Goal: Task Accomplishment & Management: Manage account settings

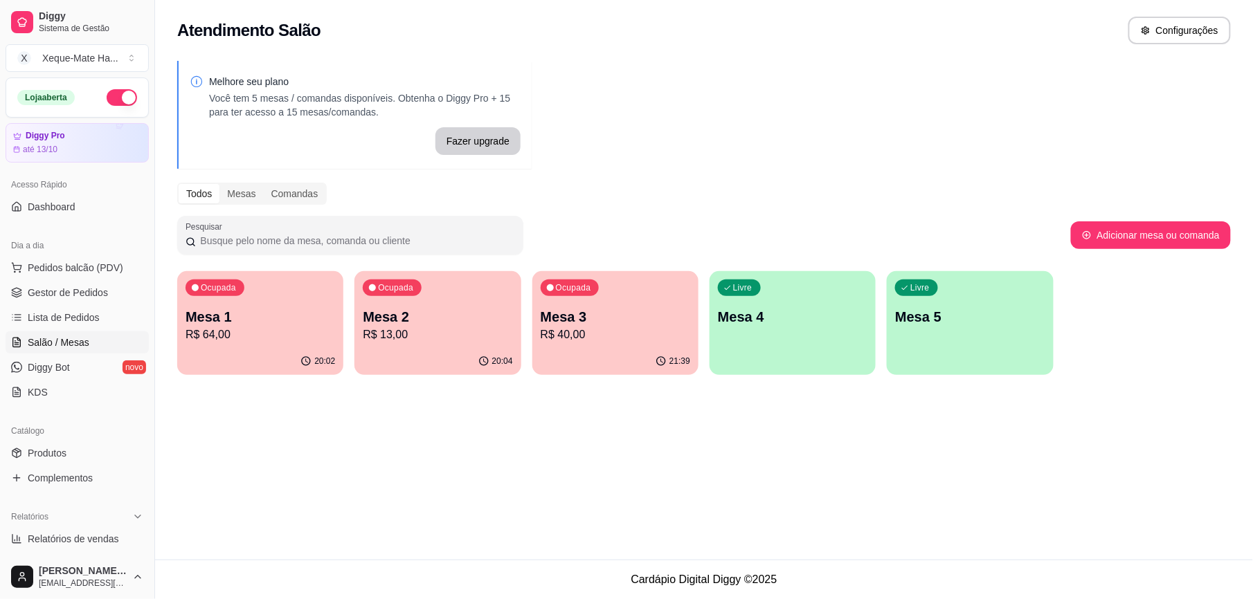
click at [230, 316] on p "Mesa 1" at bounding box center [261, 316] width 150 height 19
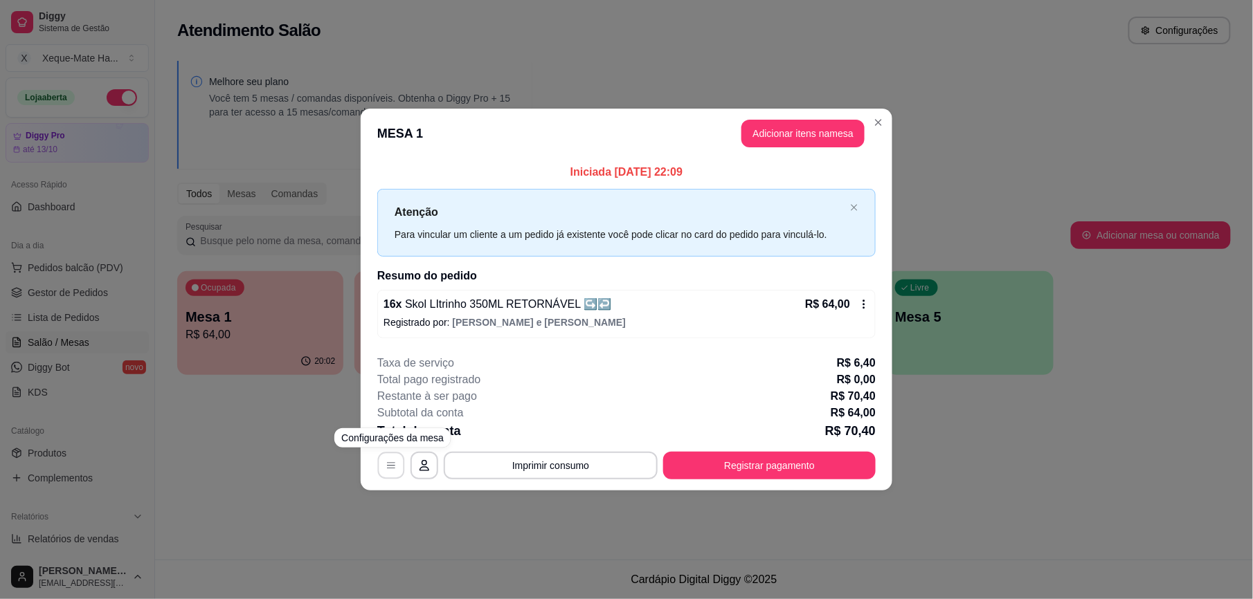
click at [390, 472] on button "button" at bounding box center [391, 465] width 27 height 27
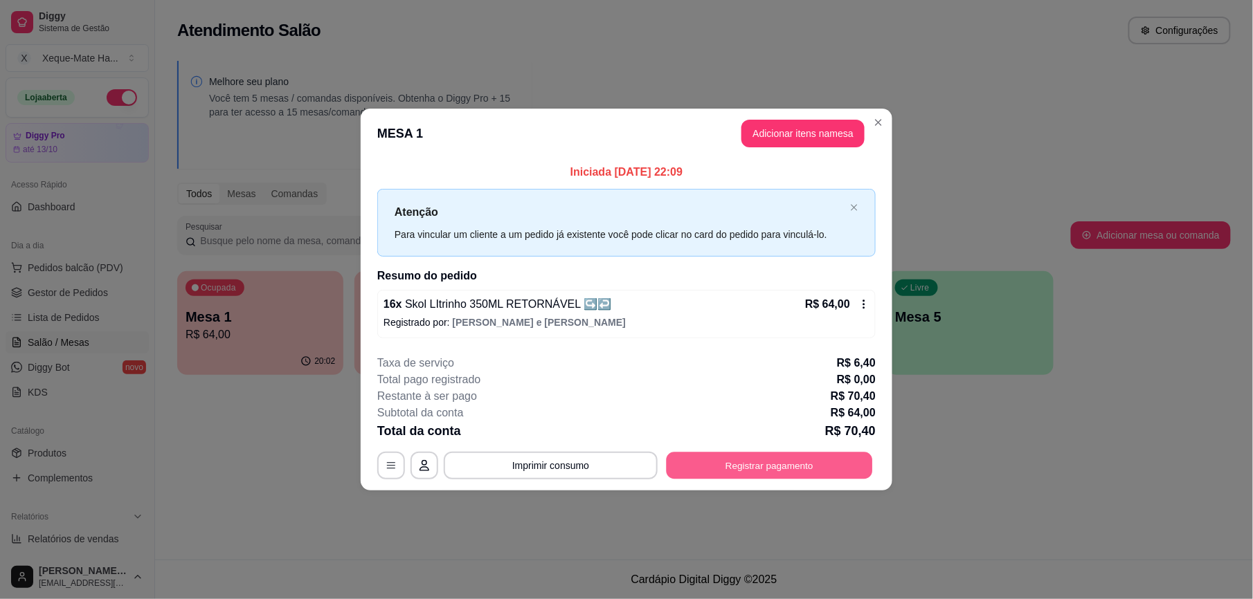
click at [737, 471] on button "Registrar pagamento" at bounding box center [770, 465] width 206 height 27
click at [844, 299] on p "R$ 64,00" at bounding box center [827, 304] width 45 height 17
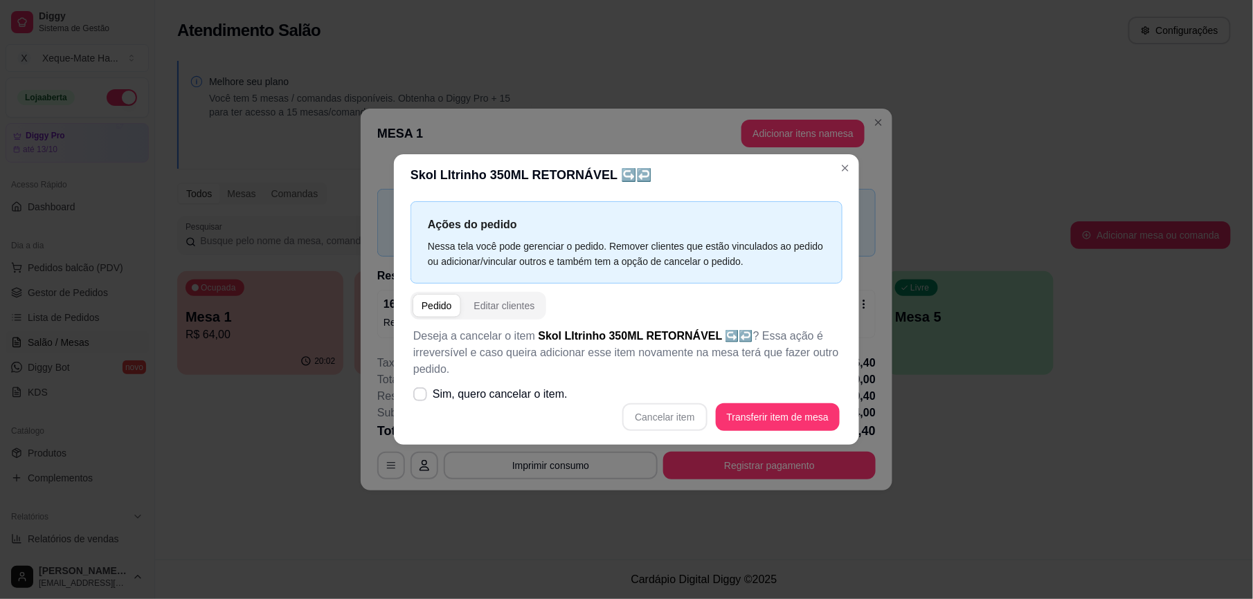
click at [688, 415] on div "Cancelar item Transferir item de mesa" at bounding box center [626, 418] width 426 height 28
click at [424, 399] on icon at bounding box center [420, 394] width 11 height 8
click at [422, 399] on input "Sim, quero cancelar o item." at bounding box center [417, 401] width 9 height 9
checkbox input "true"
click at [678, 419] on button "Cancelar item" at bounding box center [664, 418] width 84 height 28
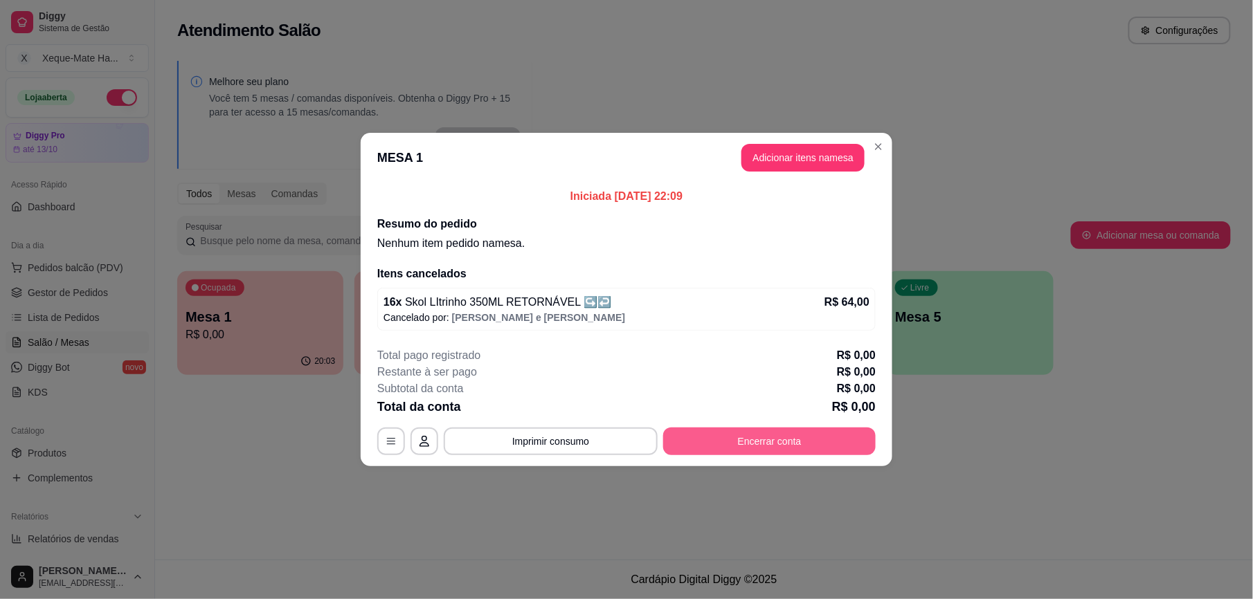
click at [770, 435] on button "Encerrar conta" at bounding box center [769, 442] width 213 height 28
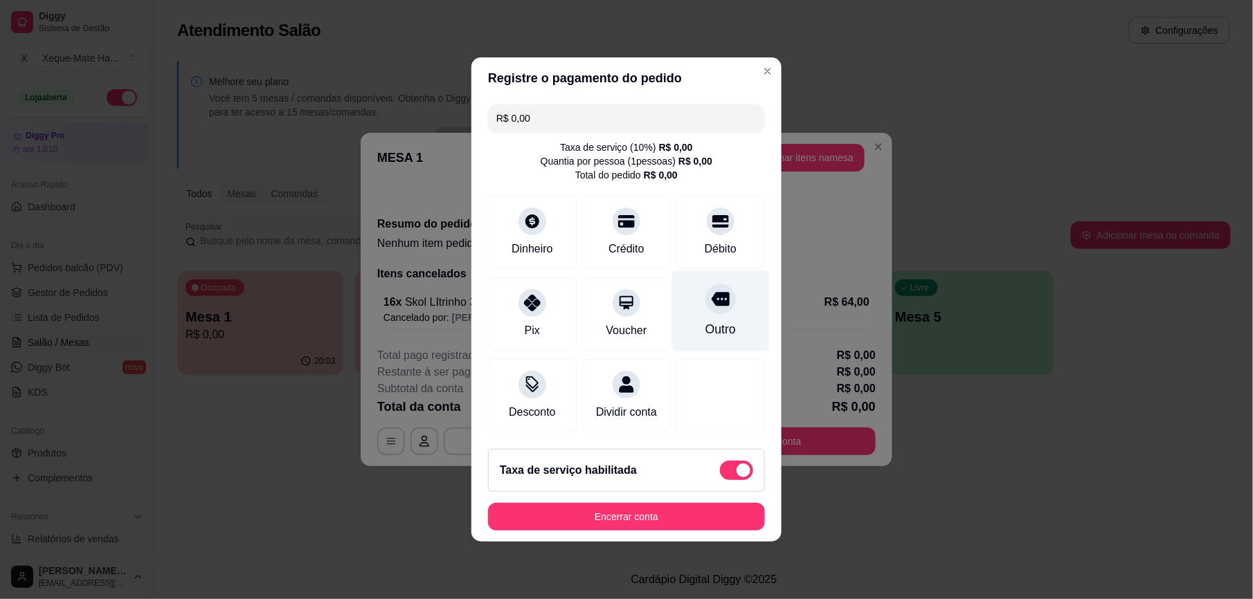
click at [692, 302] on div "Outro" at bounding box center [721, 311] width 98 height 81
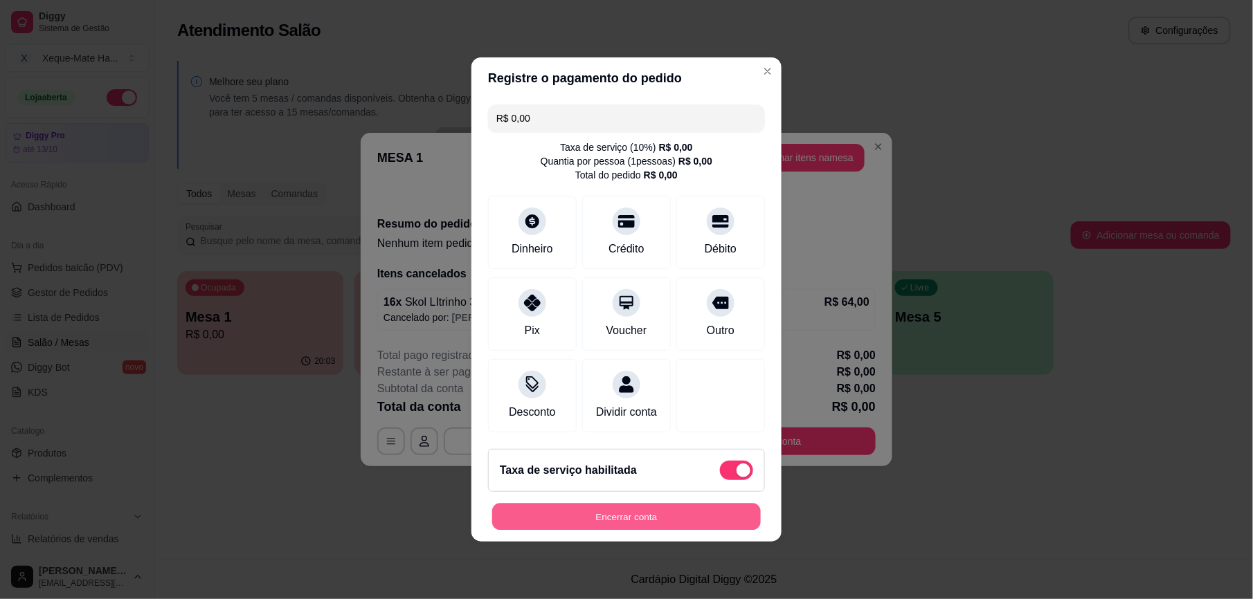
click at [646, 526] on button "Encerrar conta" at bounding box center [626, 517] width 269 height 27
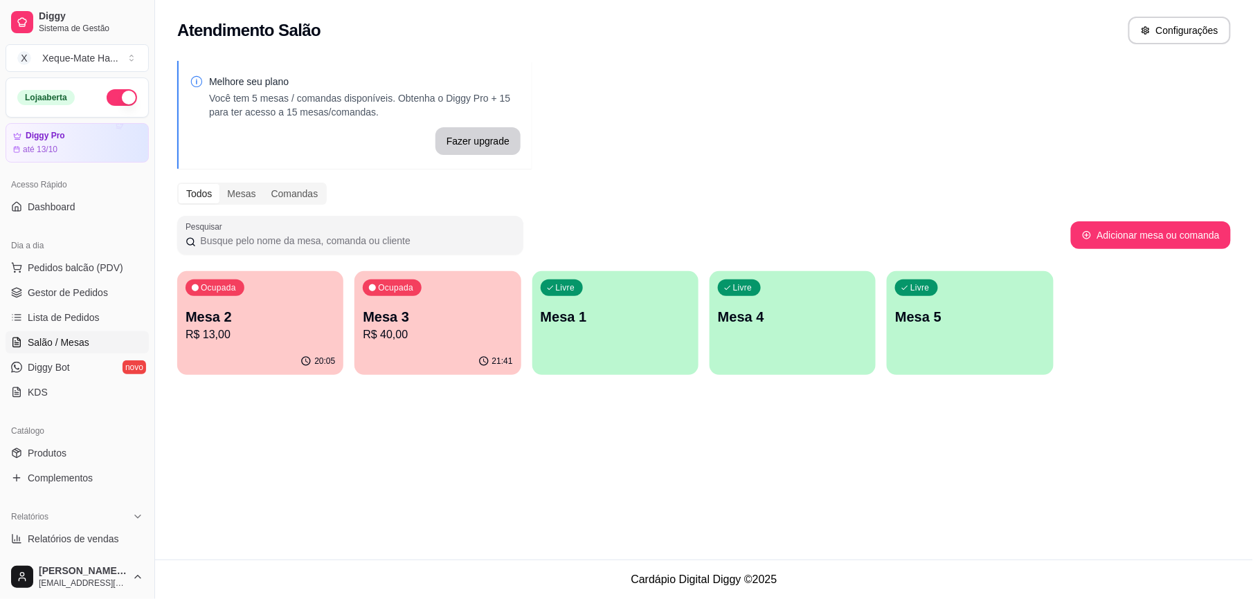
click at [438, 318] on p "Mesa 3" at bounding box center [438, 316] width 150 height 19
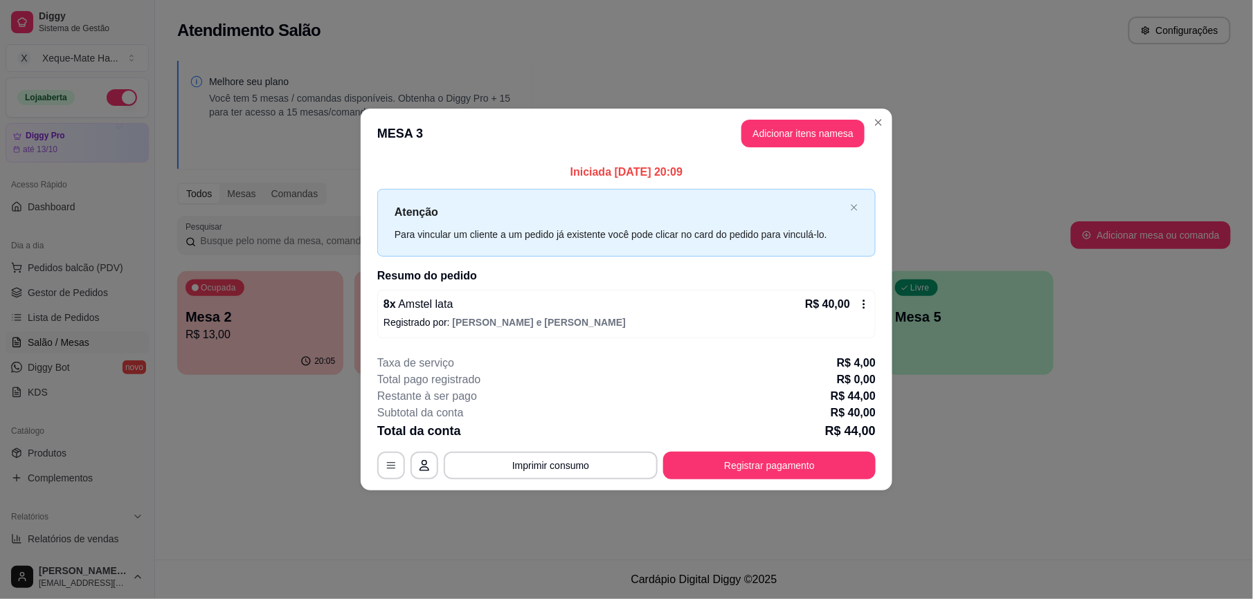
click at [856, 386] on p "R$ 0,00" at bounding box center [856, 380] width 39 height 17
click at [839, 318] on p "Registrado por: [PERSON_NAME] e [PERSON_NAME]" at bounding box center [626, 323] width 486 height 14
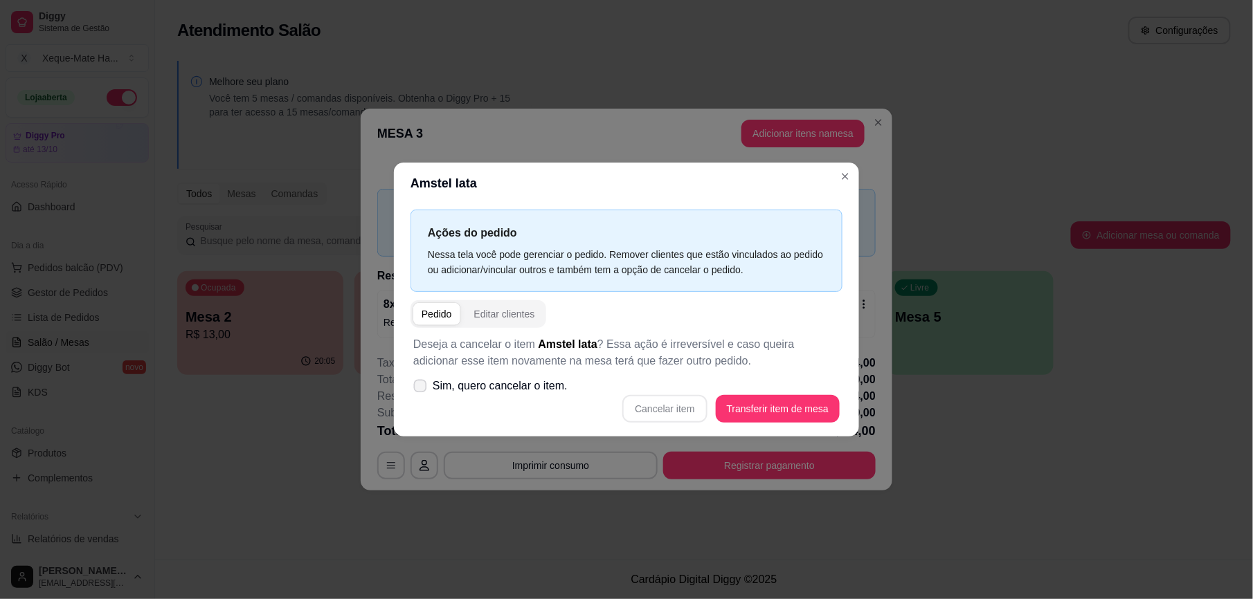
click at [424, 391] on span at bounding box center [420, 386] width 13 height 13
click at [422, 391] on input "Sim, quero cancelar o item." at bounding box center [417, 393] width 9 height 9
checkbox input "true"
click at [680, 406] on button "Cancelar item" at bounding box center [665, 409] width 82 height 27
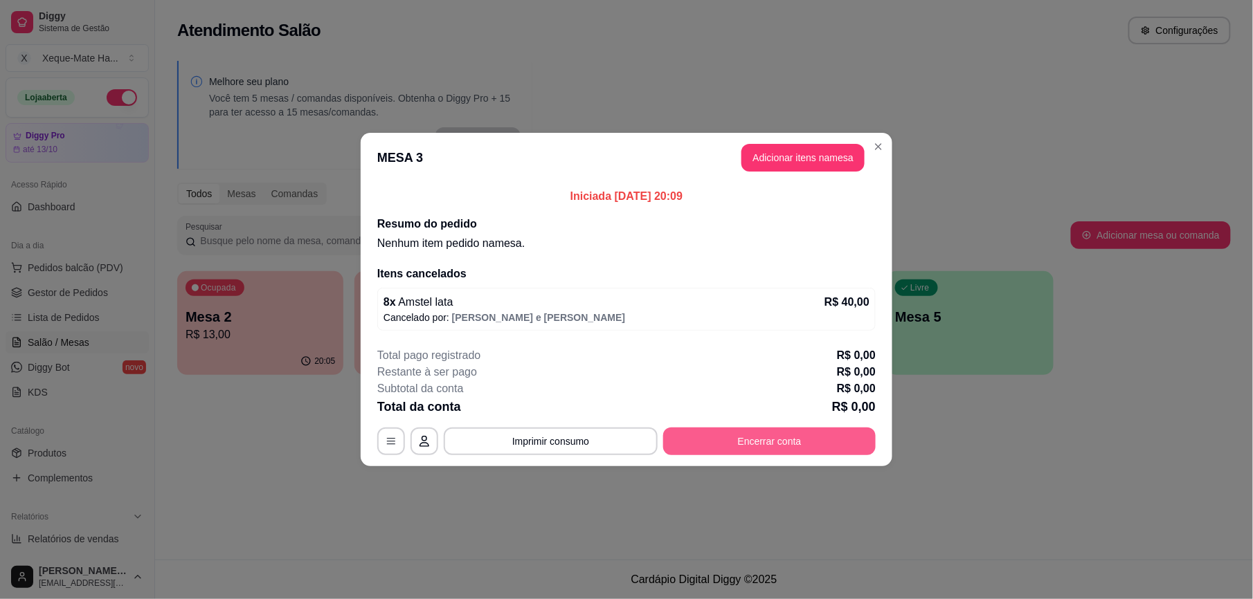
click at [802, 443] on button "Encerrar conta" at bounding box center [769, 442] width 213 height 28
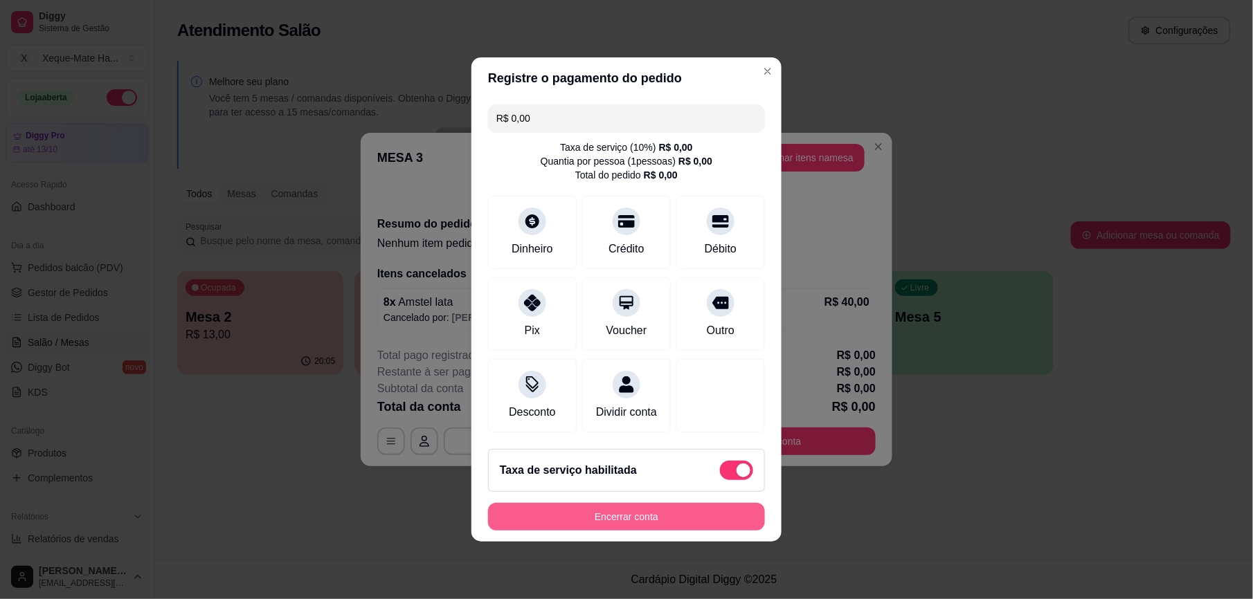
click at [674, 518] on button "Encerrar conta" at bounding box center [626, 517] width 277 height 28
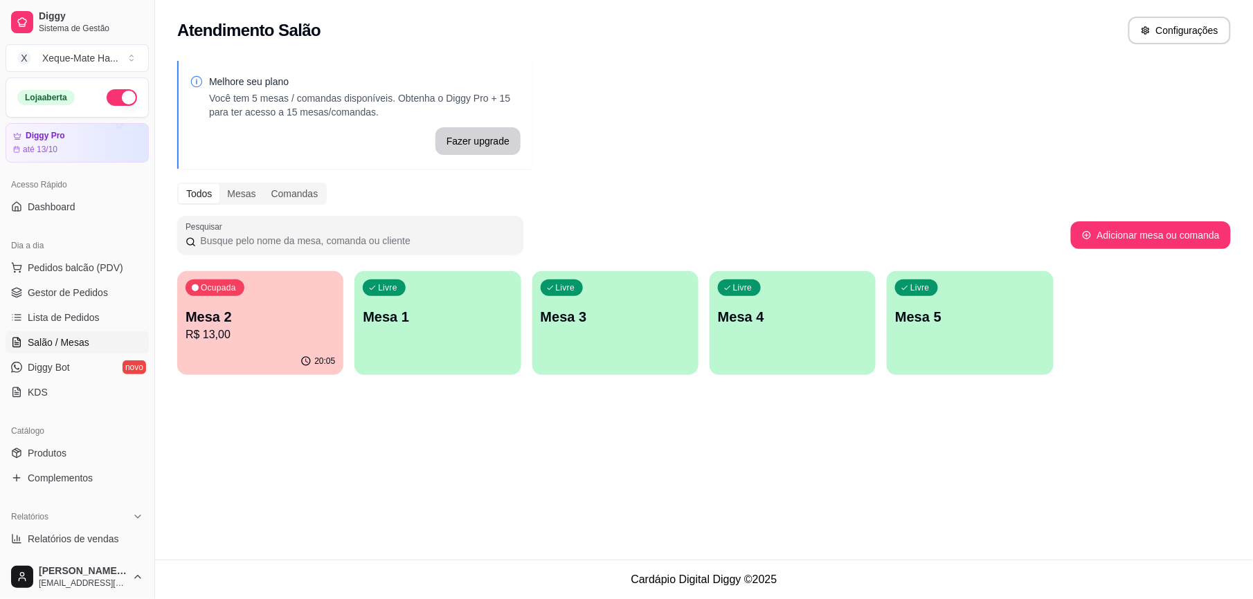
click at [266, 347] on div "Ocupada Mesa 2 R$ 13,00" at bounding box center [260, 309] width 166 height 77
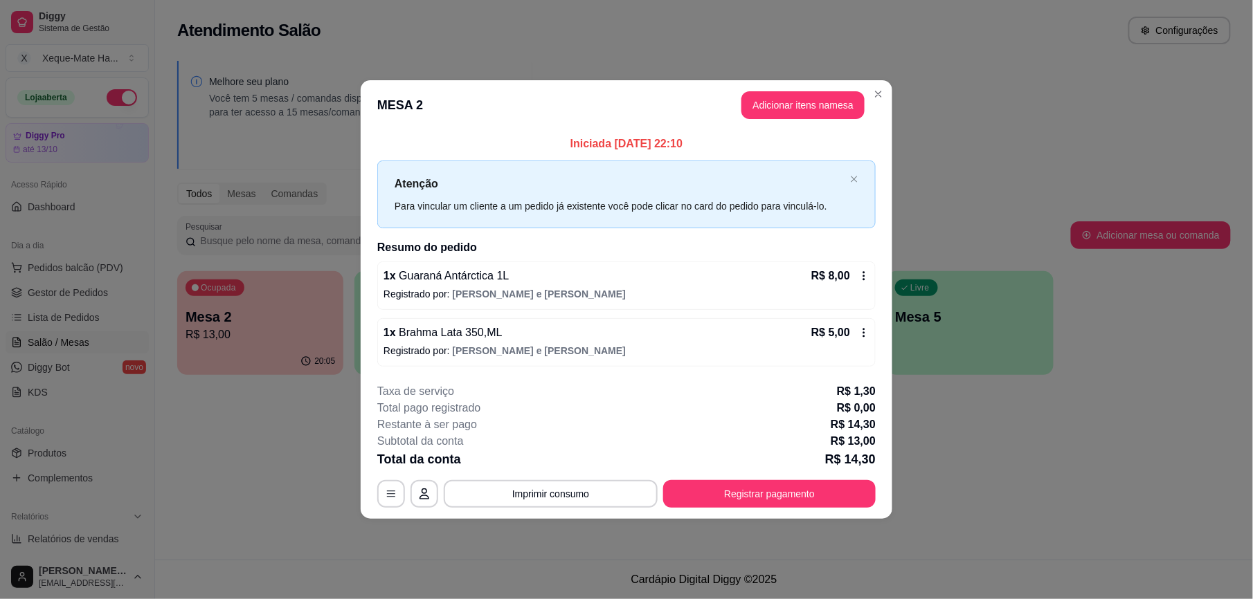
click at [806, 369] on section "**********" at bounding box center [627, 299] width 532 height 438
click at [461, 289] on span "[PERSON_NAME] e [PERSON_NAME]" at bounding box center [539, 294] width 173 height 11
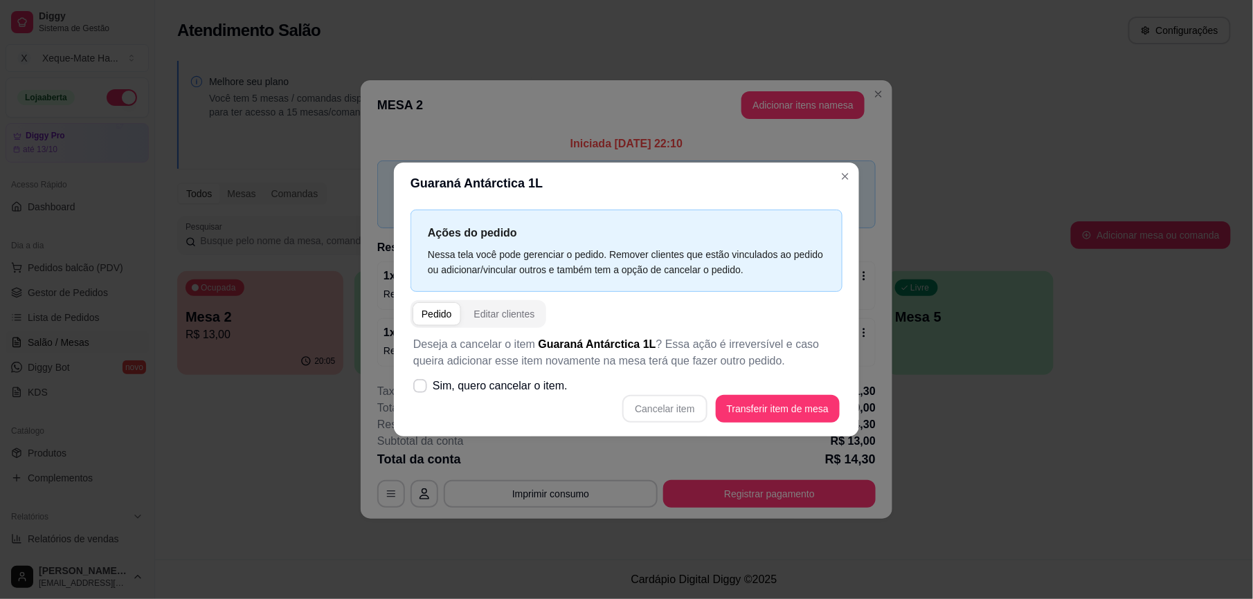
click at [684, 405] on div "Cancelar item Transferir item de mesa" at bounding box center [626, 409] width 426 height 28
click at [417, 389] on icon at bounding box center [420, 386] width 11 height 8
click at [417, 389] on input "Sim, quero cancelar o item." at bounding box center [417, 393] width 9 height 9
checkbox input "true"
click at [669, 410] on button "Cancelar item" at bounding box center [664, 409] width 84 height 28
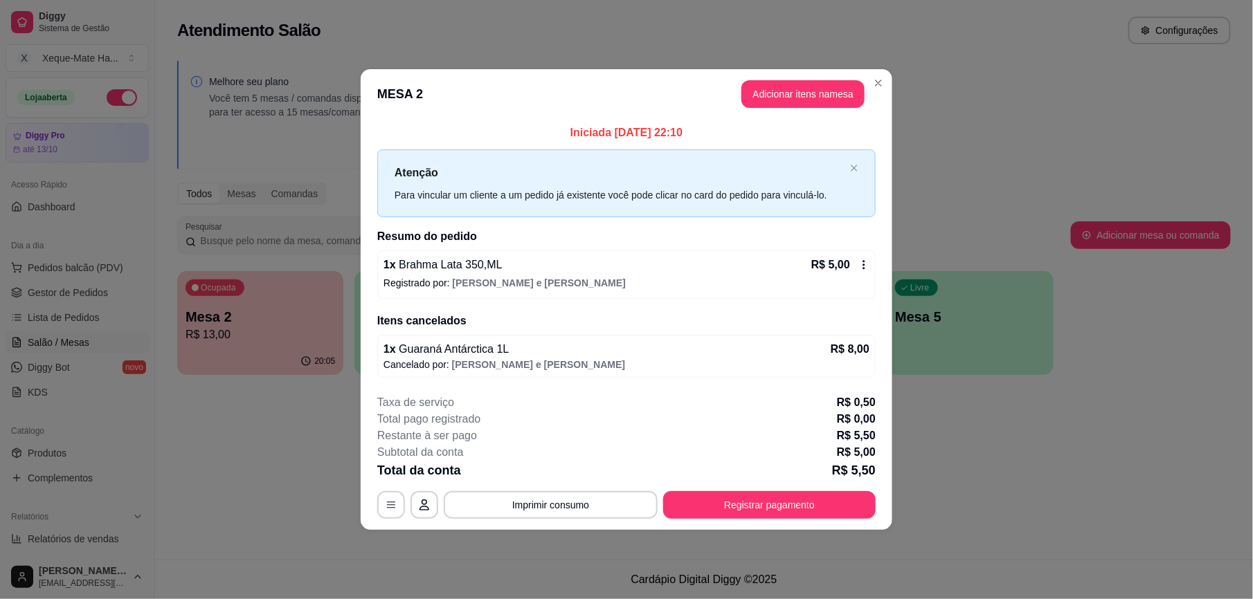
click at [437, 350] on span "Guaraná Antárctica 1L" at bounding box center [453, 349] width 114 height 12
click at [612, 289] on p "Registrado por: [PERSON_NAME] e [PERSON_NAME]" at bounding box center [626, 283] width 486 height 14
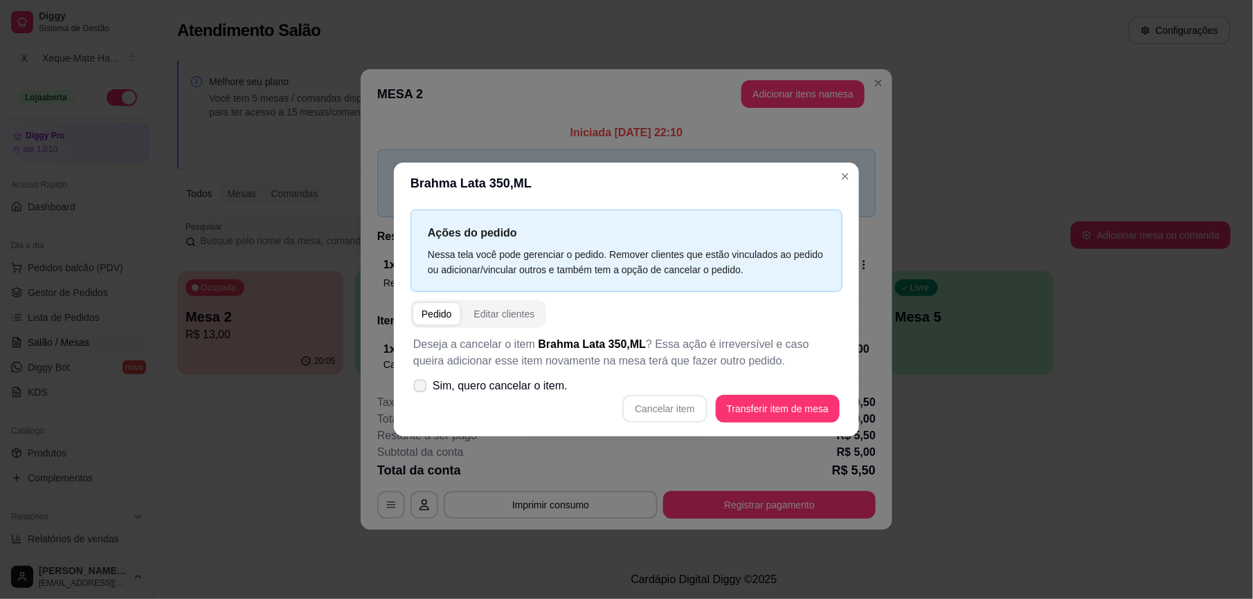
click at [414, 388] on span at bounding box center [420, 386] width 13 height 13
click at [413, 389] on input "Sim, quero cancelar o item." at bounding box center [417, 393] width 9 height 9
checkbox input "true"
click at [688, 413] on button "Cancelar item" at bounding box center [664, 409] width 84 height 28
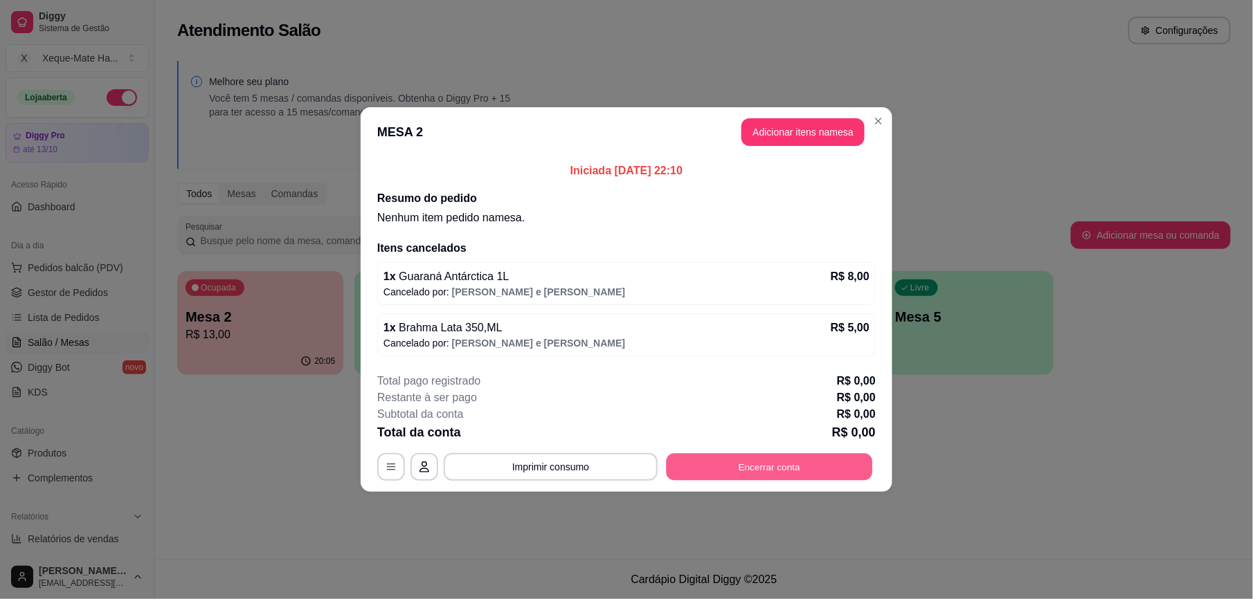
click at [746, 472] on button "Encerrar conta" at bounding box center [770, 467] width 206 height 27
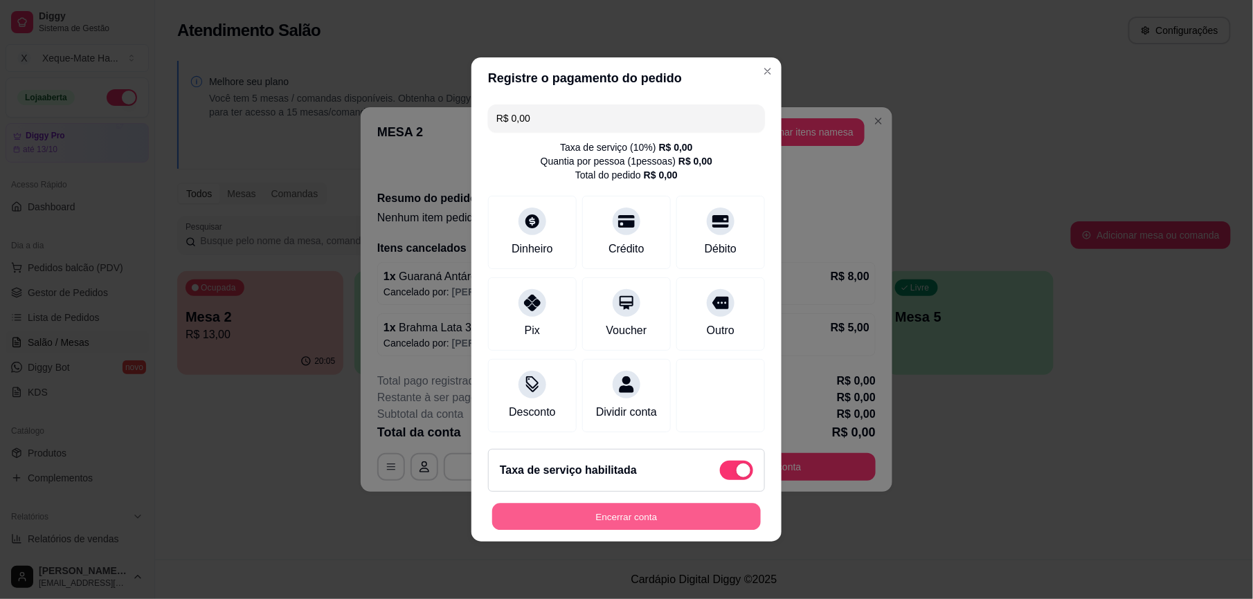
click at [670, 516] on button "Encerrar conta" at bounding box center [626, 517] width 269 height 27
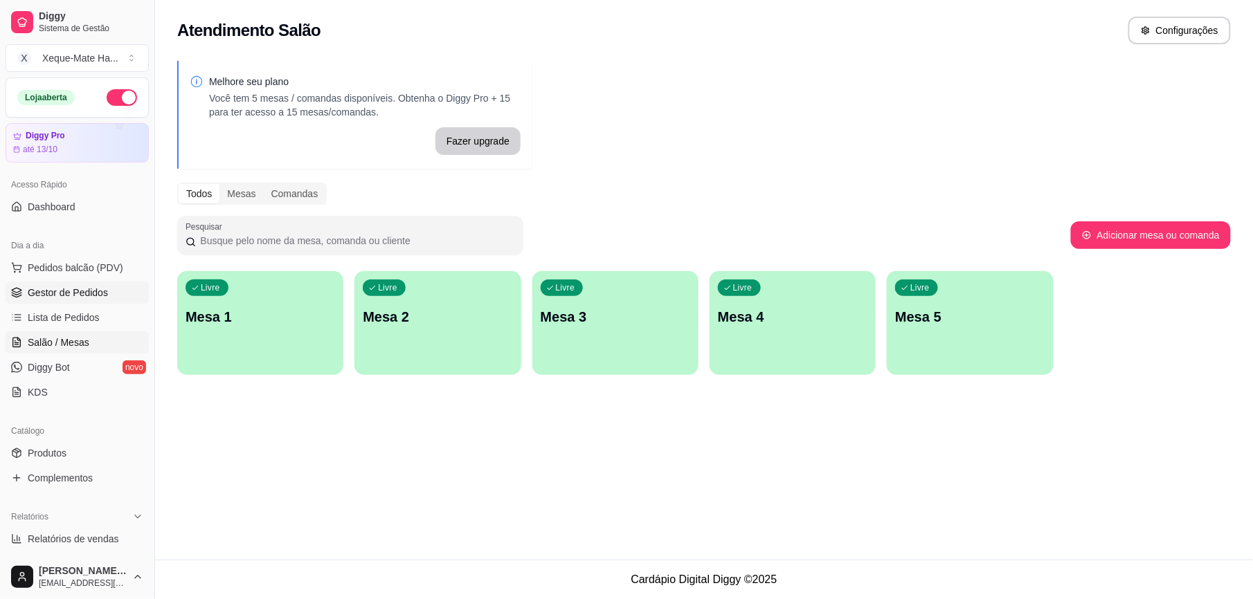
click at [105, 291] on span "Gestor de Pedidos" at bounding box center [68, 293] width 80 height 14
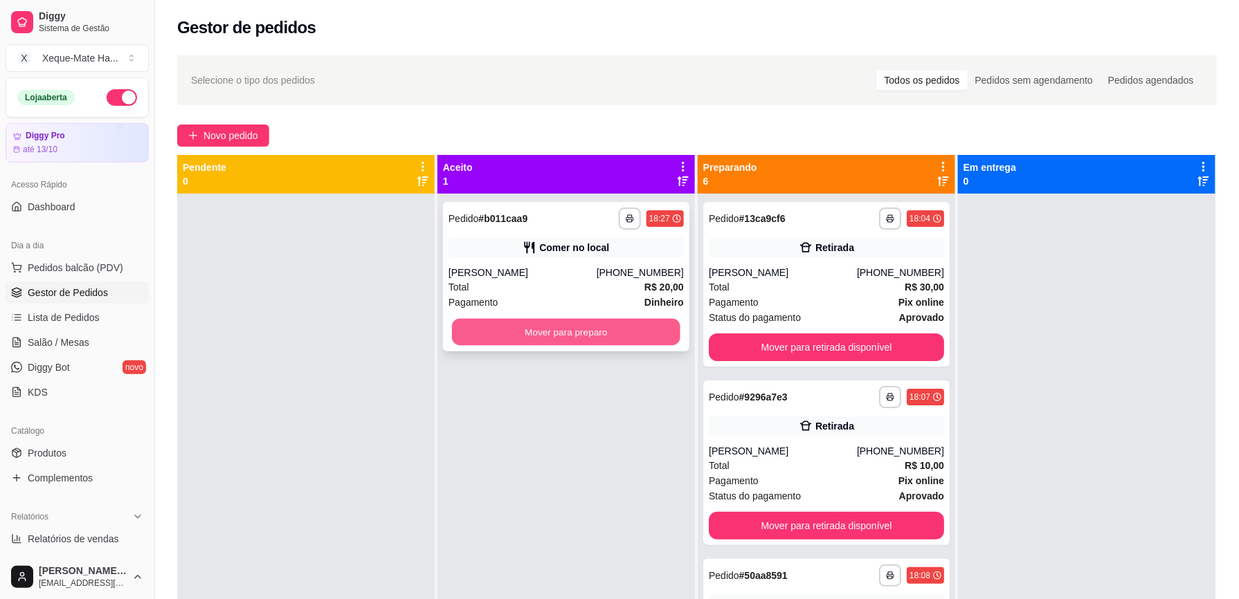
click at [646, 338] on button "Mover para preparo" at bounding box center [566, 332] width 228 height 27
click at [646, 338] on div "Mover para preparo" at bounding box center [566, 332] width 235 height 28
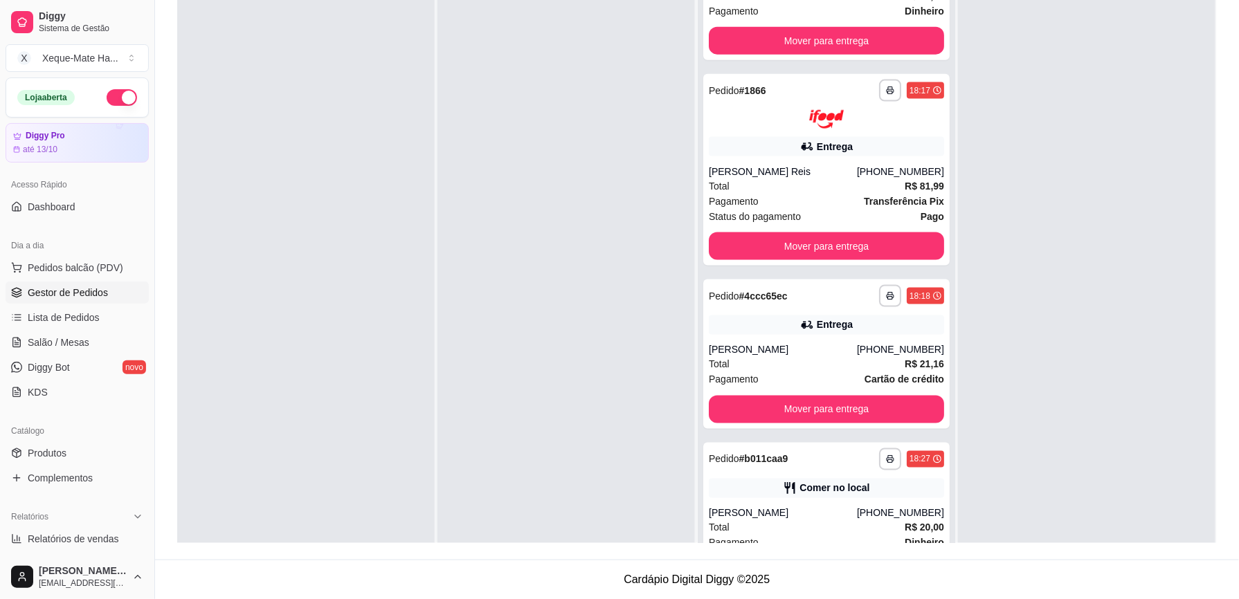
scroll to position [629, 0]
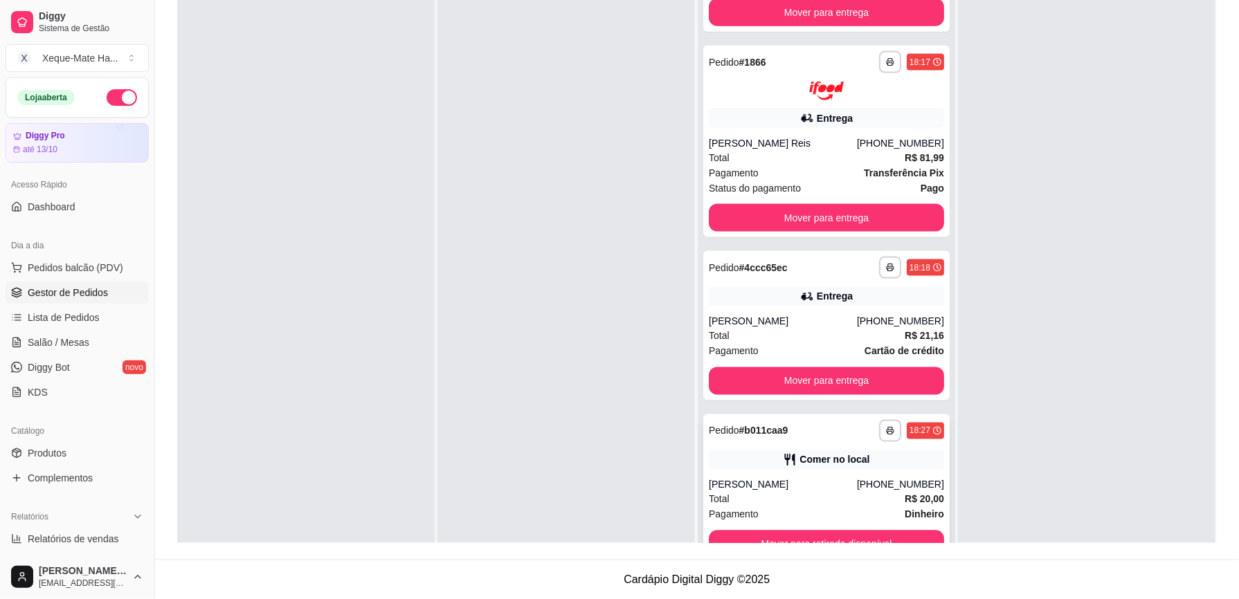
click at [781, 480] on div "[PERSON_NAME]" at bounding box center [783, 485] width 148 height 14
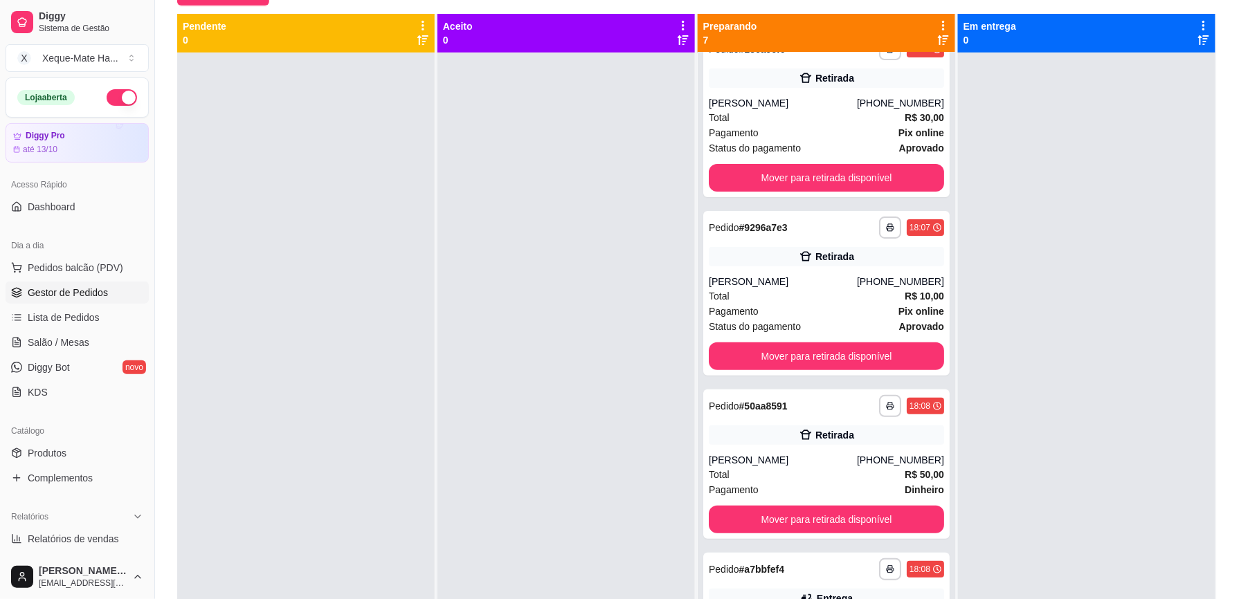
scroll to position [0, 0]
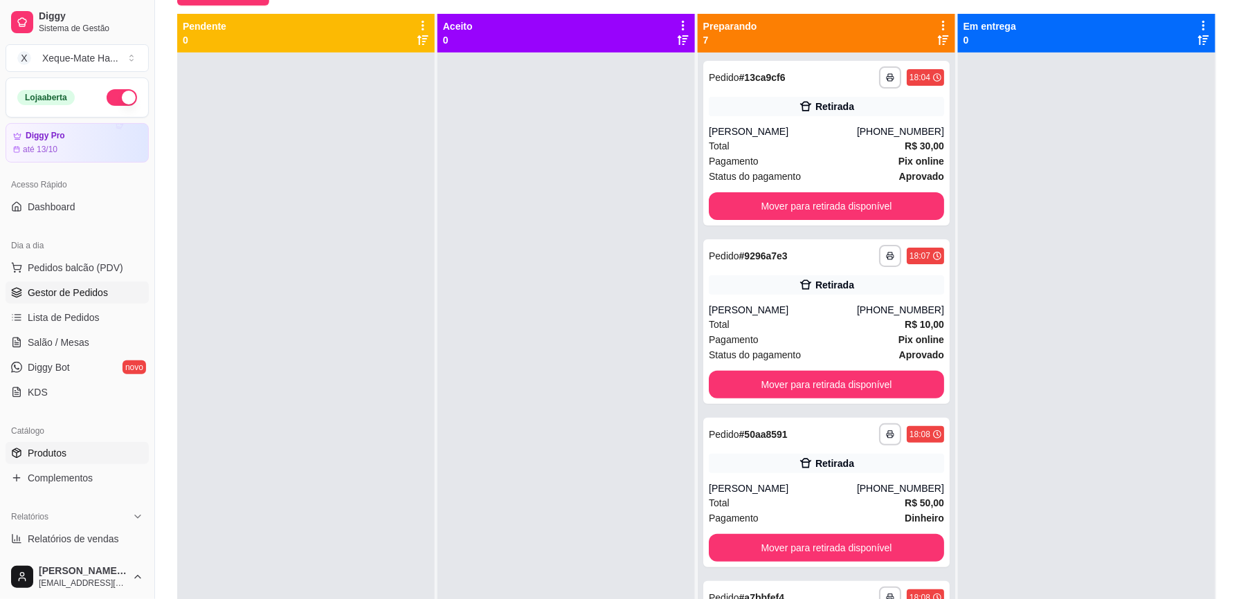
click at [78, 450] on link "Produtos" at bounding box center [77, 453] width 143 height 22
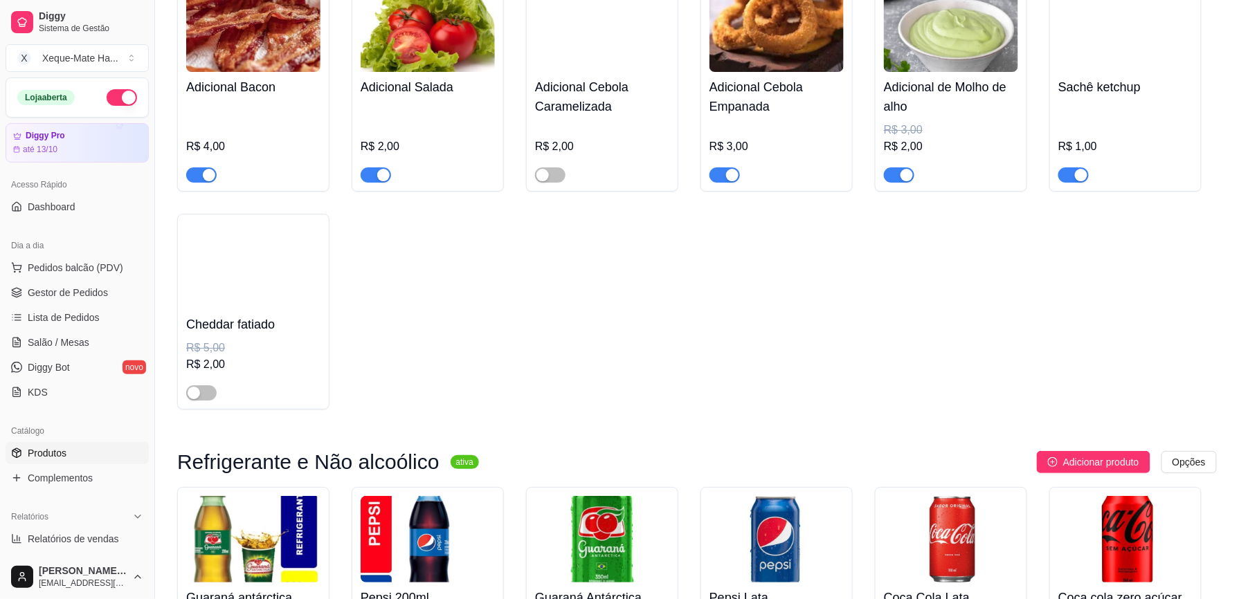
scroll to position [3418, 0]
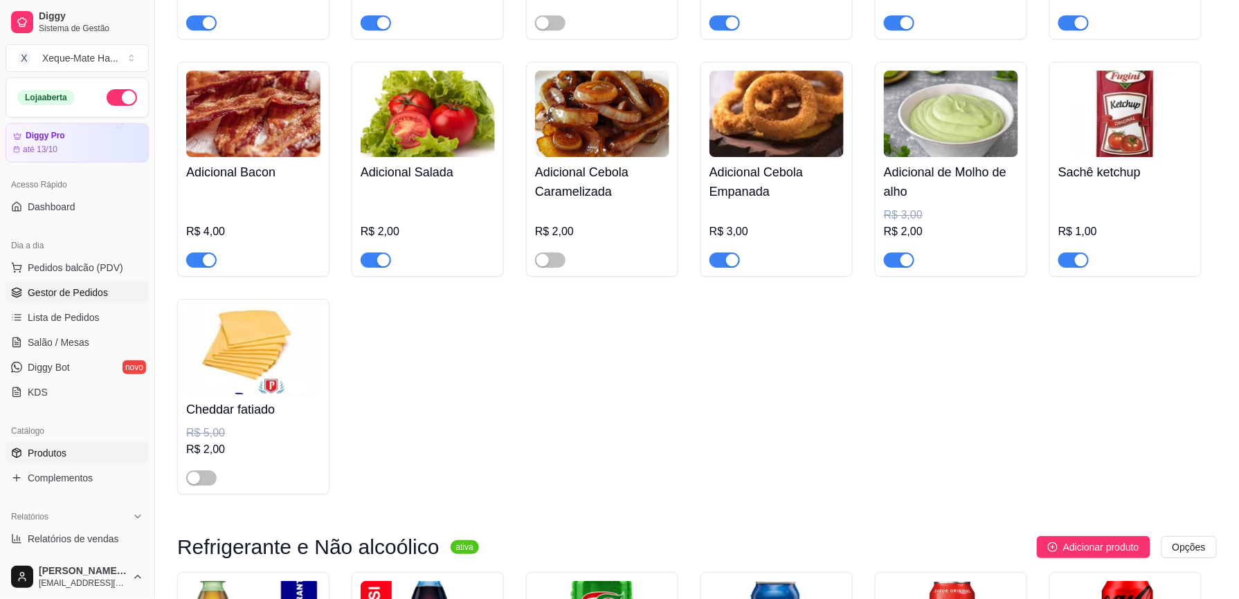
click at [91, 295] on span "Gestor de Pedidos" at bounding box center [68, 293] width 80 height 14
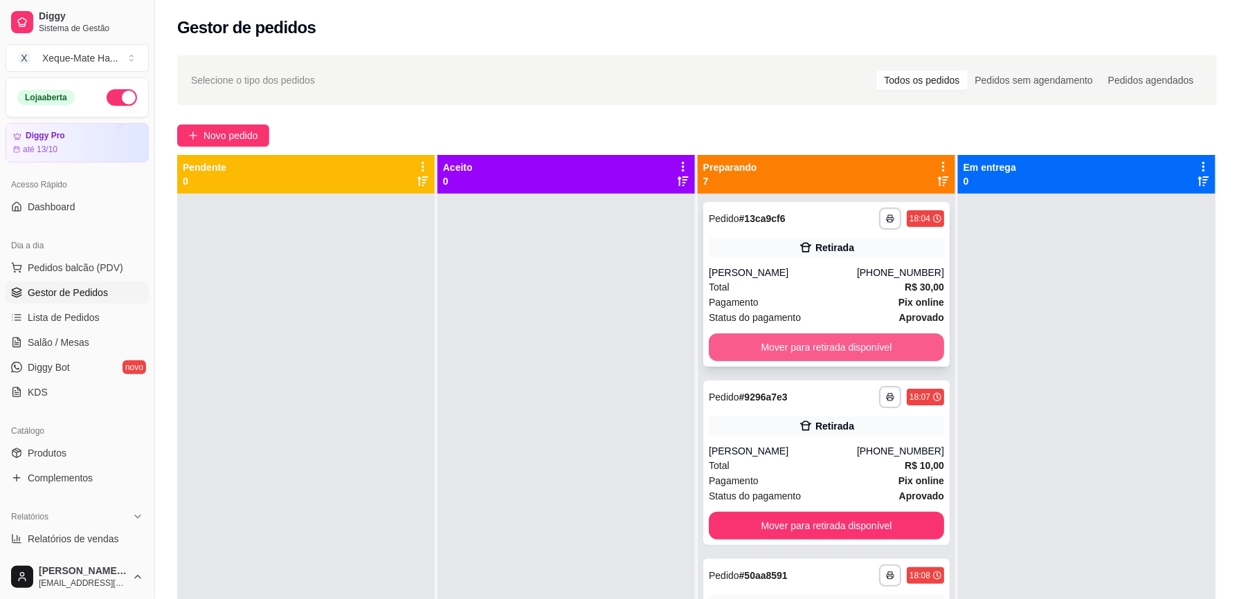
click at [802, 350] on button "Mover para retirada disponível" at bounding box center [826, 348] width 235 height 28
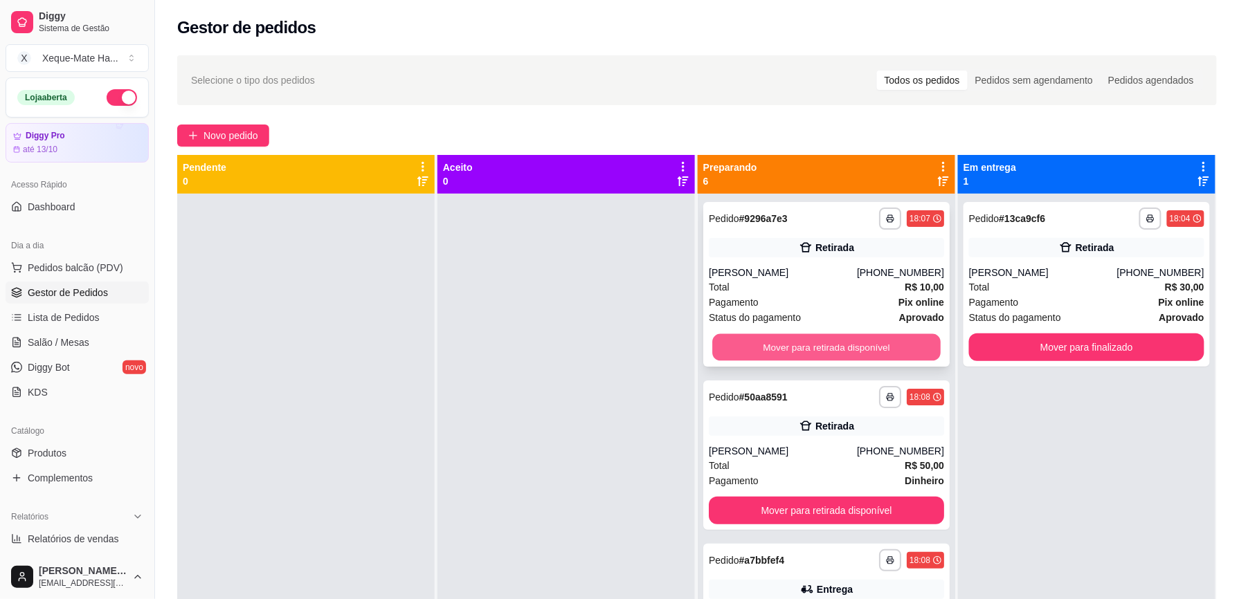
click at [817, 342] on button "Mover para retirada disponível" at bounding box center [826, 347] width 228 height 27
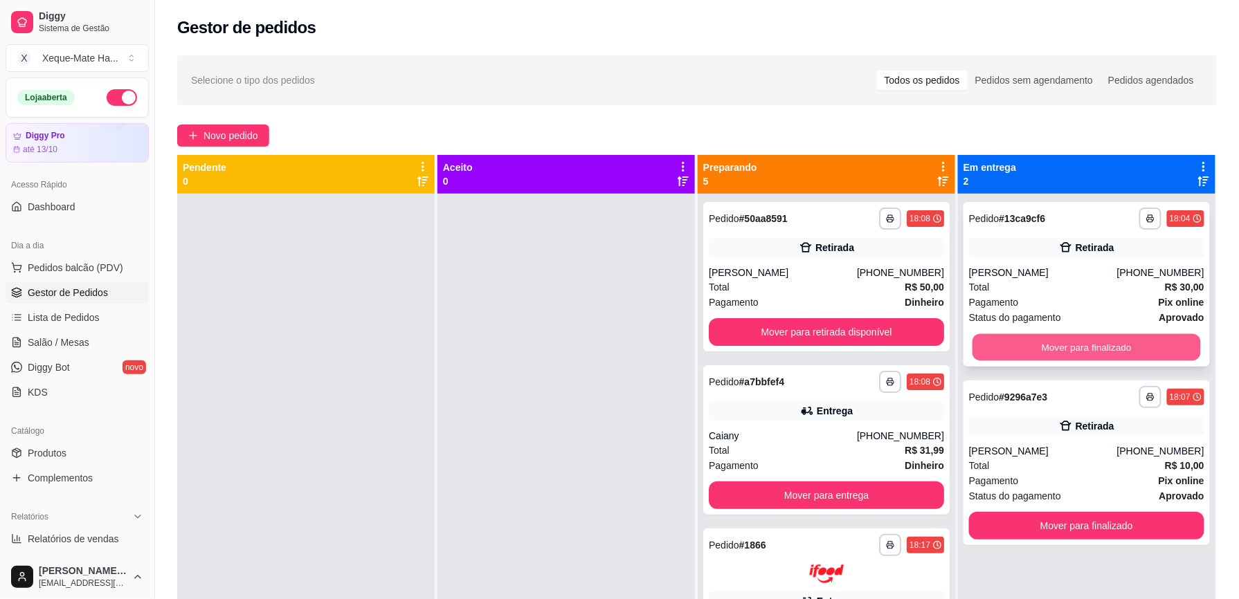
click at [1031, 350] on button "Mover para finalizado" at bounding box center [1087, 347] width 228 height 27
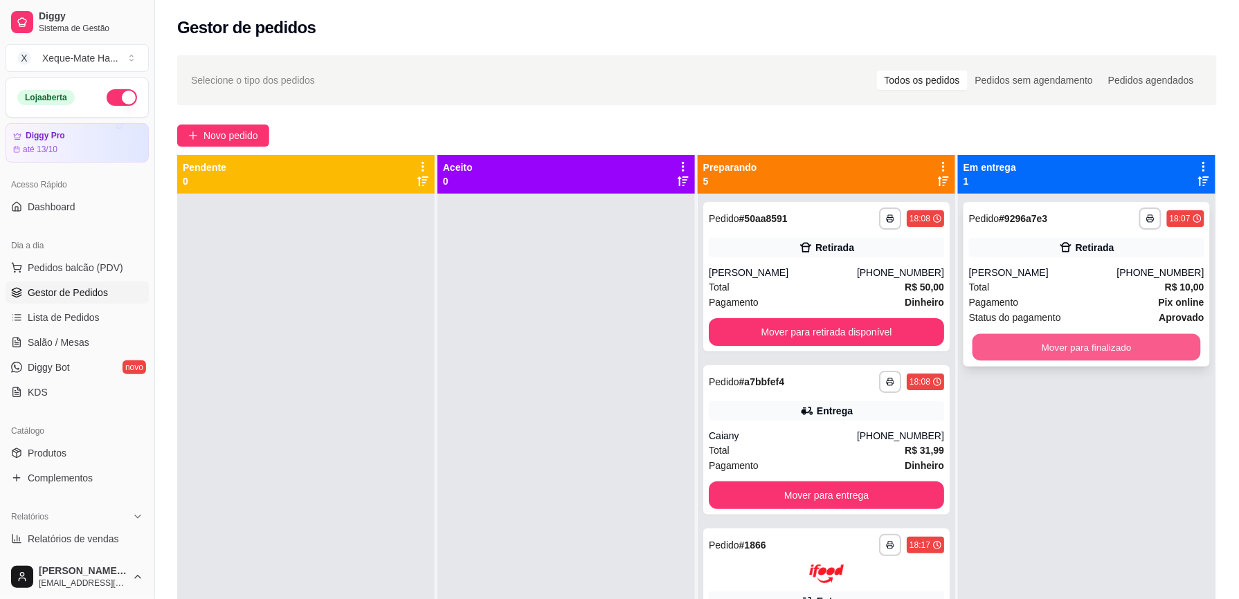
click at [1047, 347] on button "Mover para finalizado" at bounding box center [1087, 347] width 228 height 27
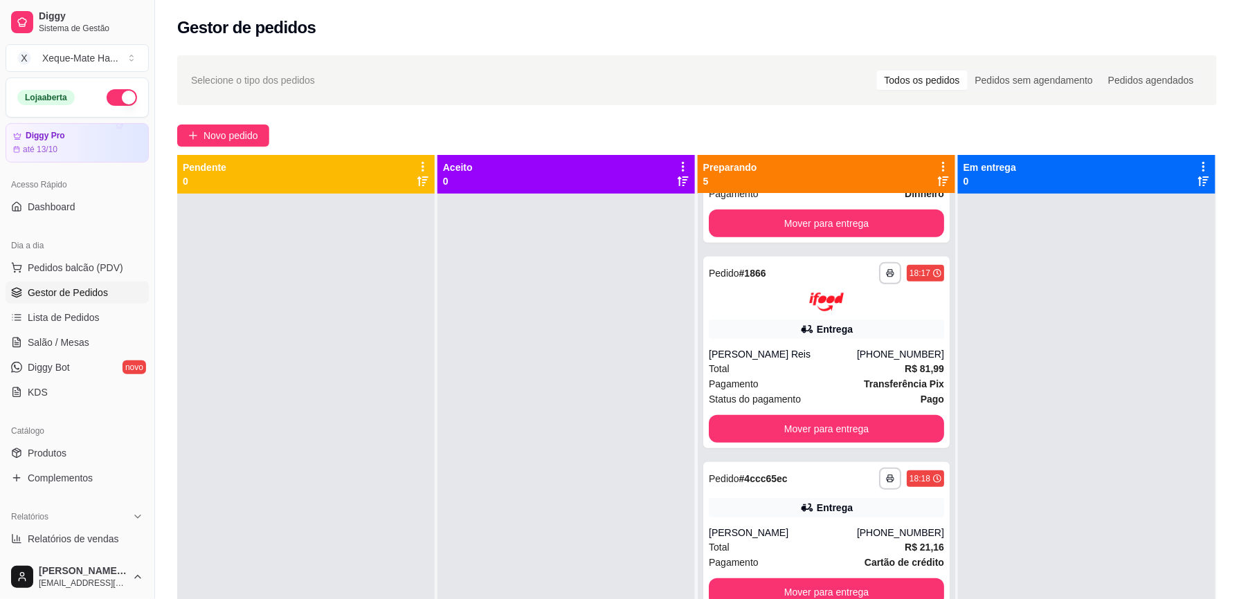
scroll to position [239, 0]
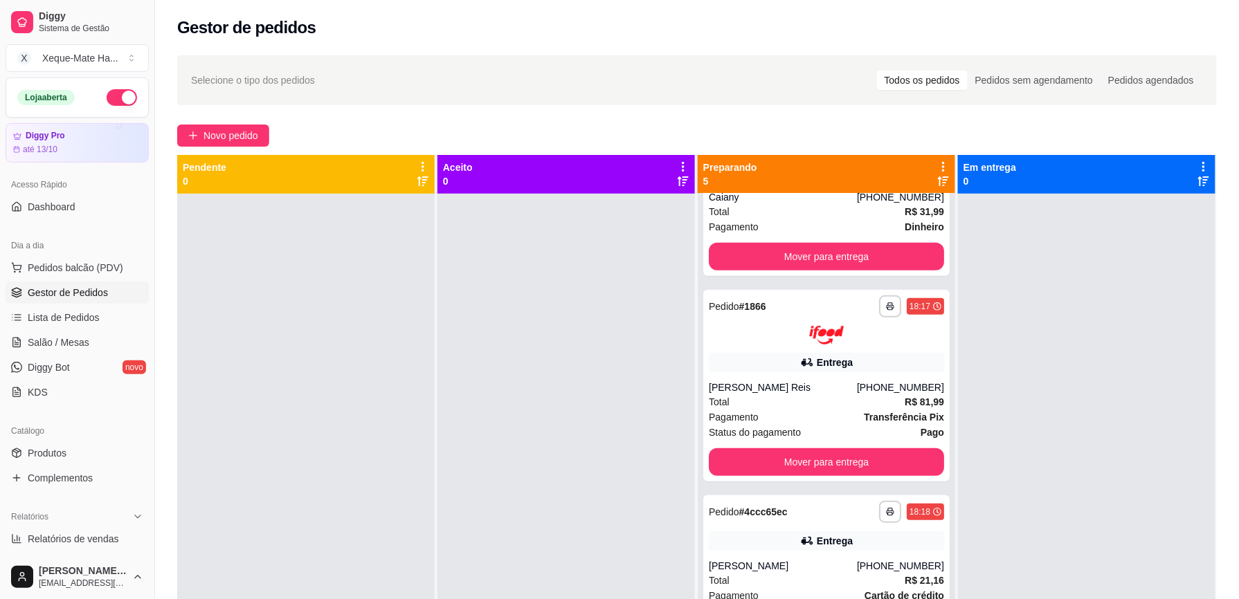
drag, startPoint x: 950, startPoint y: 429, endPoint x: 948, endPoint y: 422, distance: 7.1
click at [958, 410] on div at bounding box center [1086, 493] width 257 height 599
drag, startPoint x: 946, startPoint y: 424, endPoint x: 942, endPoint y: 408, distance: 15.6
click at [942, 408] on div "**********" at bounding box center [827, 474] width 259 height 638
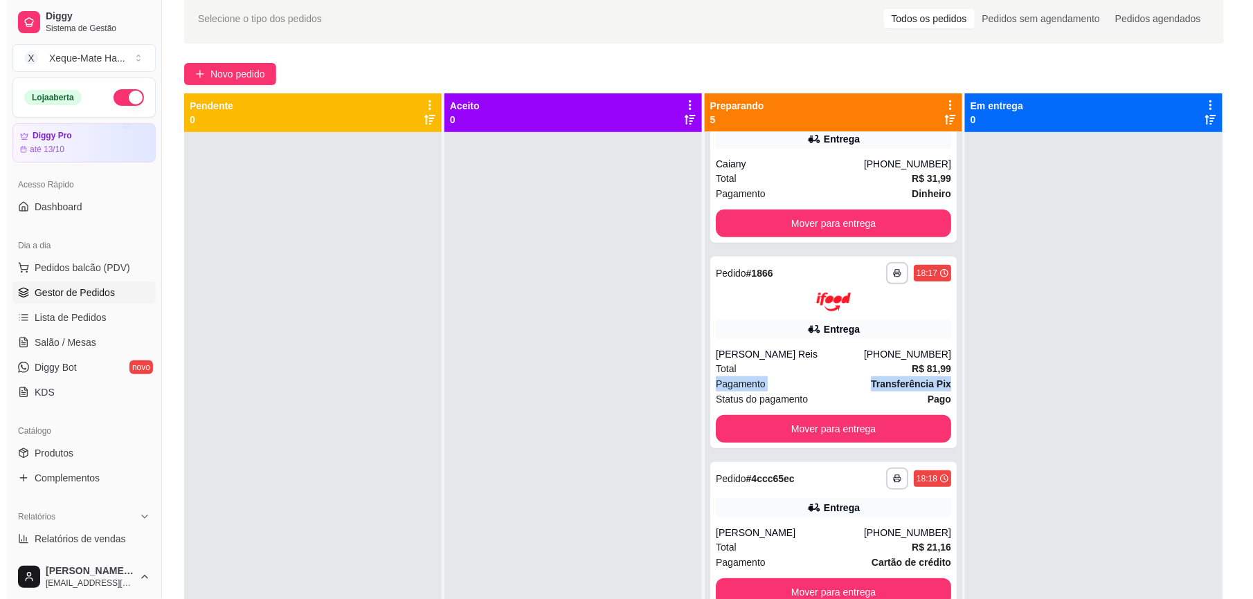
scroll to position [61, 0]
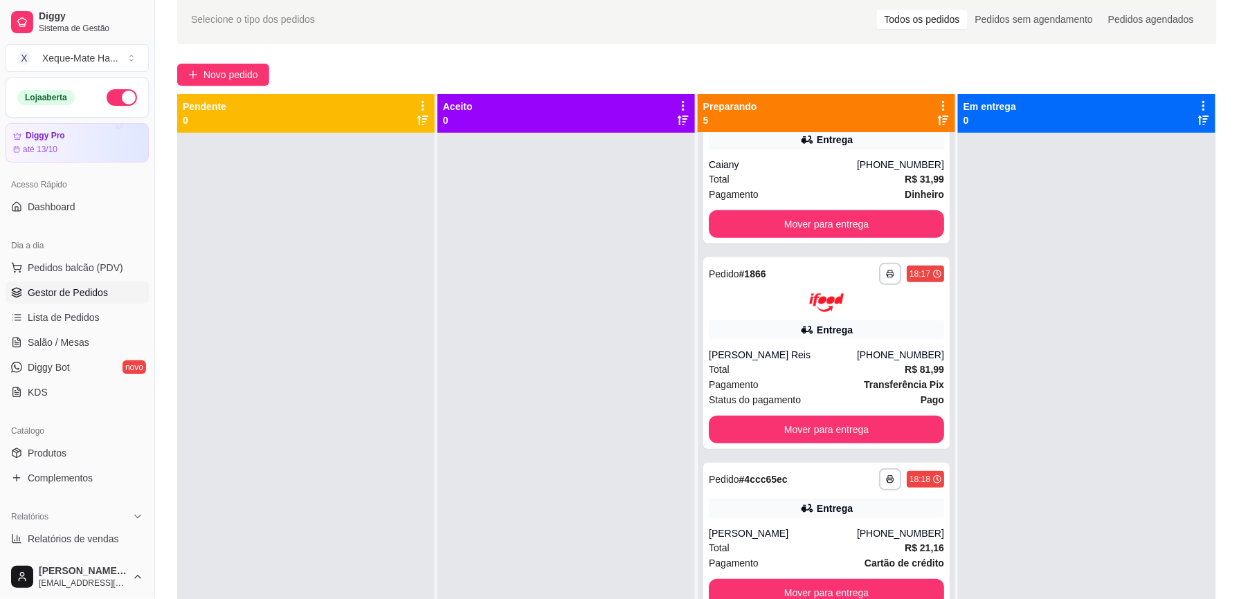
click at [1036, 327] on div at bounding box center [1086, 432] width 257 height 599
click at [788, 363] on div "Total R$ 81,99" at bounding box center [826, 369] width 235 height 15
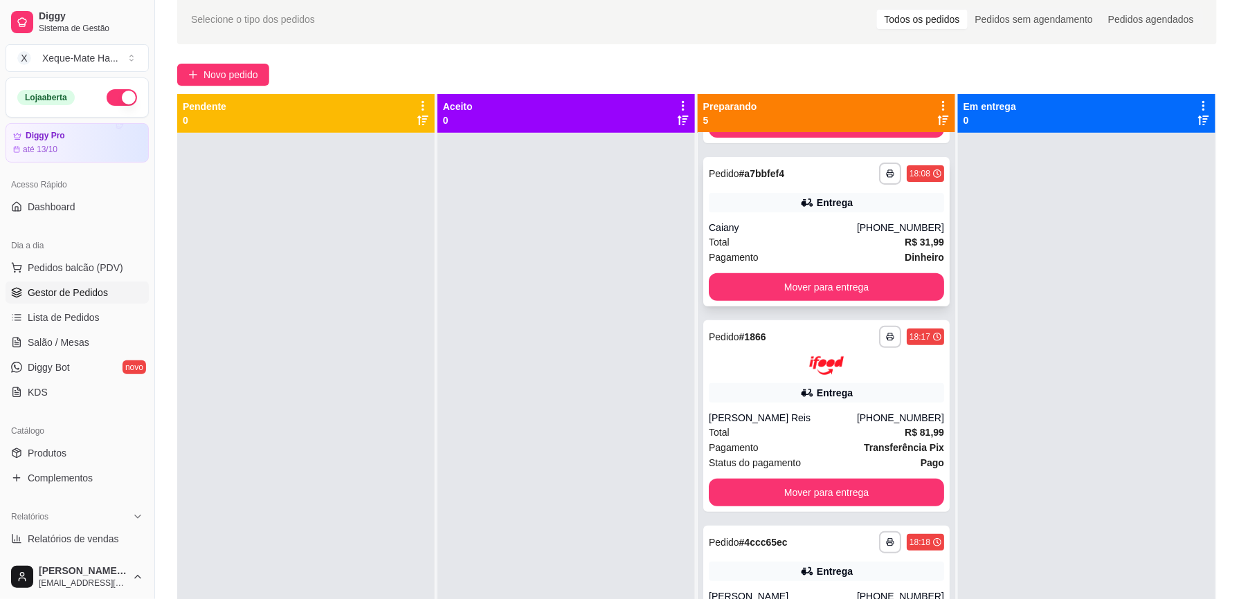
scroll to position [144, 0]
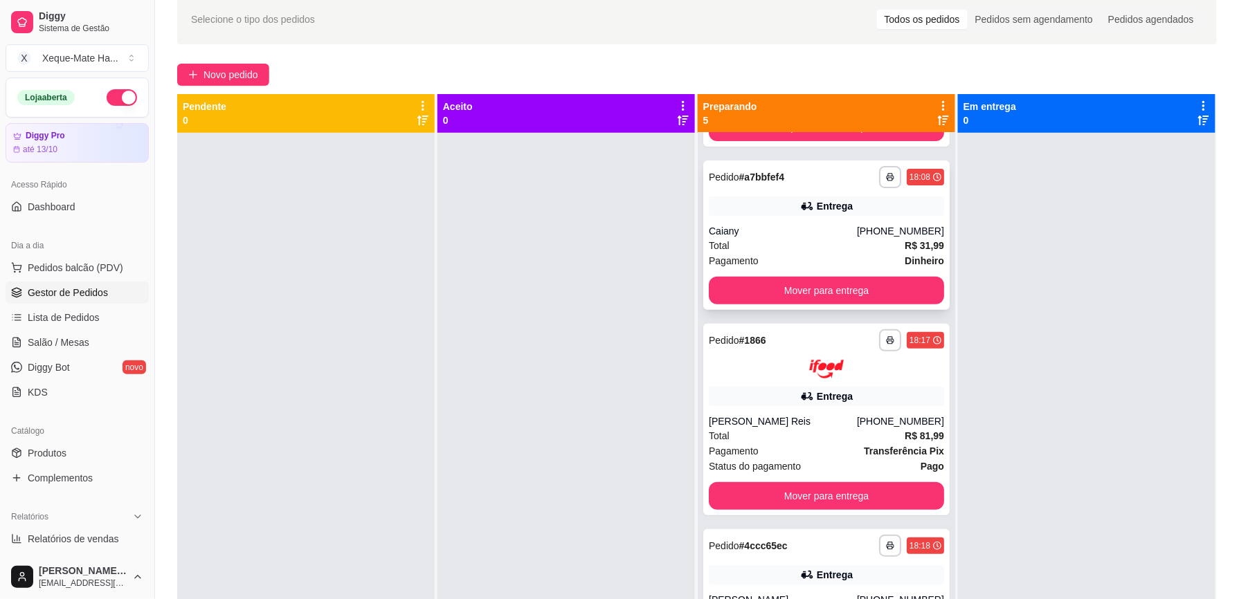
click at [842, 230] on div "Caiany" at bounding box center [783, 231] width 148 height 14
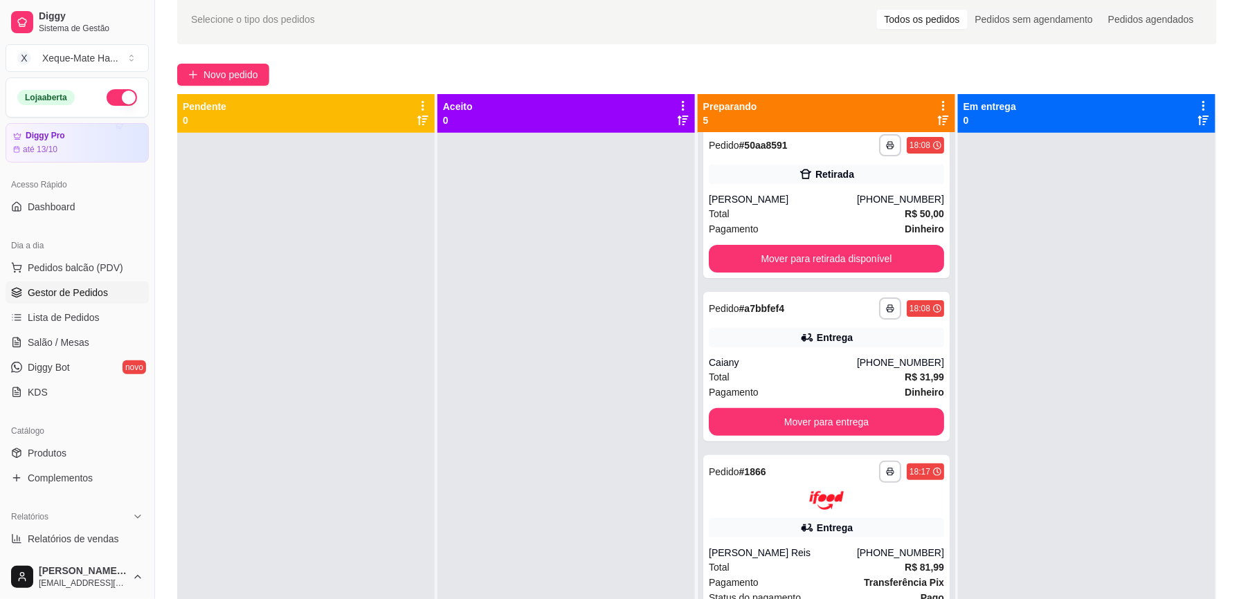
scroll to position [0, 0]
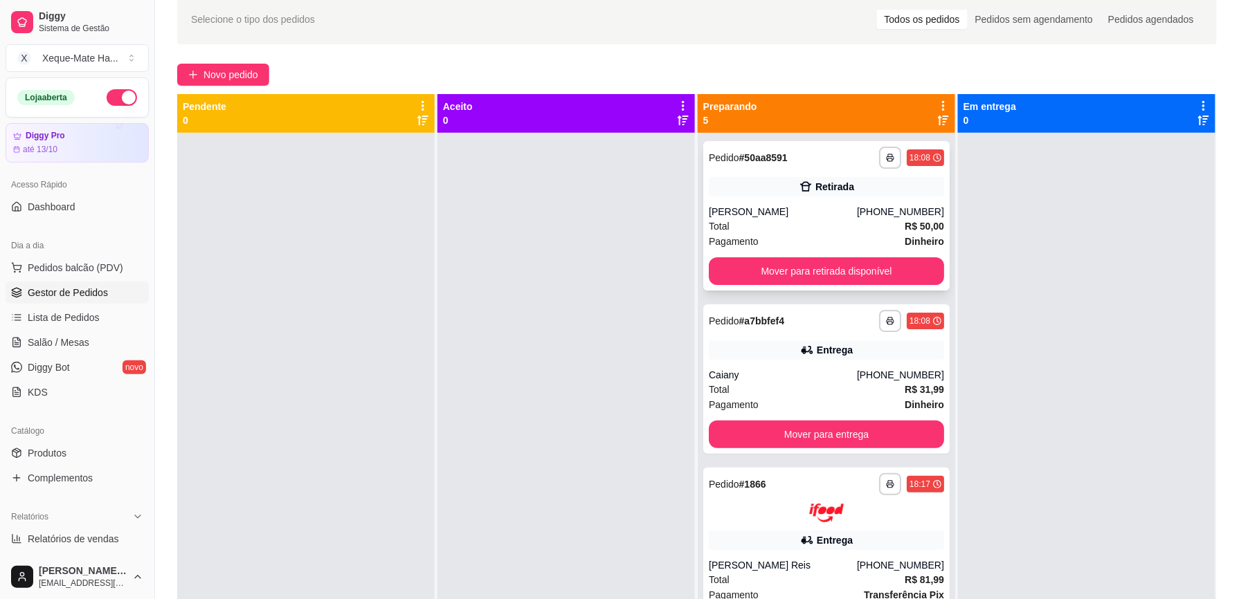
click at [777, 222] on div "Total R$ 50,00" at bounding box center [826, 226] width 235 height 15
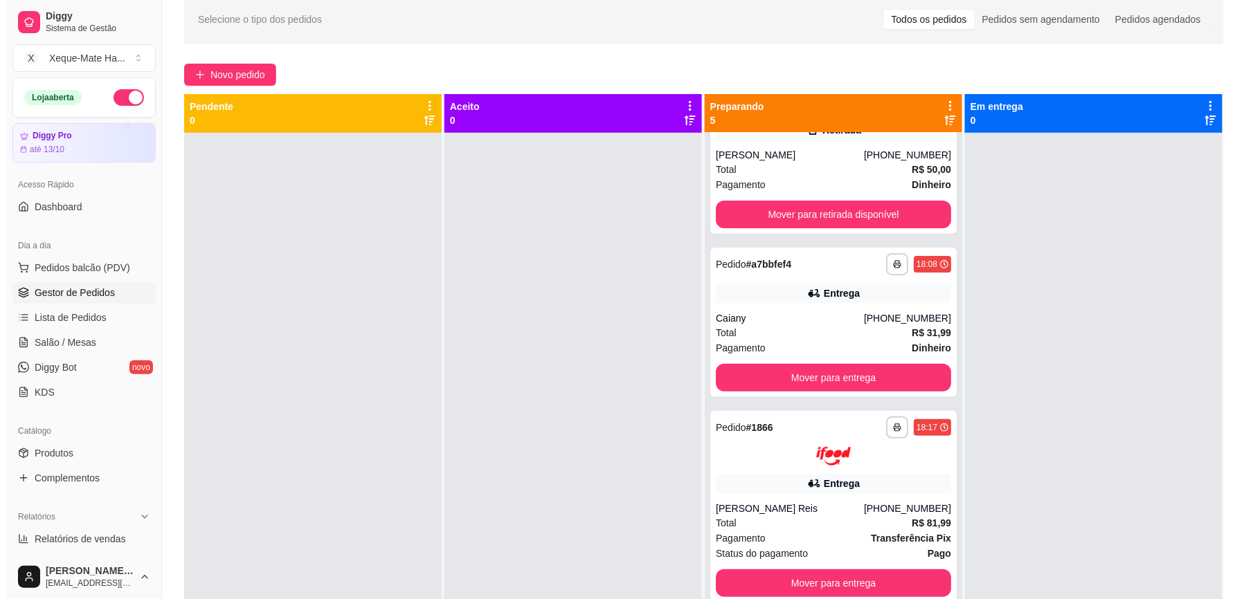
scroll to position [112, 0]
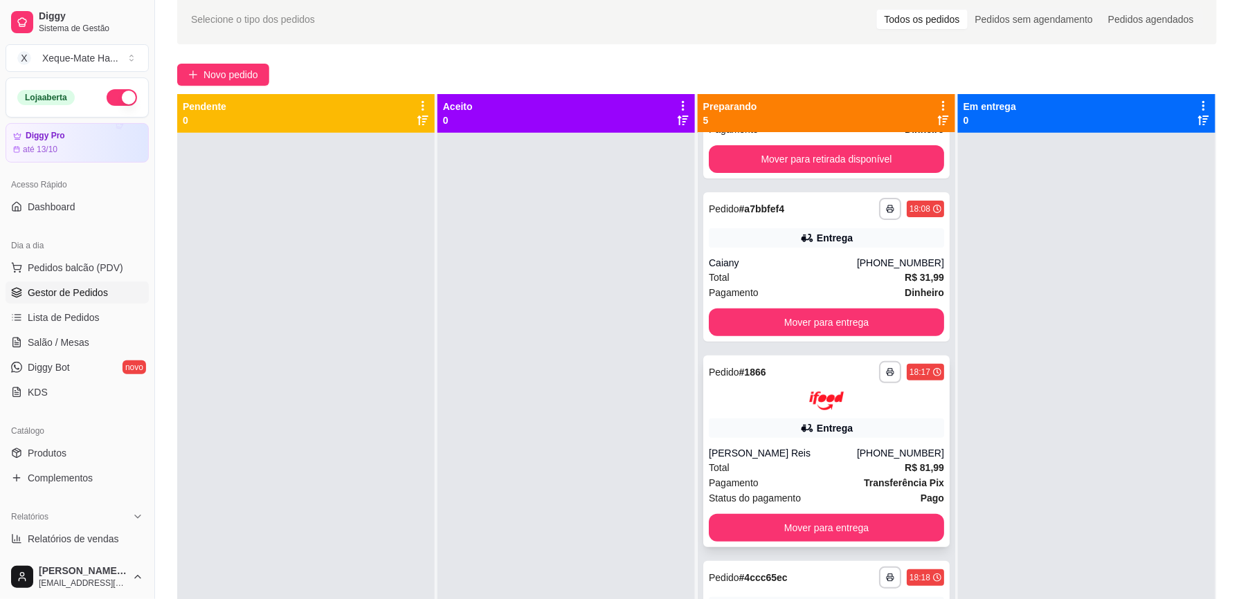
click at [797, 472] on div "Total R$ 81,99" at bounding box center [826, 467] width 235 height 15
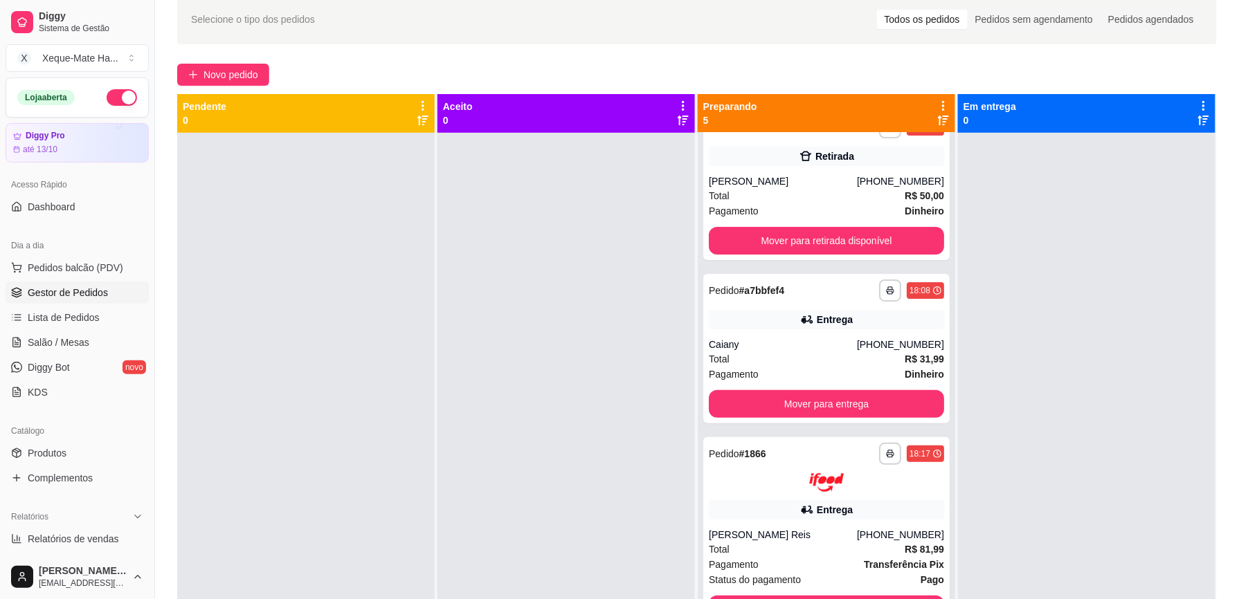
scroll to position [8, 0]
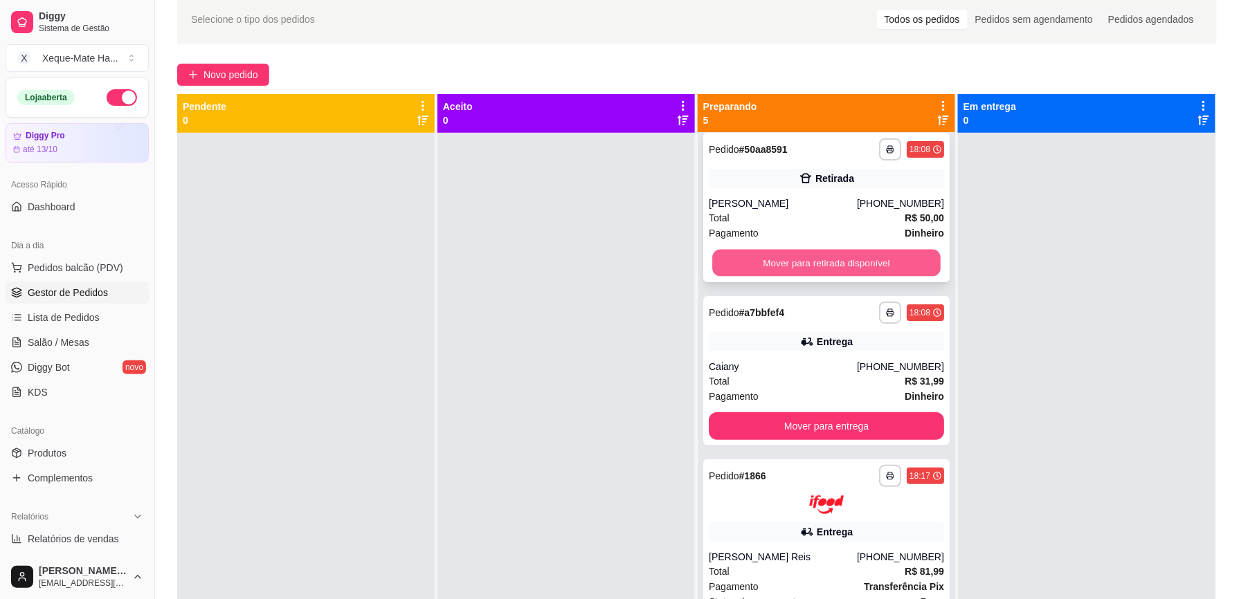
click at [817, 261] on button "Mover para retirada disponível" at bounding box center [826, 263] width 228 height 27
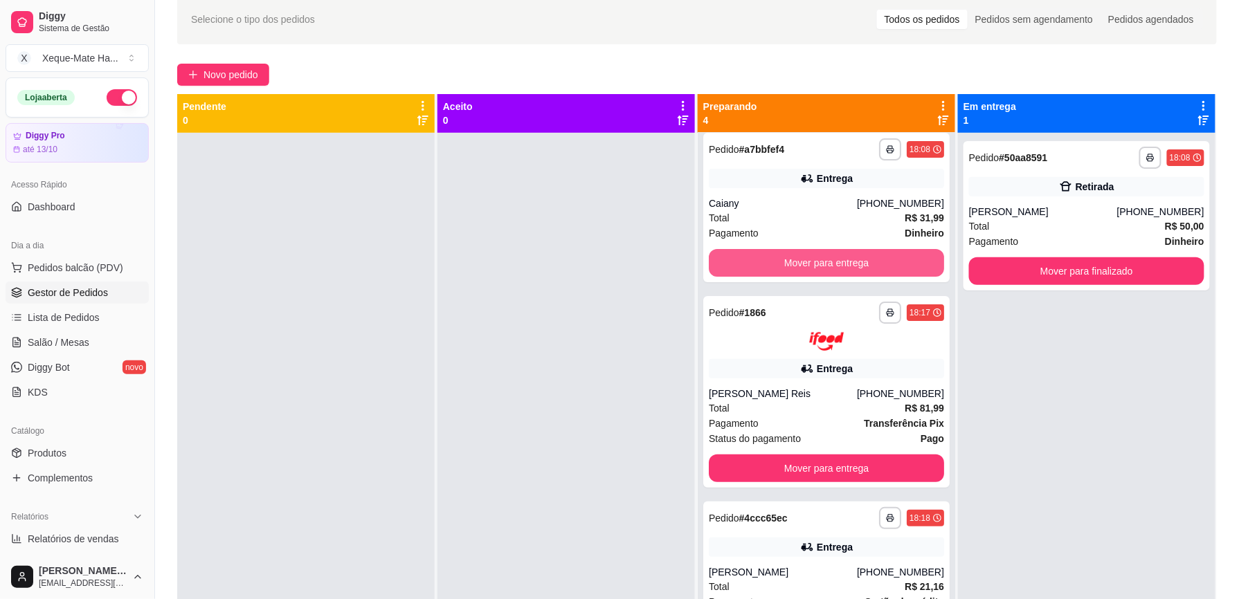
scroll to position [0, 0]
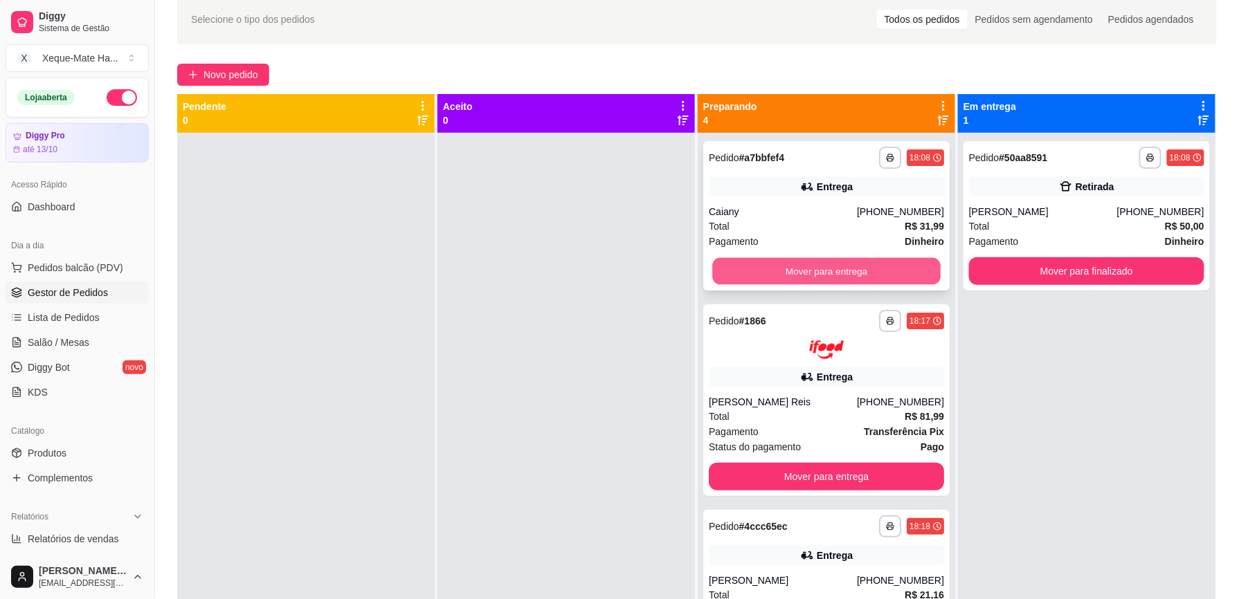
click at [801, 269] on button "Mover para entrega" at bounding box center [826, 271] width 228 height 27
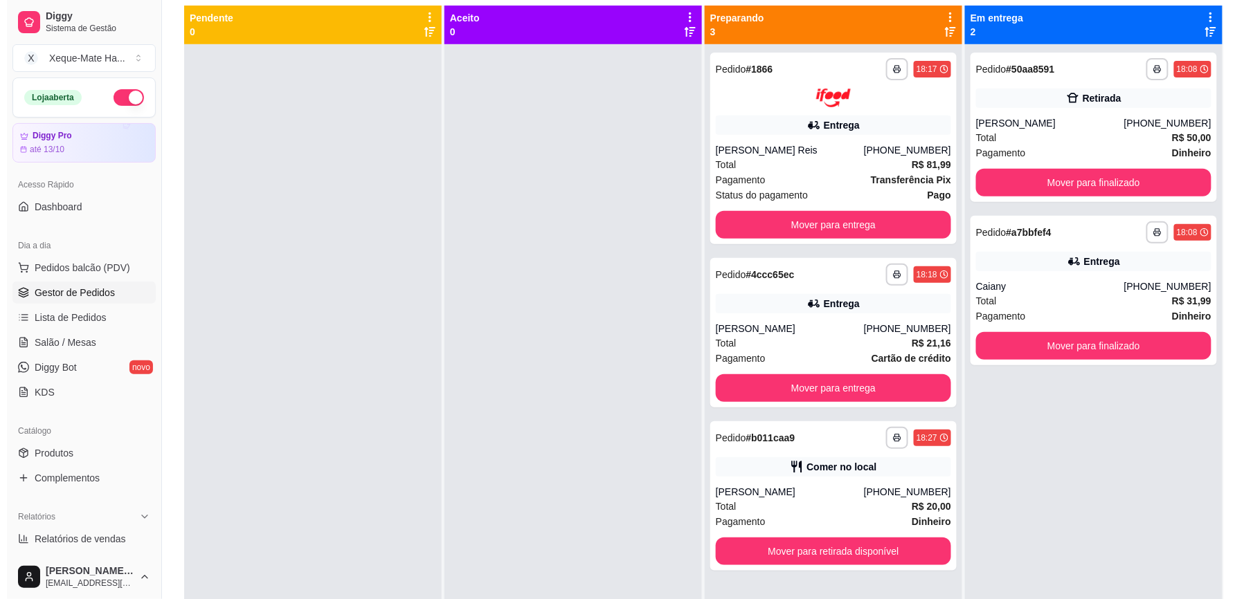
scroll to position [152, 0]
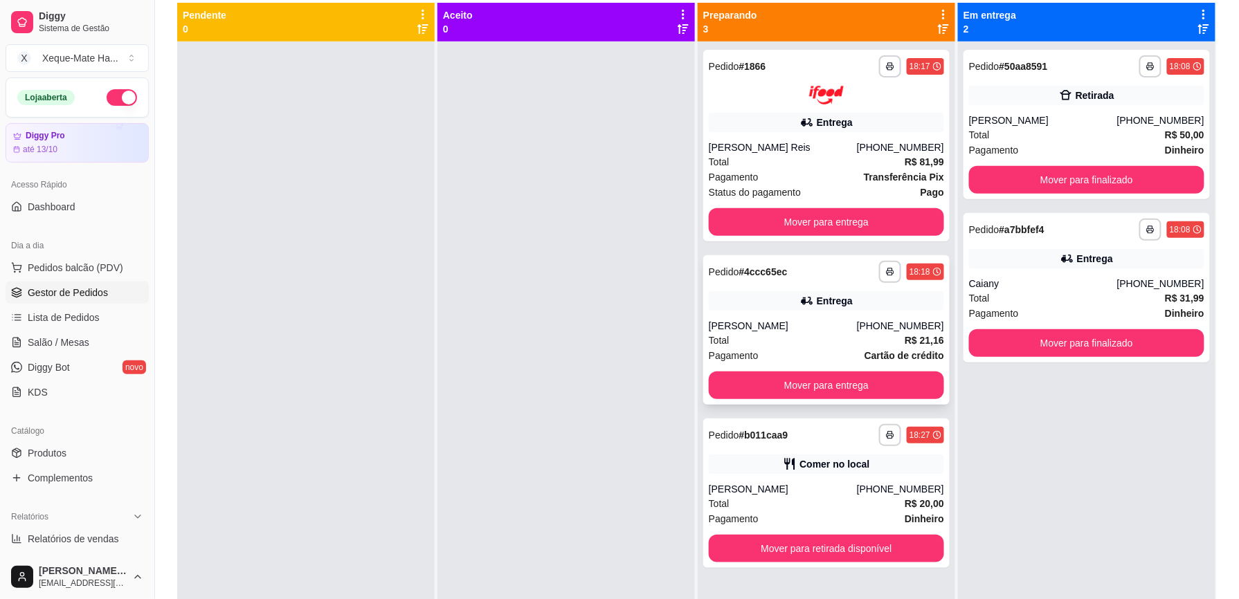
click at [825, 327] on div "[PERSON_NAME]" at bounding box center [783, 326] width 148 height 14
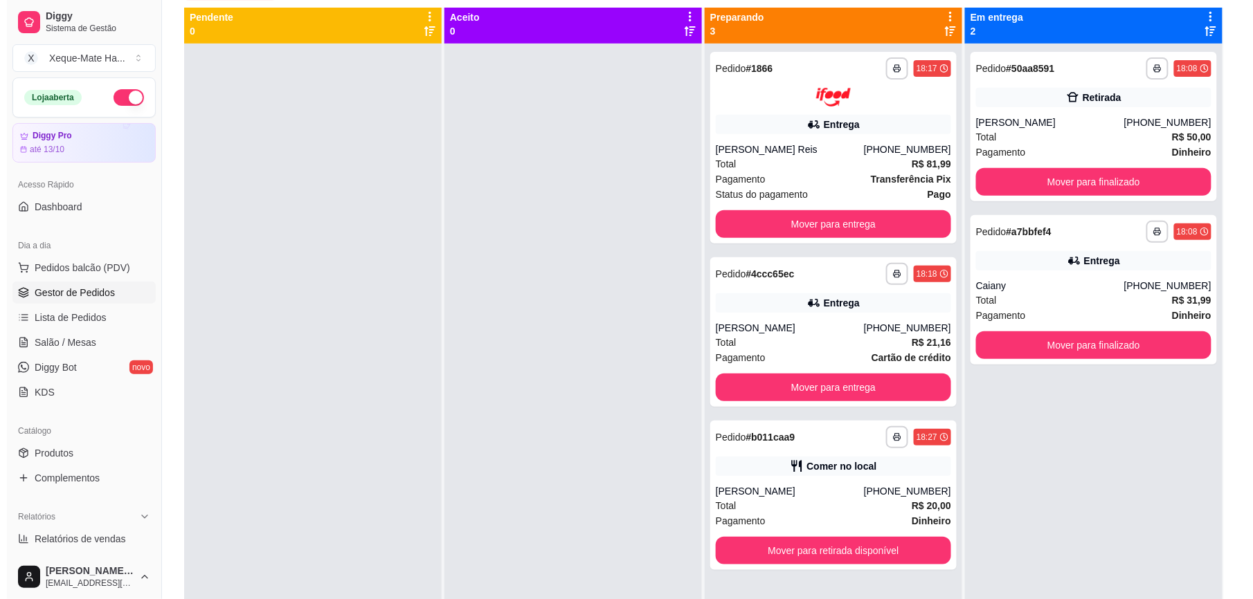
scroll to position [0, 0]
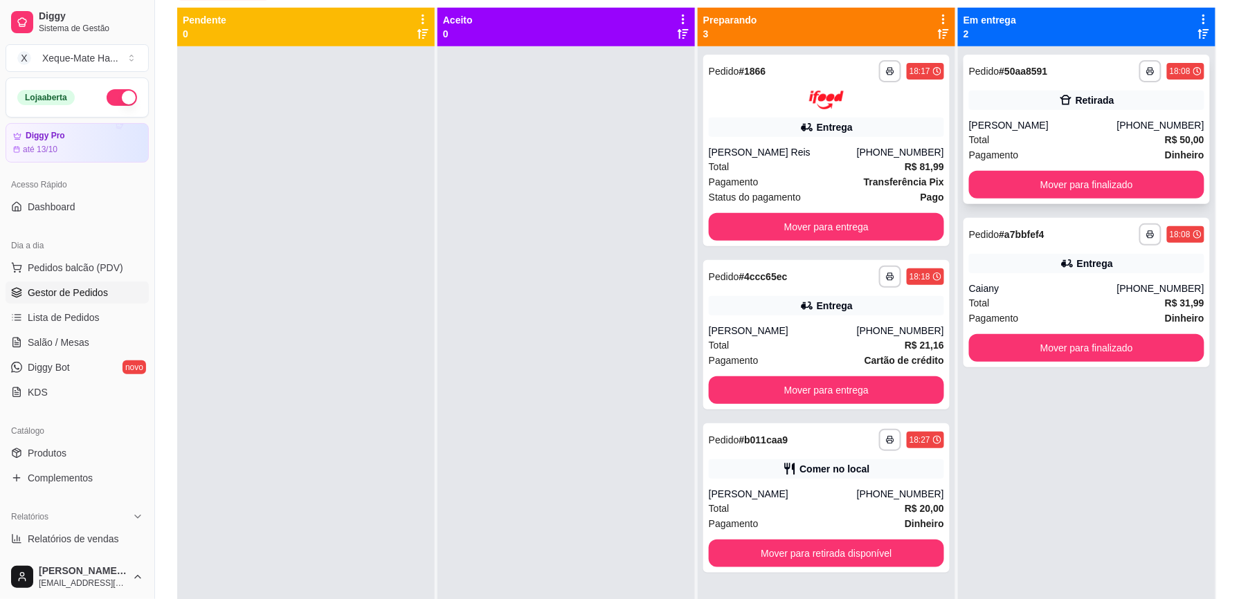
click at [961, 161] on div "**********" at bounding box center [697, 307] width 1040 height 599
click at [490, 256] on div at bounding box center [565, 345] width 257 height 599
click at [982, 172] on button "Mover para finalizado" at bounding box center [1087, 185] width 228 height 27
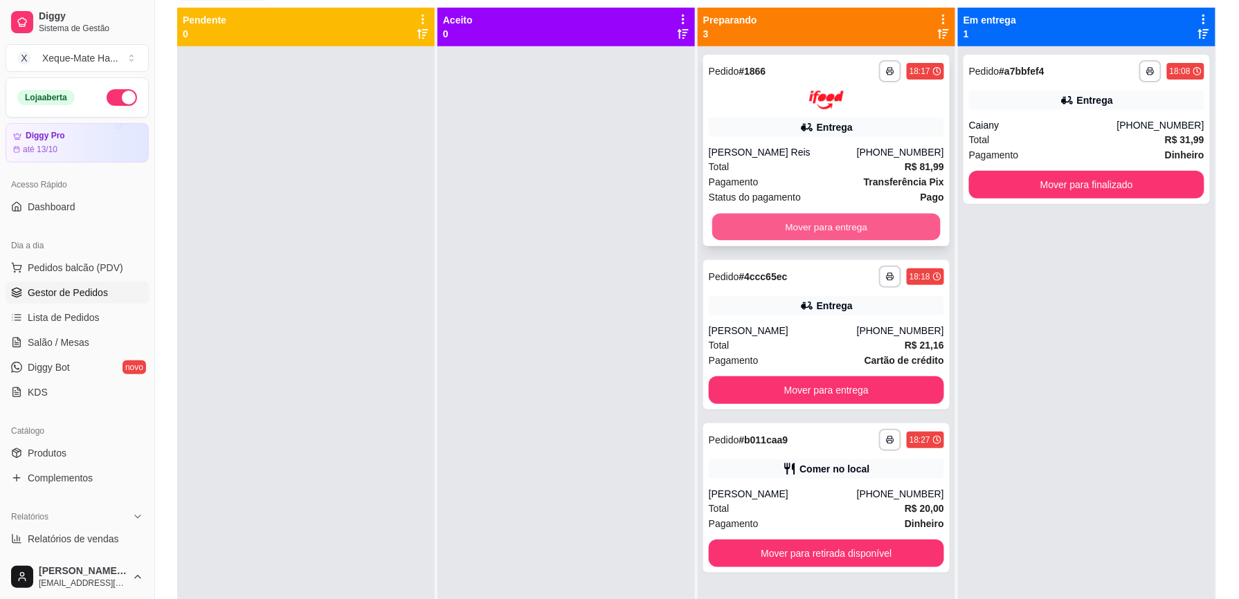
click at [862, 222] on button "Mover para entrega" at bounding box center [826, 226] width 228 height 27
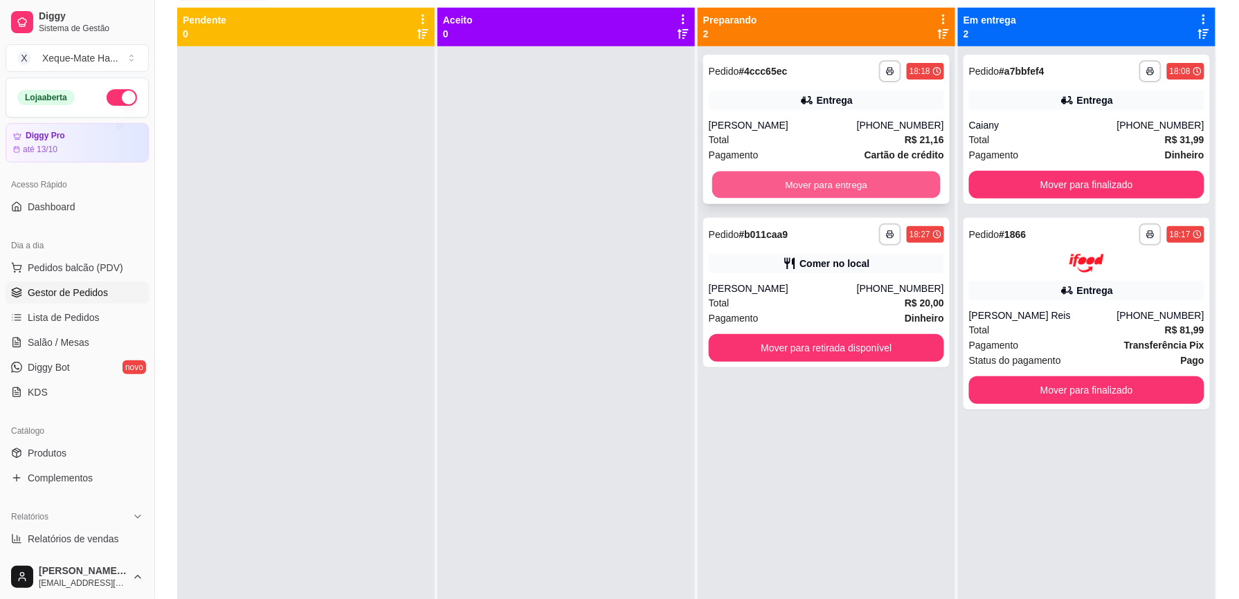
click at [825, 183] on button "Mover para entrega" at bounding box center [826, 185] width 228 height 27
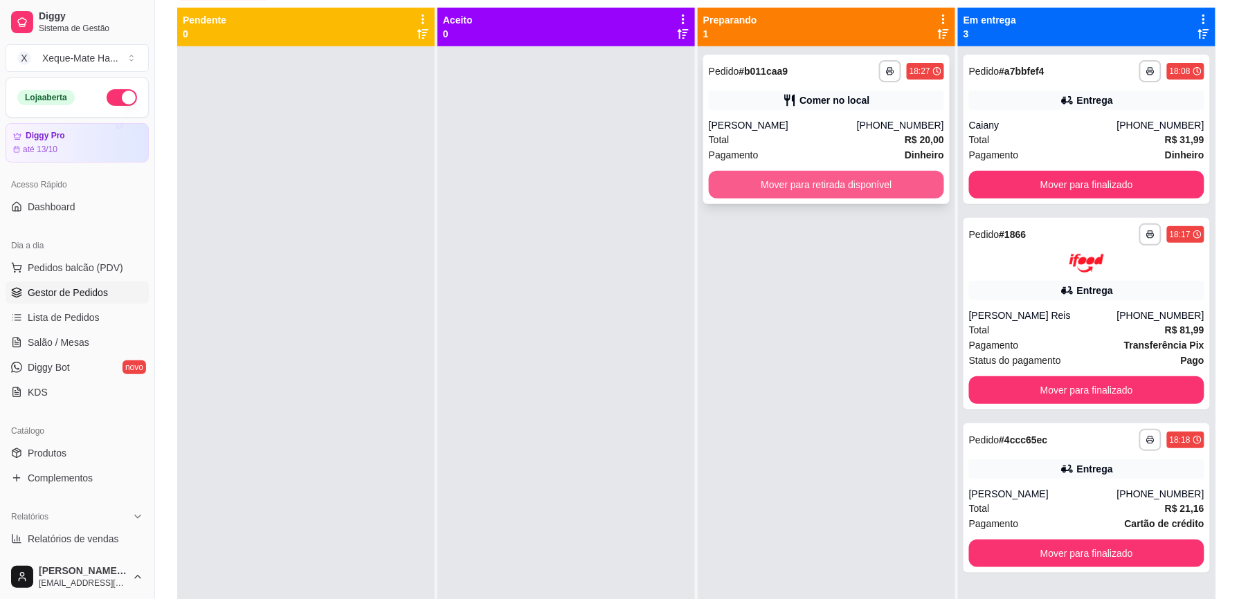
click at [825, 181] on button "Mover para retirada disponível" at bounding box center [826, 185] width 235 height 28
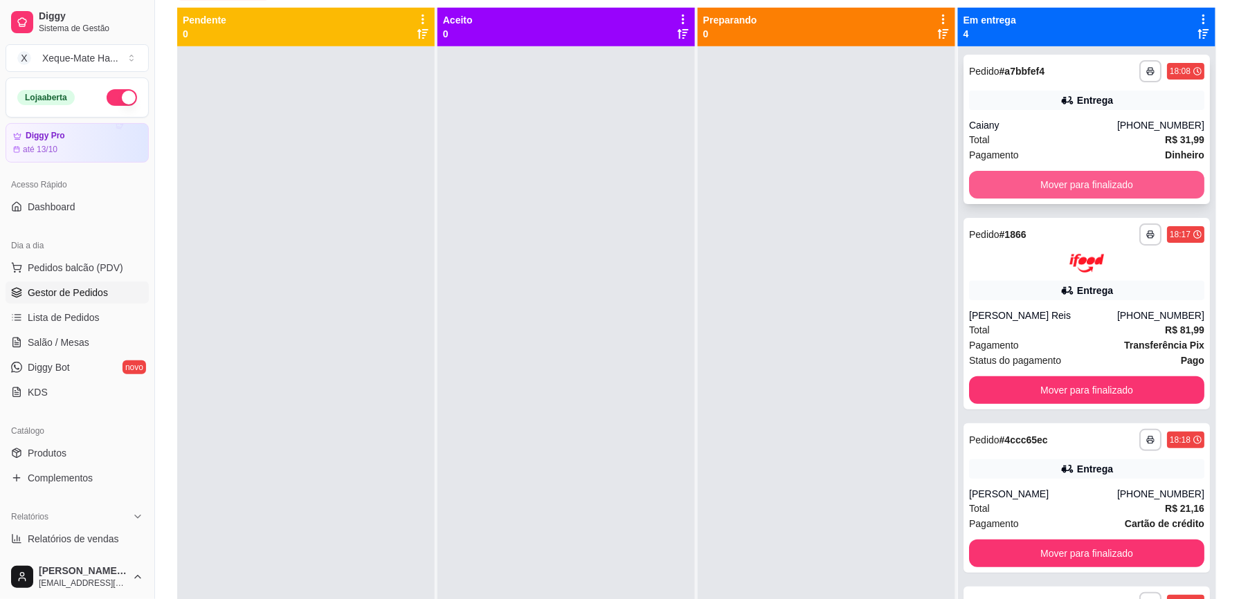
click at [1058, 187] on button "Mover para finalizado" at bounding box center [1086, 185] width 235 height 28
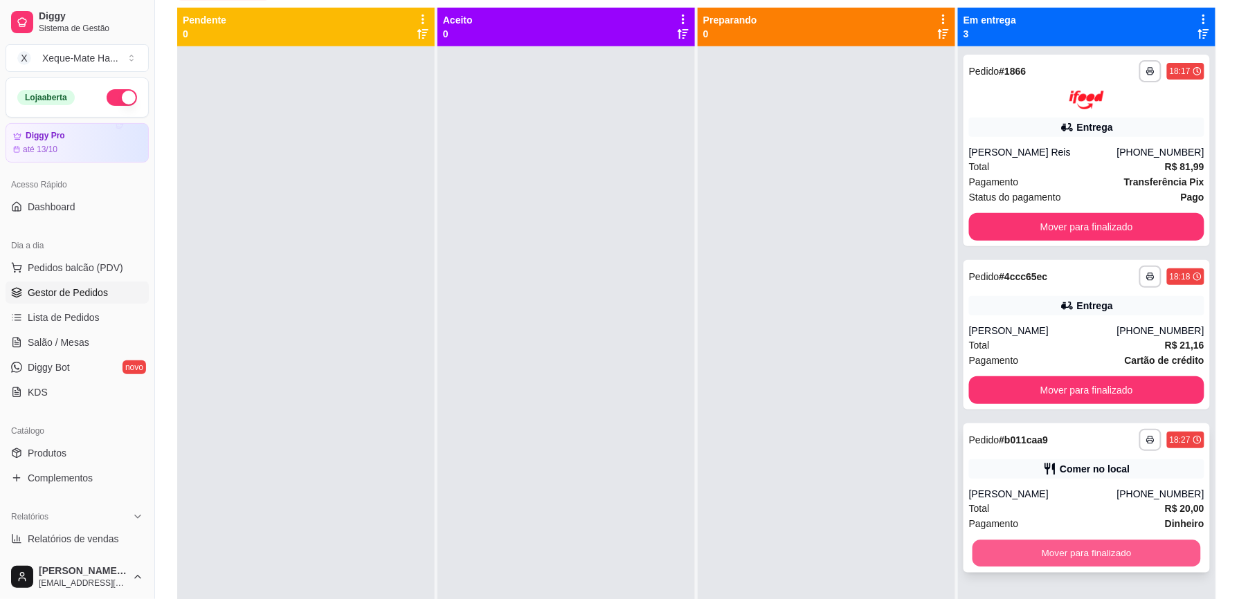
click at [1070, 549] on button "Mover para finalizado" at bounding box center [1087, 553] width 228 height 27
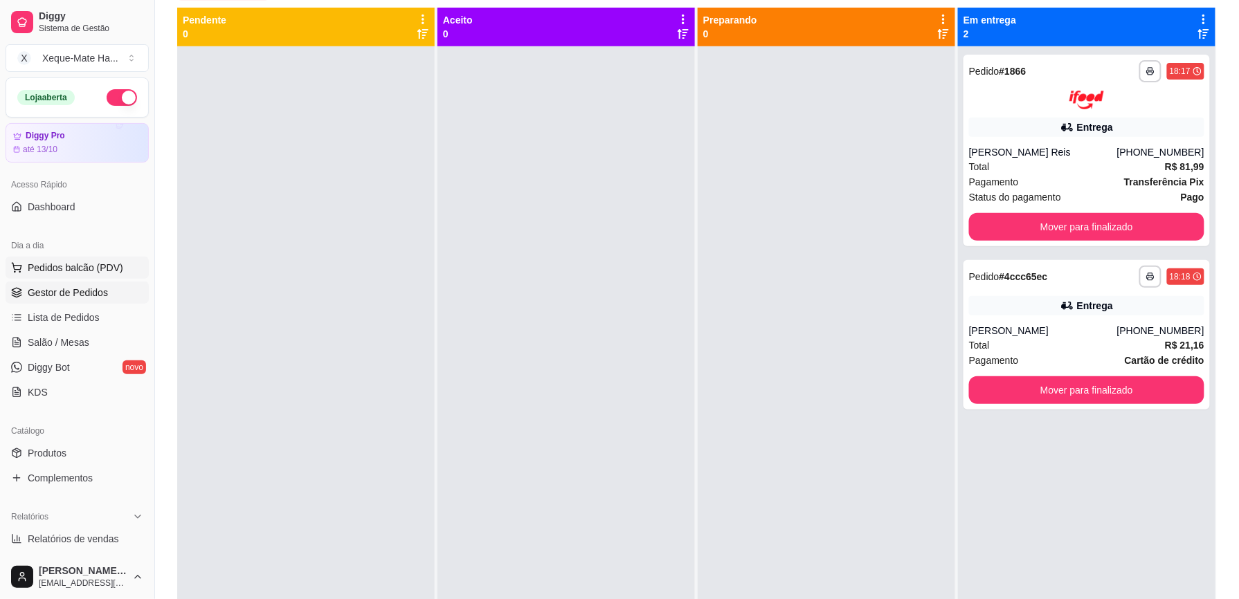
click at [95, 262] on span "Pedidos balcão (PDV)" at bounding box center [76, 268] width 96 height 14
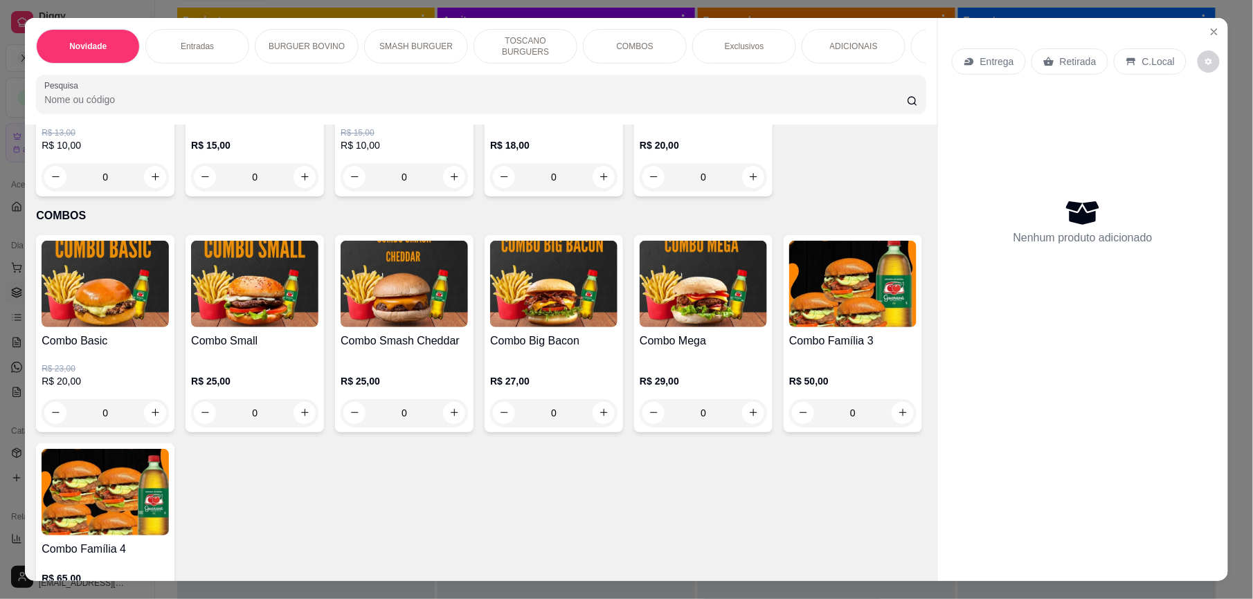
scroll to position [1172, 0]
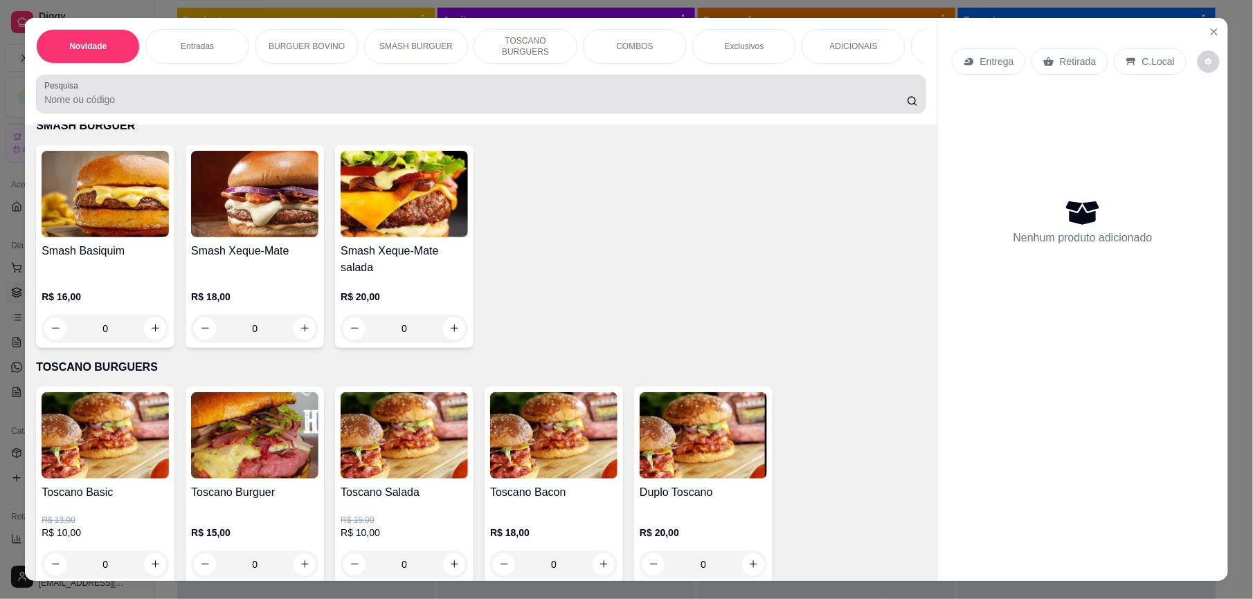
click at [198, 98] on div at bounding box center [481, 94] width 874 height 28
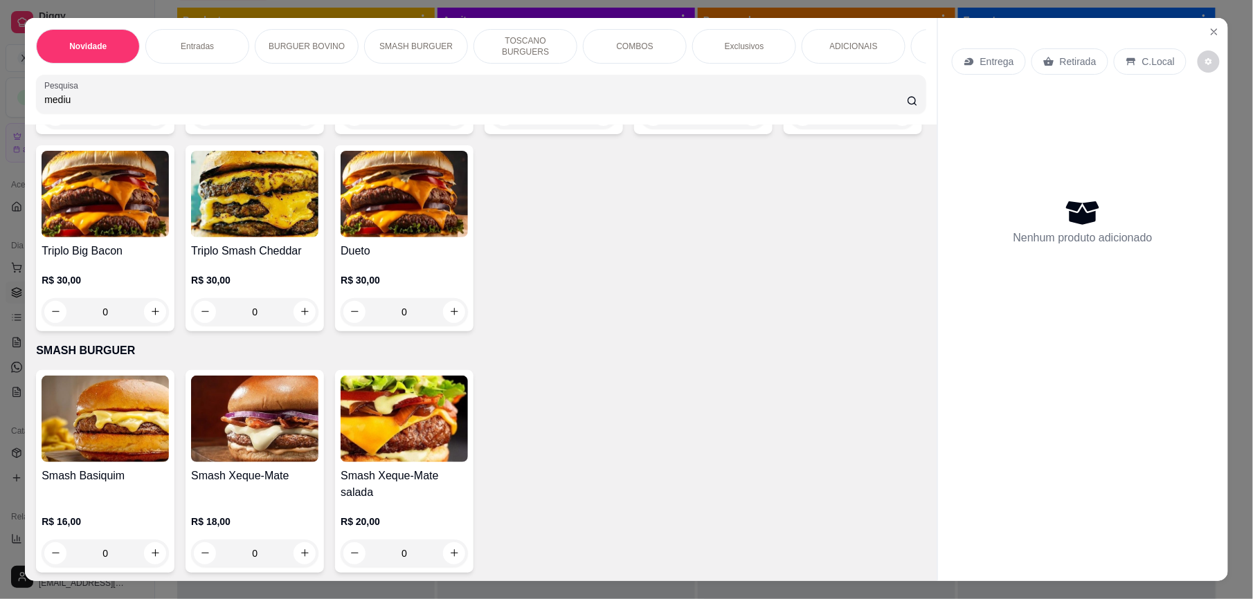
scroll to position [1397, 0]
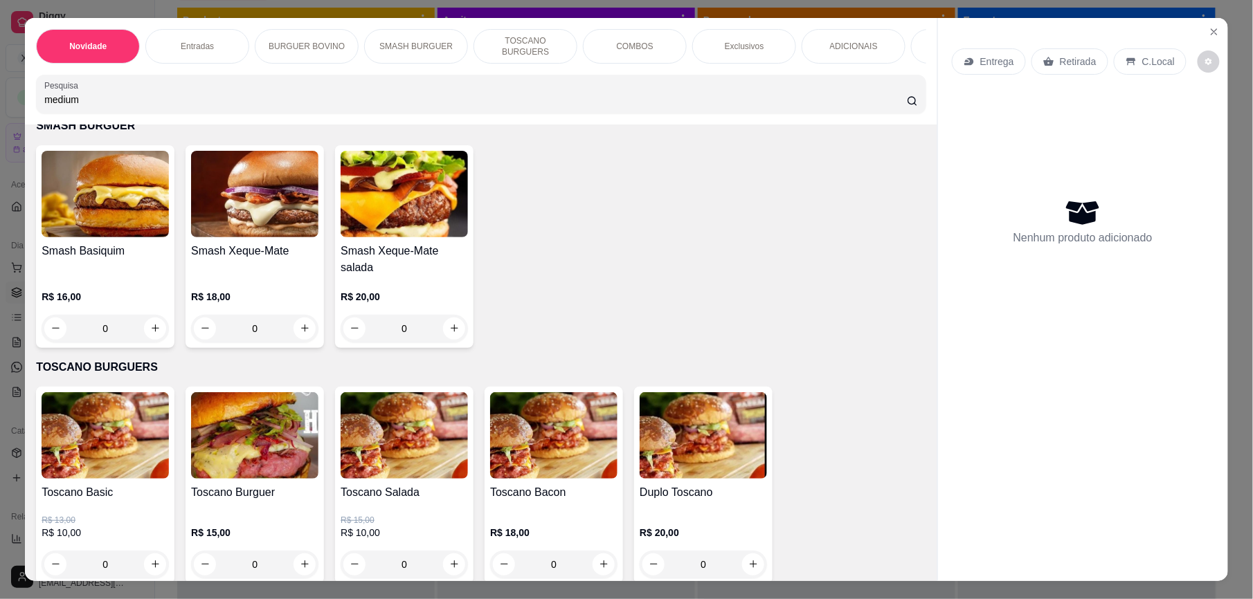
type input "medium"
click at [901, 108] on div "medium" at bounding box center [481, 94] width 874 height 28
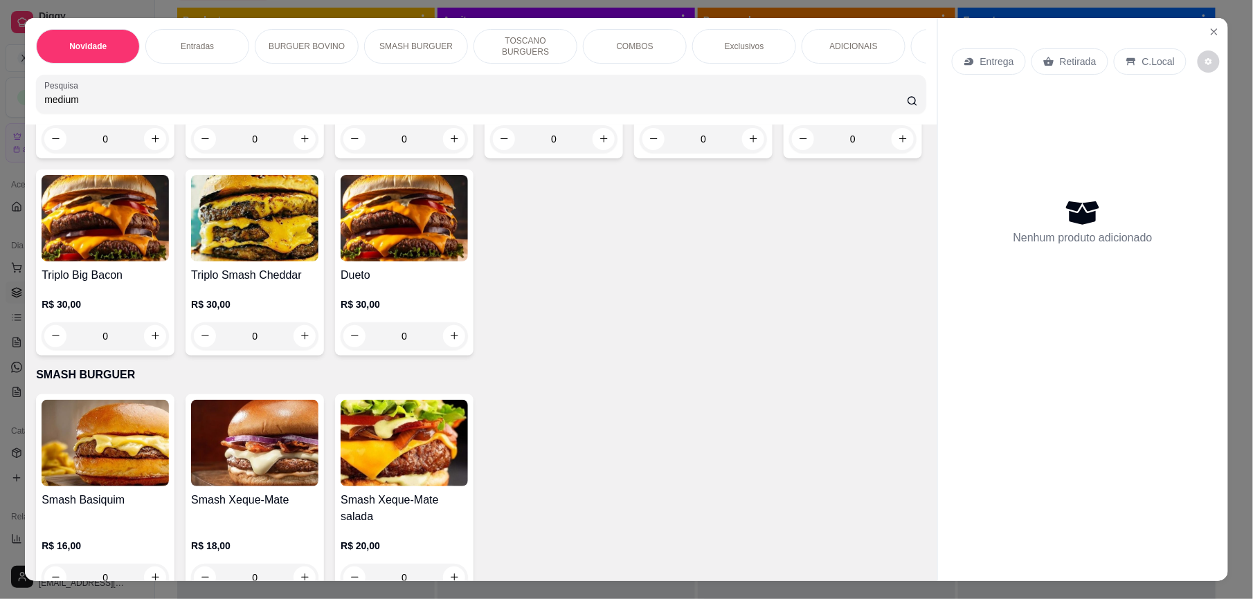
scroll to position [918, 0]
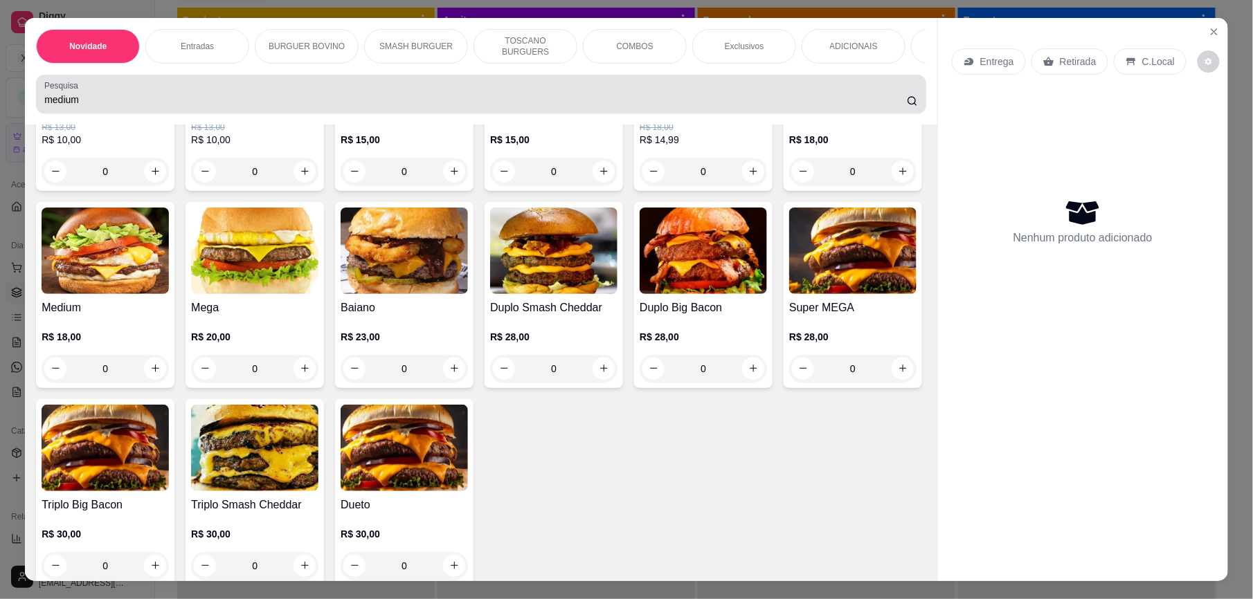
click at [906, 108] on div "medium" at bounding box center [481, 94] width 874 height 28
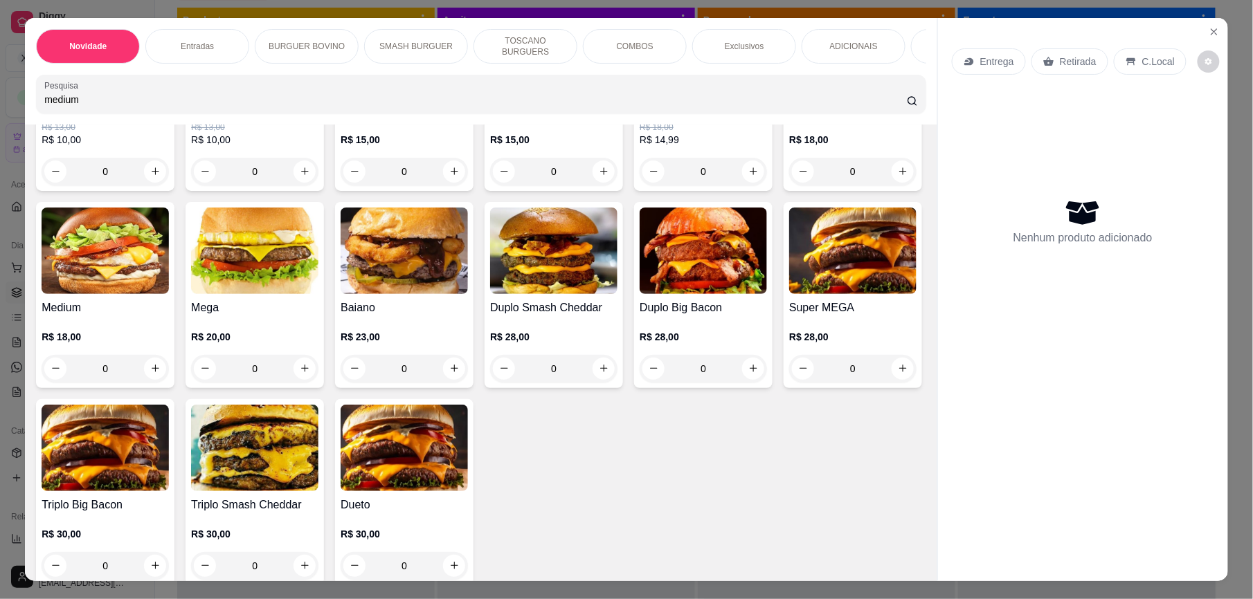
click at [907, 107] on icon at bounding box center [912, 101] width 11 height 11
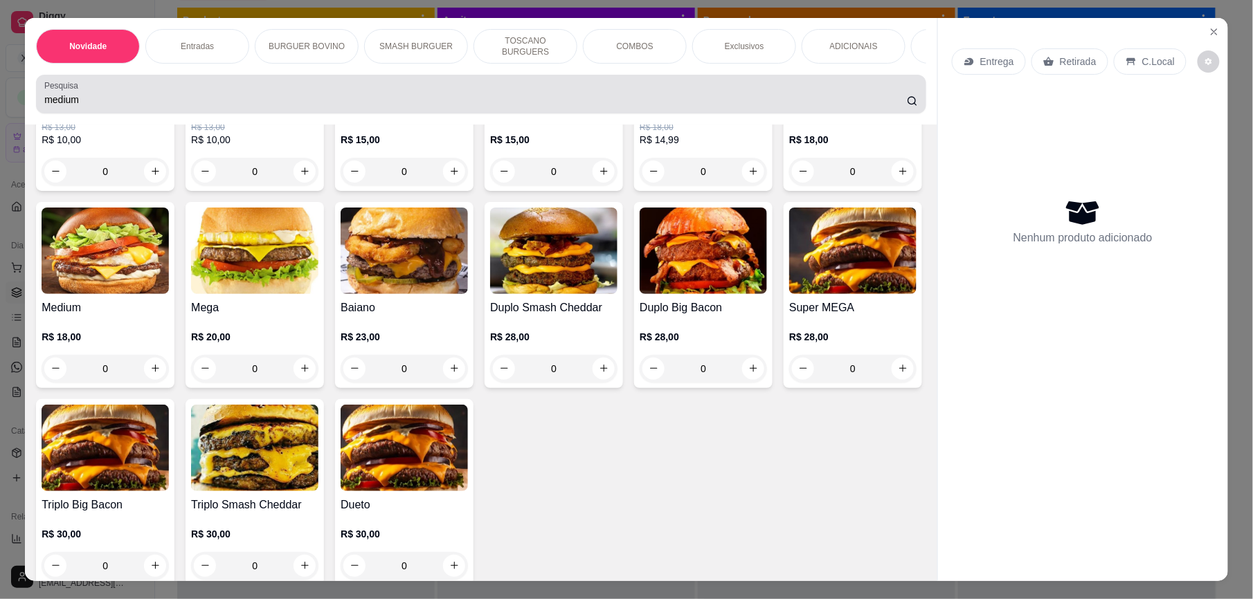
click at [907, 107] on icon at bounding box center [912, 101] width 11 height 11
click at [911, 107] on icon at bounding box center [912, 101] width 11 height 11
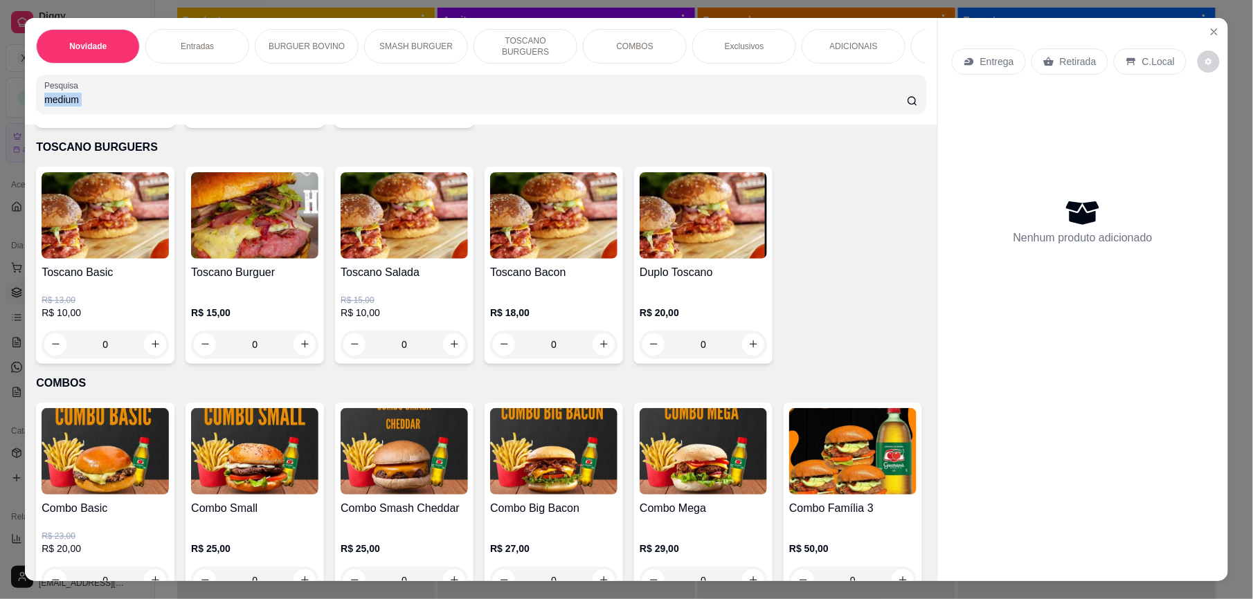
scroll to position [1596, 0]
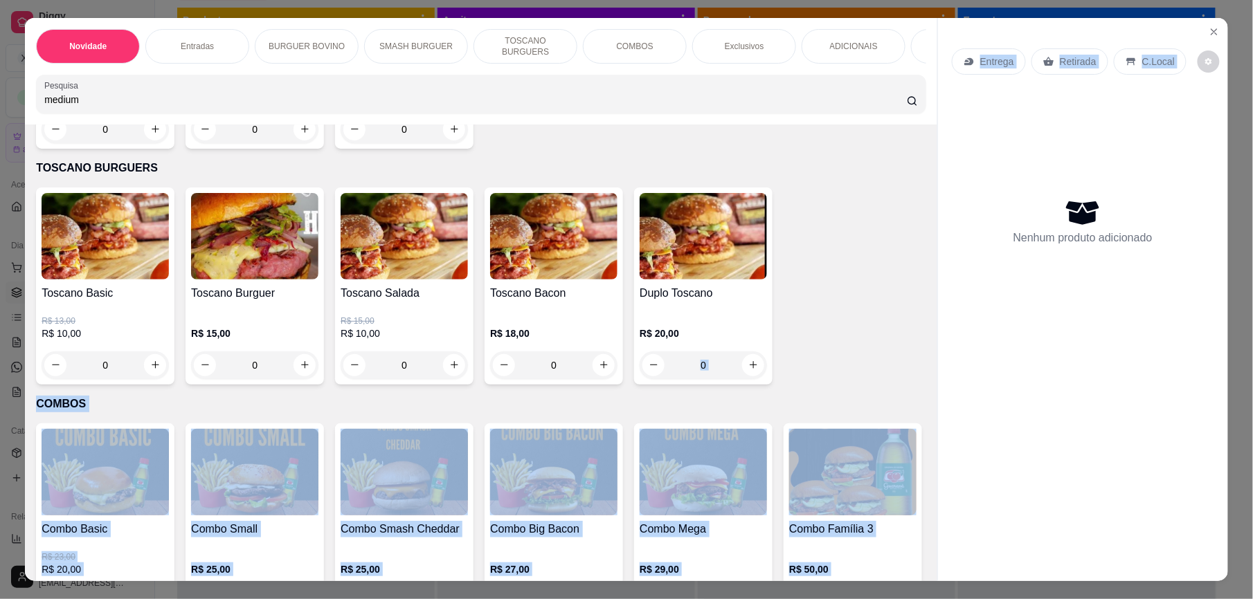
drag, startPoint x: 912, startPoint y: 334, endPoint x: 937, endPoint y: 307, distance: 36.2
click at [937, 307] on div "Novidade Entradas BURGUER BOVINO SMASH BURGUER TOSCANO BURGUERS COMBOS Exclusiv…" at bounding box center [626, 299] width 1203 height 563
drag, startPoint x: 937, startPoint y: 307, endPoint x: 939, endPoint y: 336, distance: 28.5
click at [944, 338] on div "Entrega Retirada C.Local Nenhum produto adicionado" at bounding box center [1083, 288] width 290 height 541
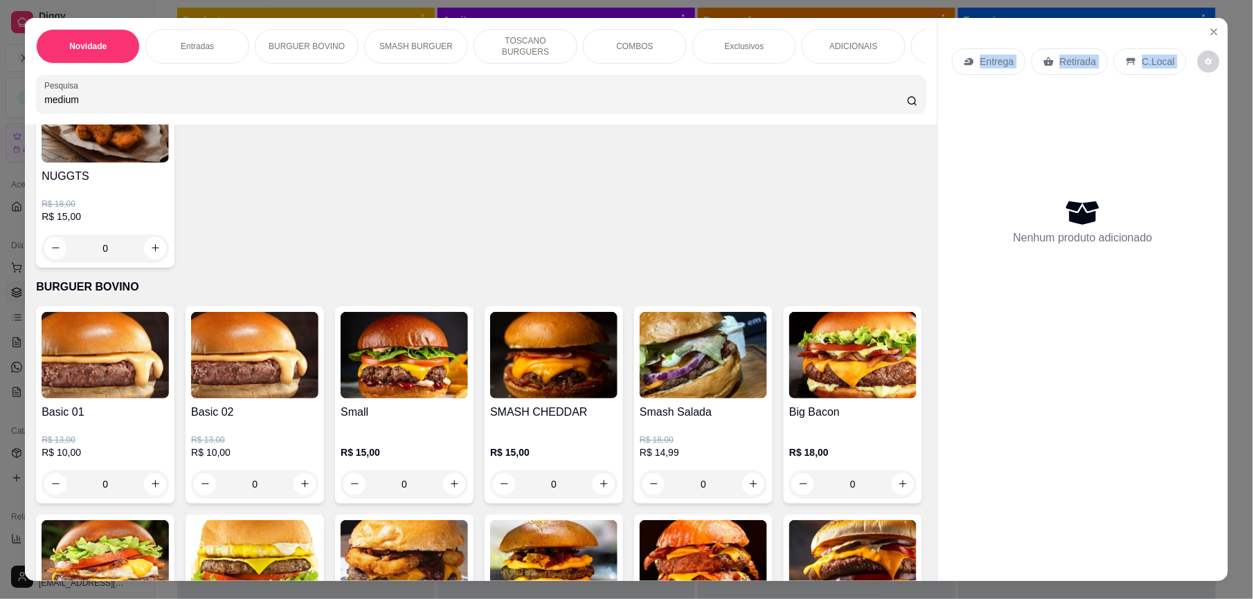
scroll to position [584, 0]
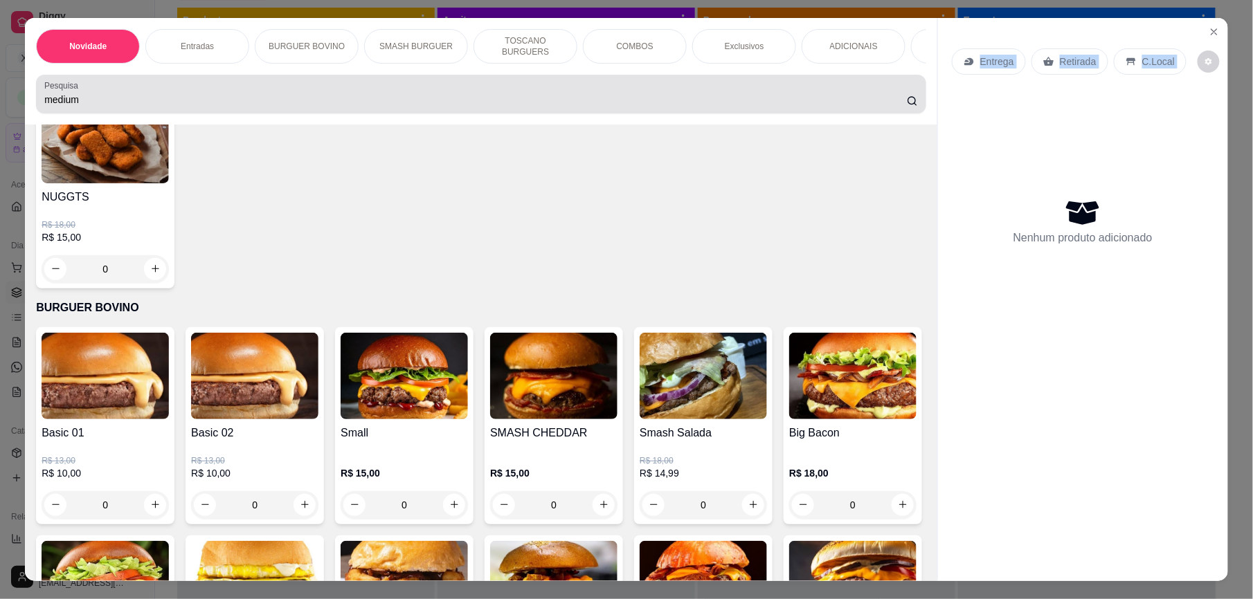
click at [89, 107] on input "medium" at bounding box center [475, 100] width 862 height 14
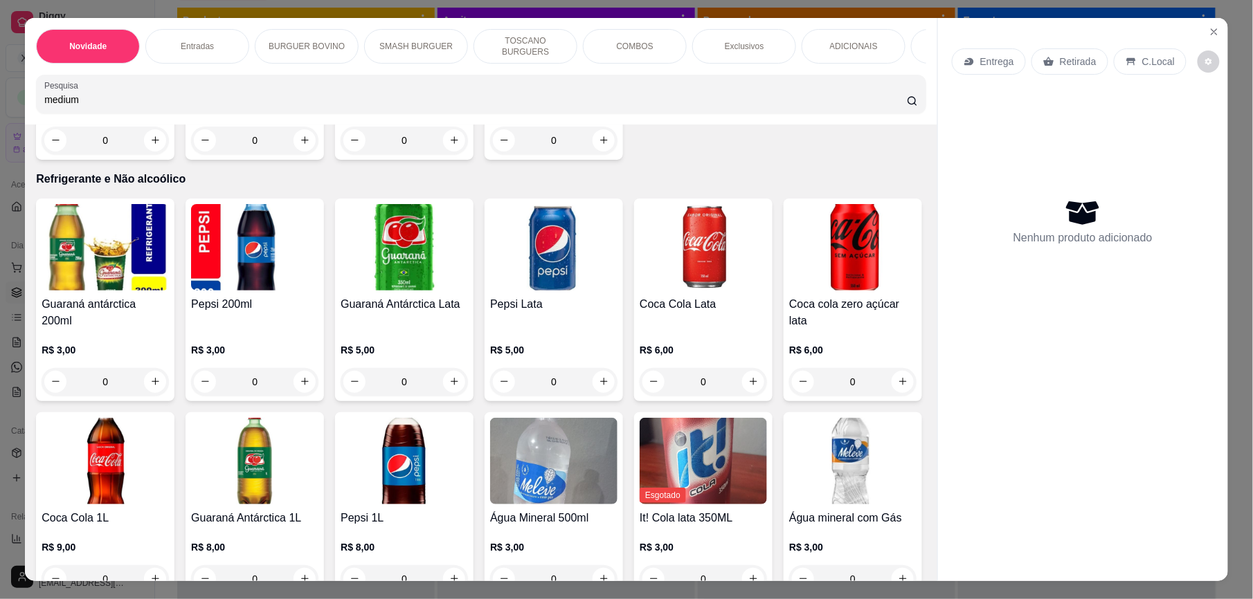
scroll to position [2932, 0]
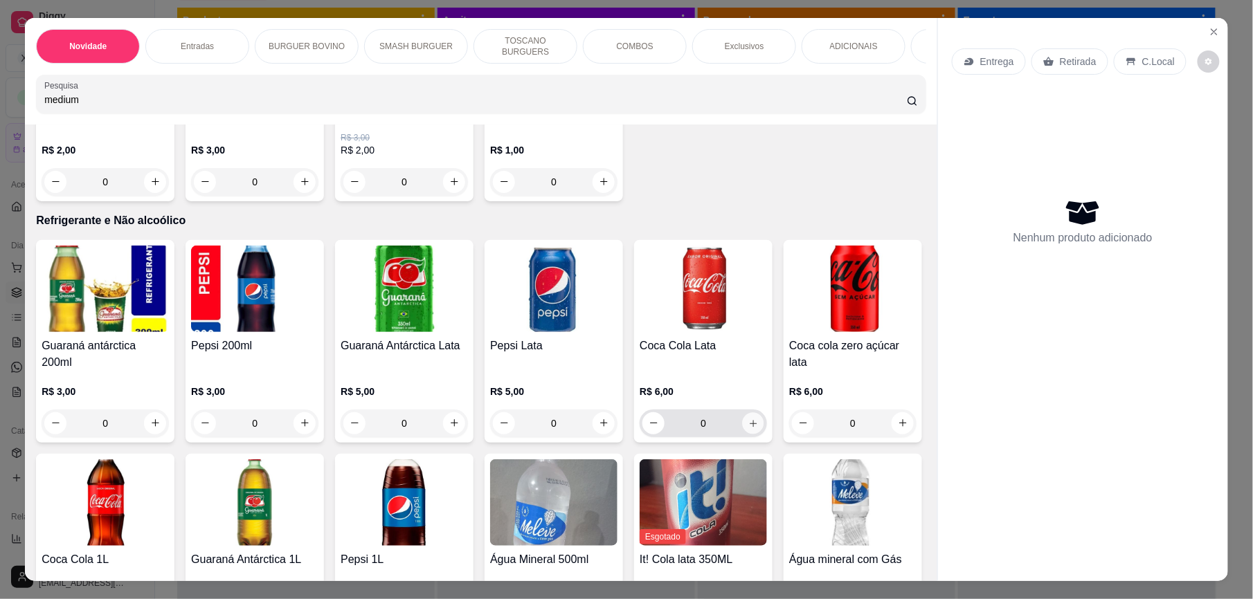
click at [748, 424] on icon "increase-product-quantity" at bounding box center [753, 424] width 10 height 10
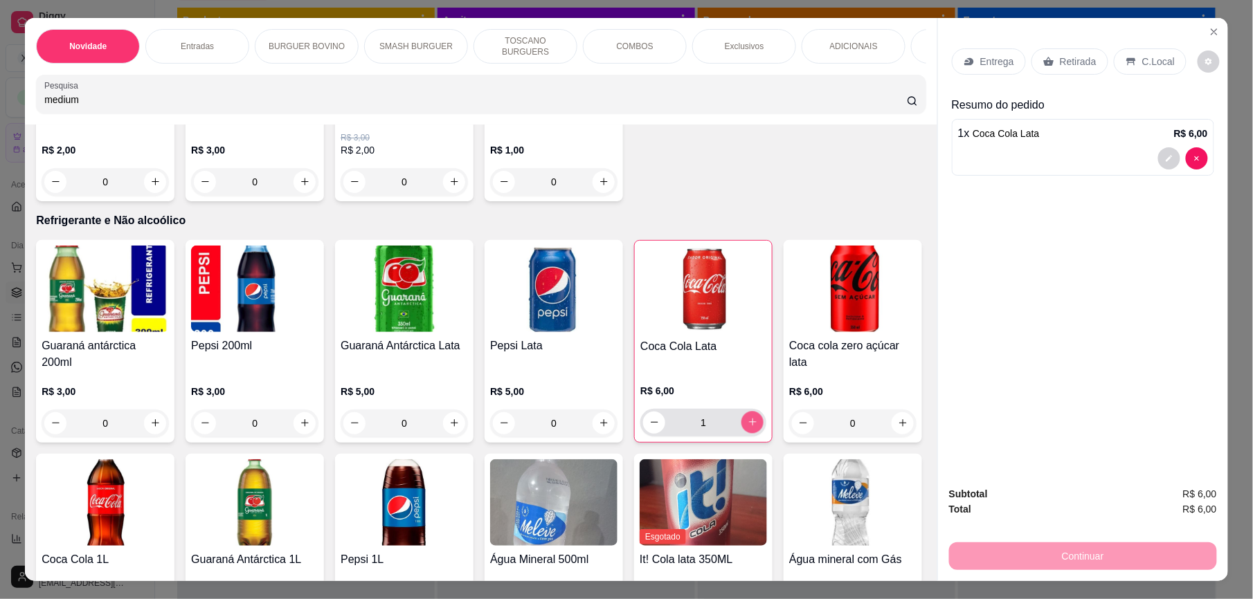
type input "1"
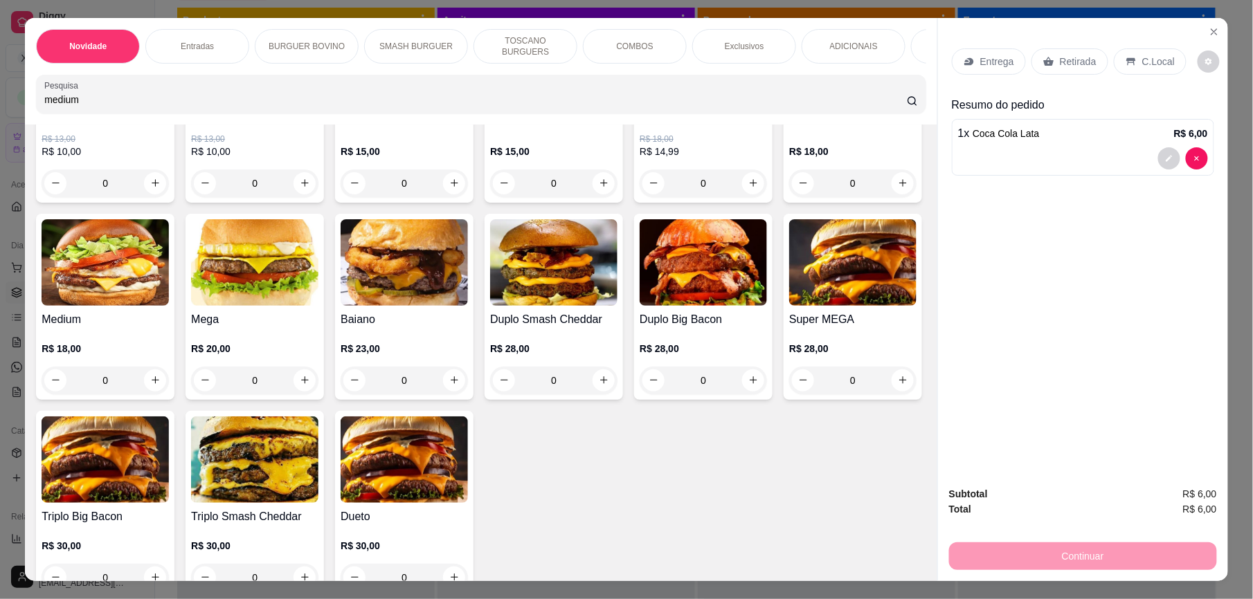
scroll to position [875, 0]
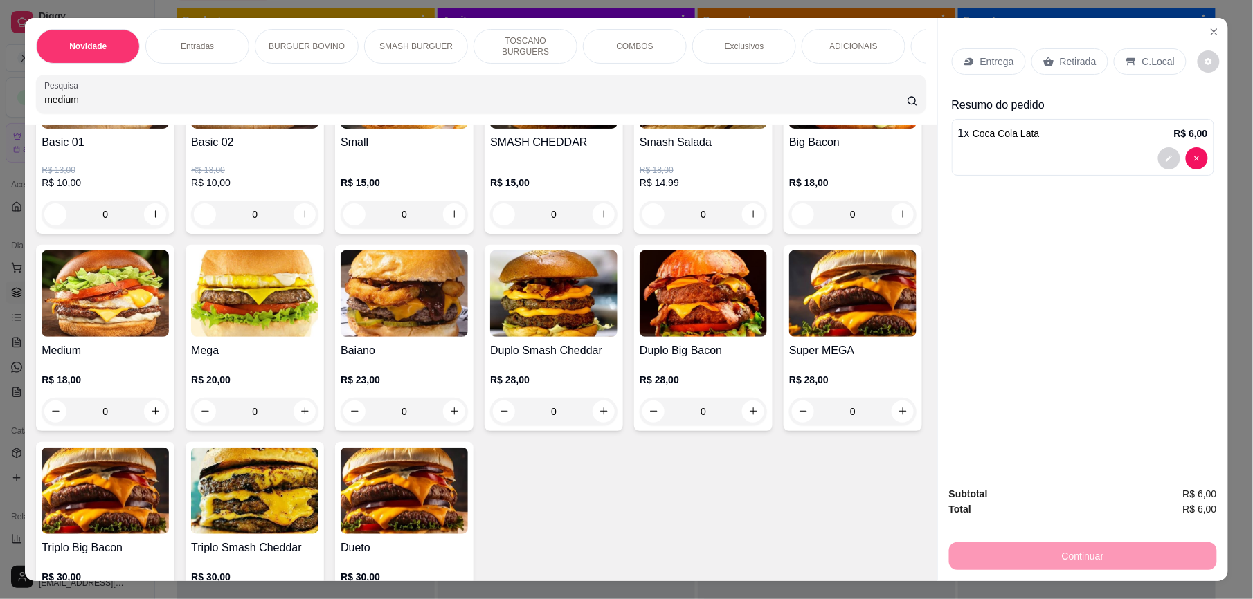
click at [169, 418] on div "0" at bounding box center [105, 412] width 127 height 28
click at [161, 417] on icon "increase-product-quantity" at bounding box center [155, 411] width 10 height 10
type input "1"
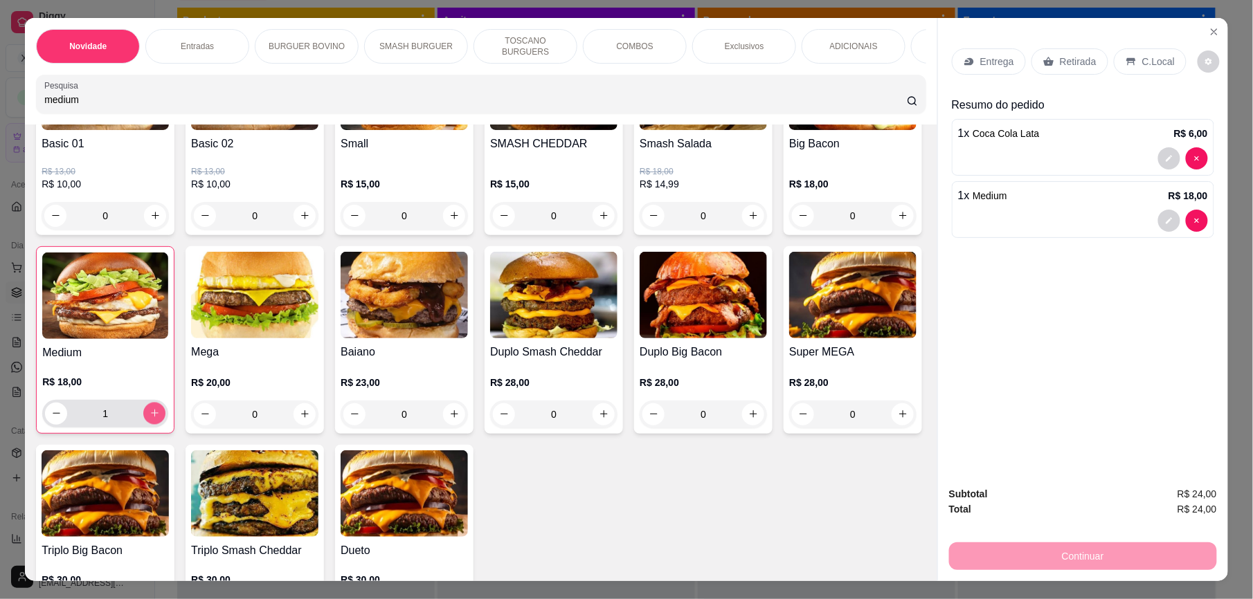
scroll to position [876, 0]
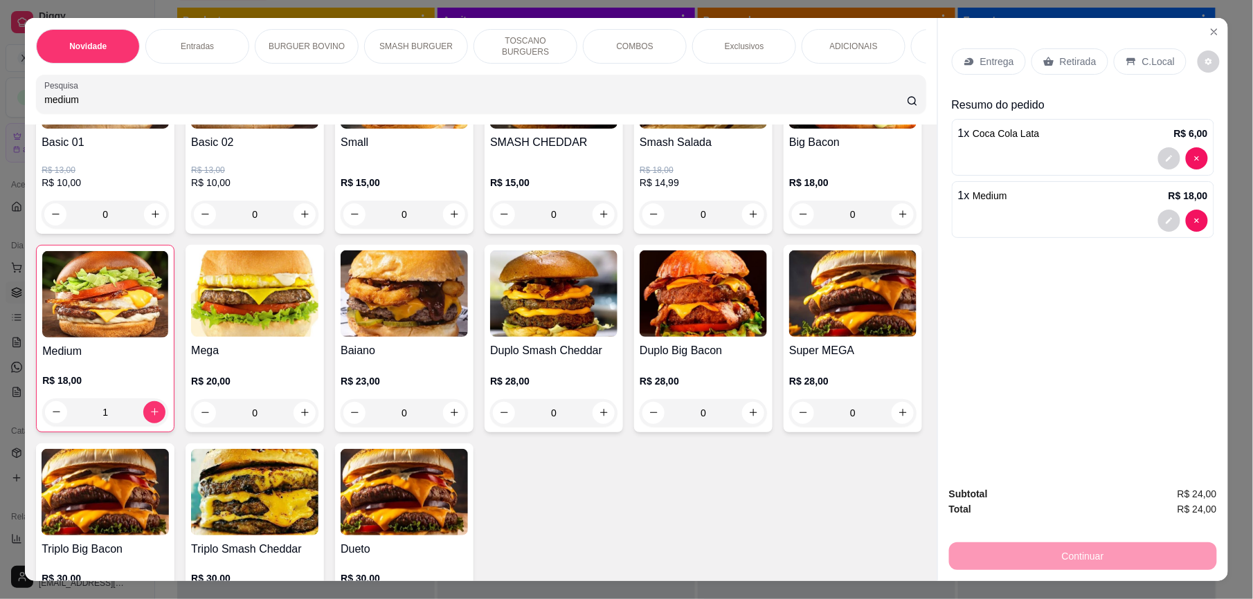
click at [995, 60] on p "Entrega" at bounding box center [997, 62] width 34 height 14
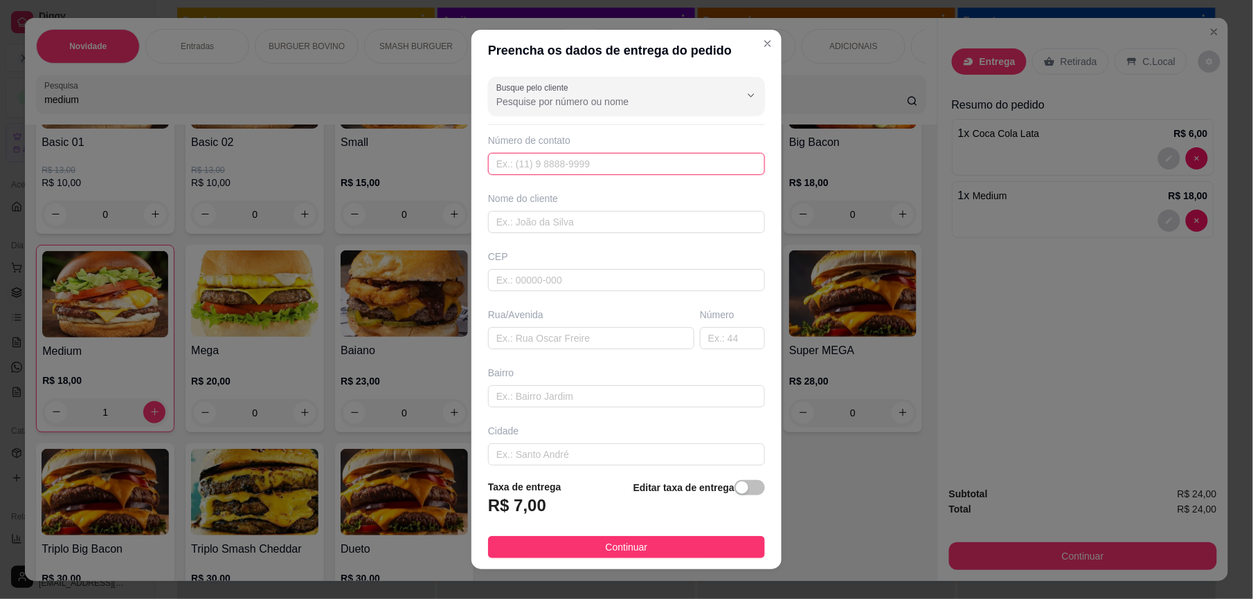
click at [583, 166] on input "text" at bounding box center [626, 164] width 277 height 22
type input "94984"
click at [587, 222] on input "text" at bounding box center [626, 222] width 277 height 22
click at [563, 338] on input "text" at bounding box center [591, 338] width 206 height 22
click at [598, 219] on input "text" at bounding box center [626, 222] width 277 height 22
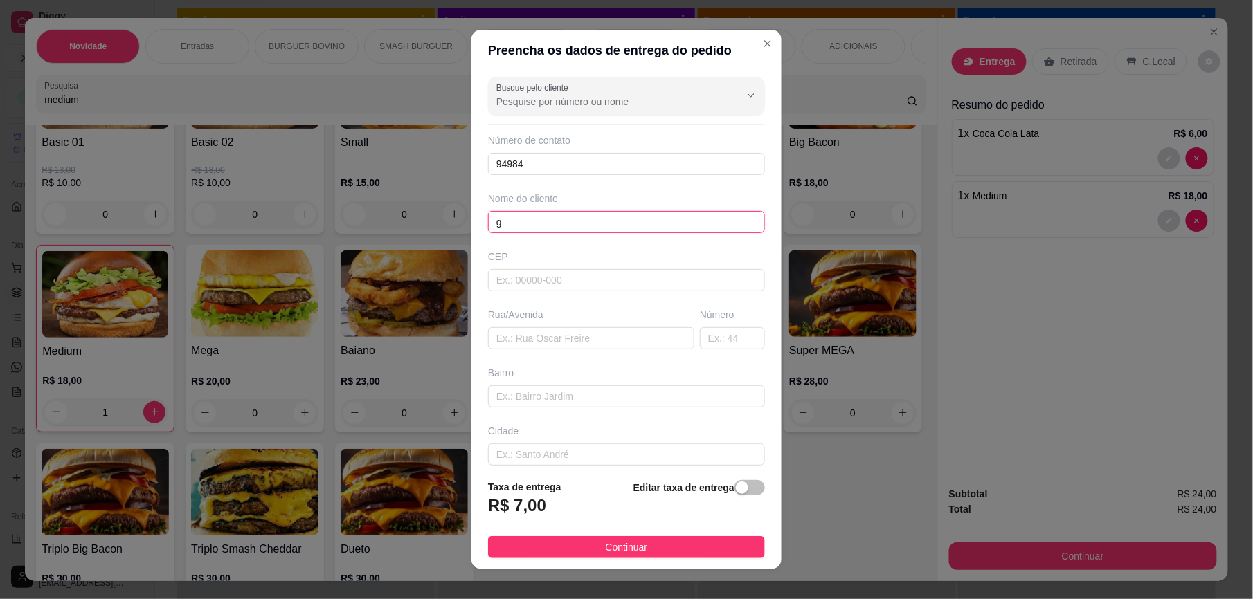
click at [598, 219] on input "g" at bounding box center [626, 222] width 277 height 22
paste input "a"
type input "[PERSON_NAME]"
click at [563, 350] on input "text" at bounding box center [591, 338] width 206 height 22
paste input "a"
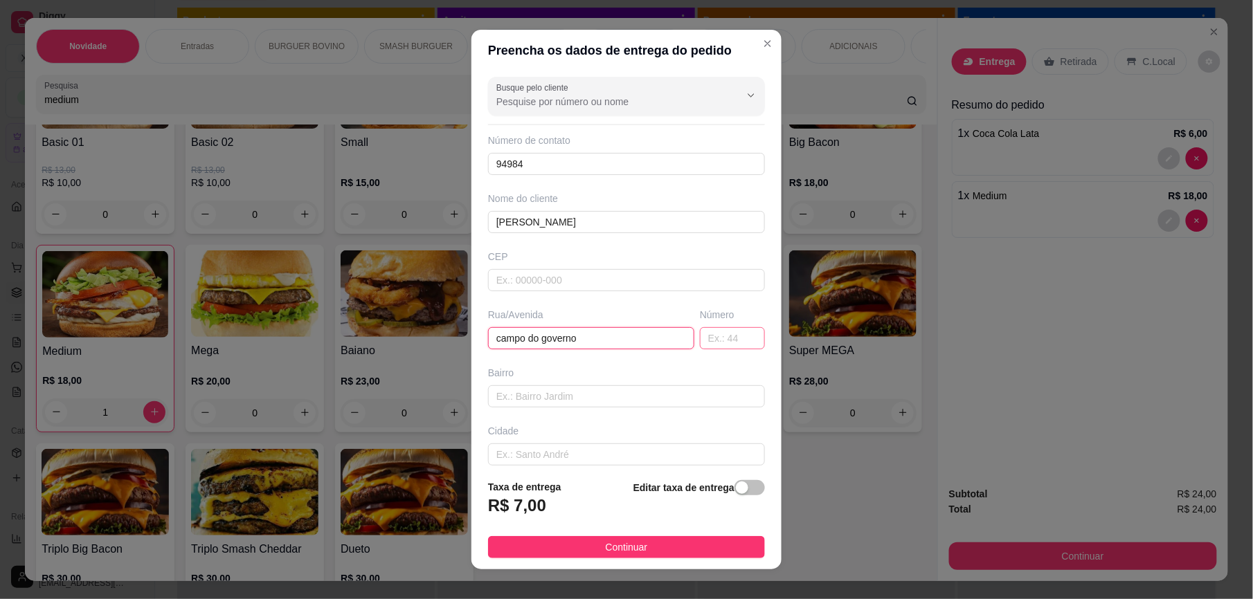
type input "campo do governo"
click at [705, 341] on input "text" at bounding box center [732, 338] width 65 height 22
type input "9"
click at [554, 386] on div "Bairro" at bounding box center [626, 387] width 282 height 42
click at [551, 397] on input "text" at bounding box center [626, 397] width 277 height 22
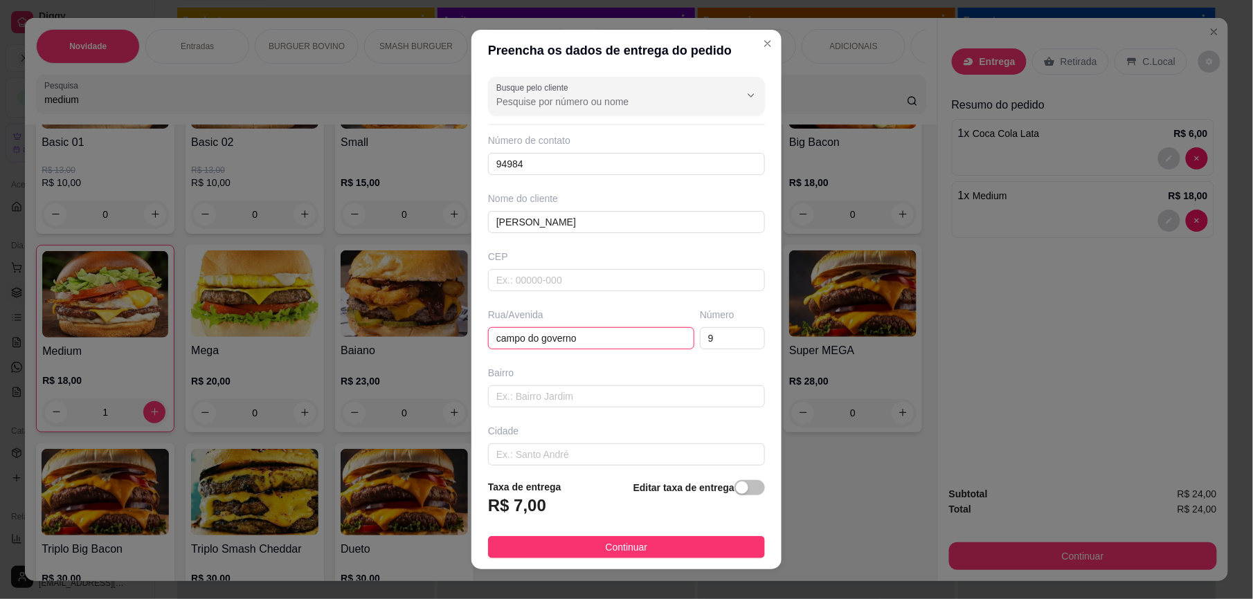
click at [595, 341] on input "campo do governo" at bounding box center [591, 338] width 206 height 22
click at [548, 343] on input "campo do governo" at bounding box center [591, 338] width 206 height 22
click at [549, 343] on input "campo do governo" at bounding box center [591, 338] width 206 height 22
click at [545, 396] on input "text" at bounding box center [626, 397] width 277 height 22
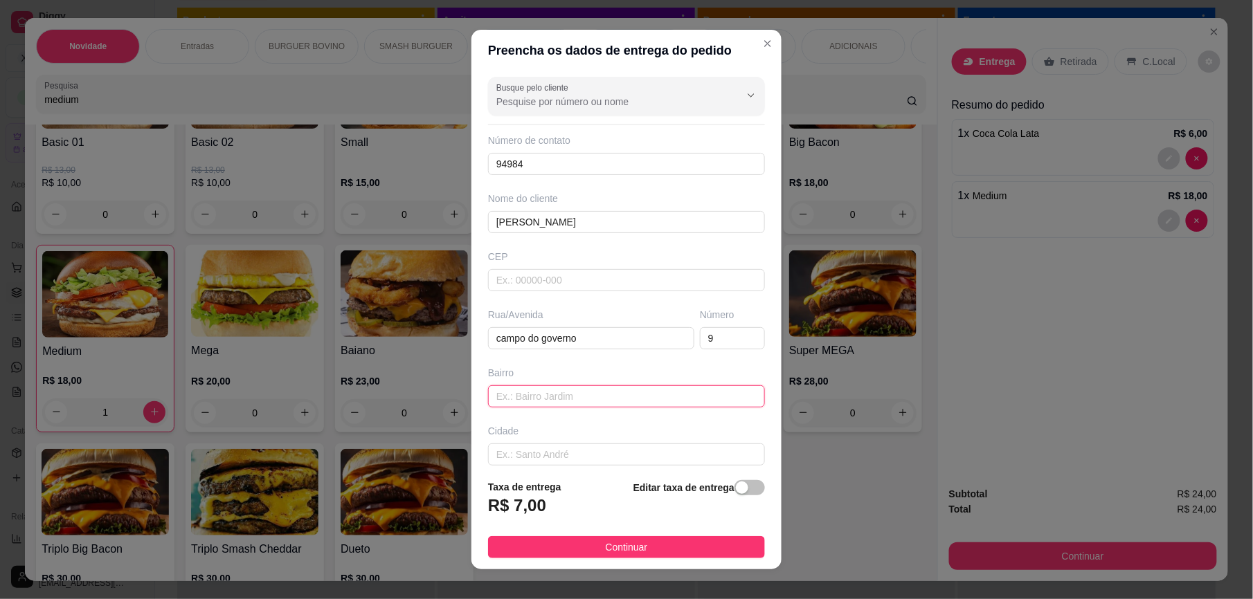
paste input "campo do governo"
type input "campo do governo"
click at [604, 331] on input "campo do governo" at bounding box center [591, 338] width 206 height 22
type input "c"
click at [562, 347] on input "text" at bounding box center [591, 338] width 206 height 22
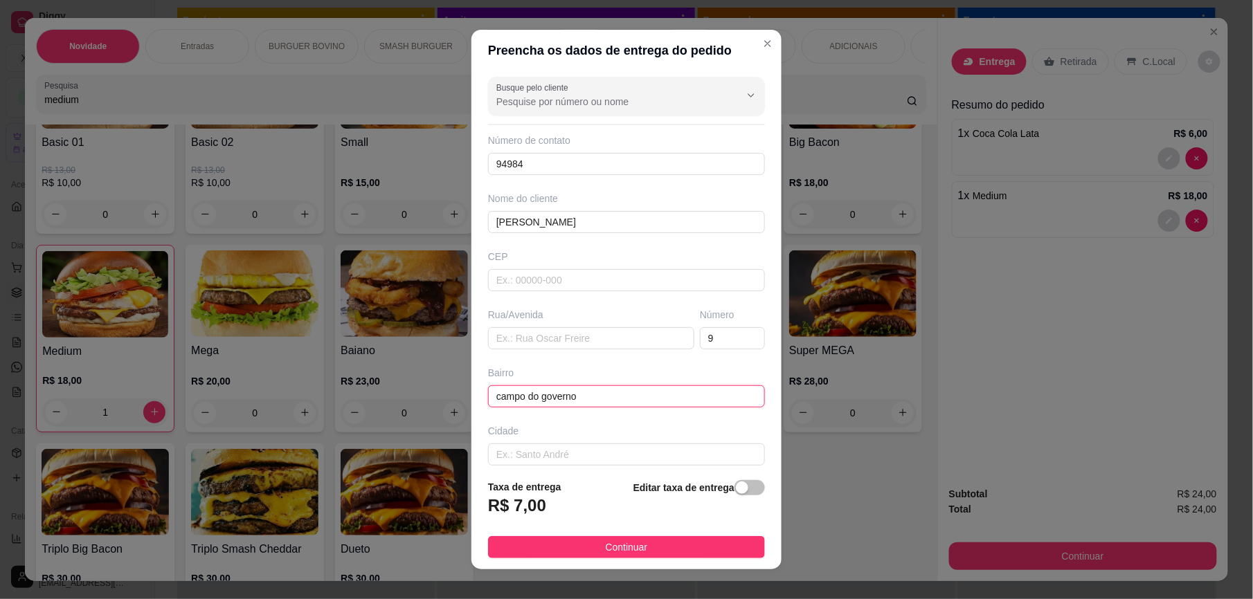
click at [500, 404] on input "campo do governo" at bounding box center [626, 397] width 277 height 22
click at [497, 397] on input "campo do governo" at bounding box center [626, 397] width 277 height 22
paste input "do governo"
click at [629, 403] on input "campo do governodo governo" at bounding box center [626, 397] width 277 height 22
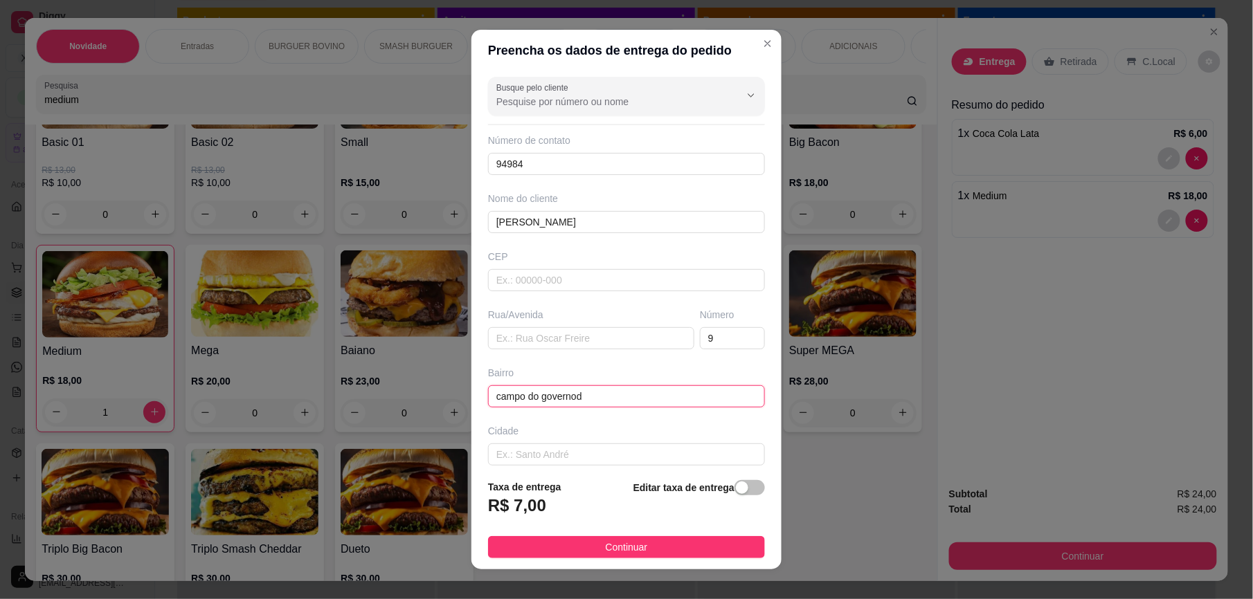
type input "campo do governo"
click at [566, 344] on input "text" at bounding box center [591, 338] width 206 height 22
click at [518, 339] on input "ru" at bounding box center [591, 338] width 206 height 22
paste input "a"
type input "rua 5"
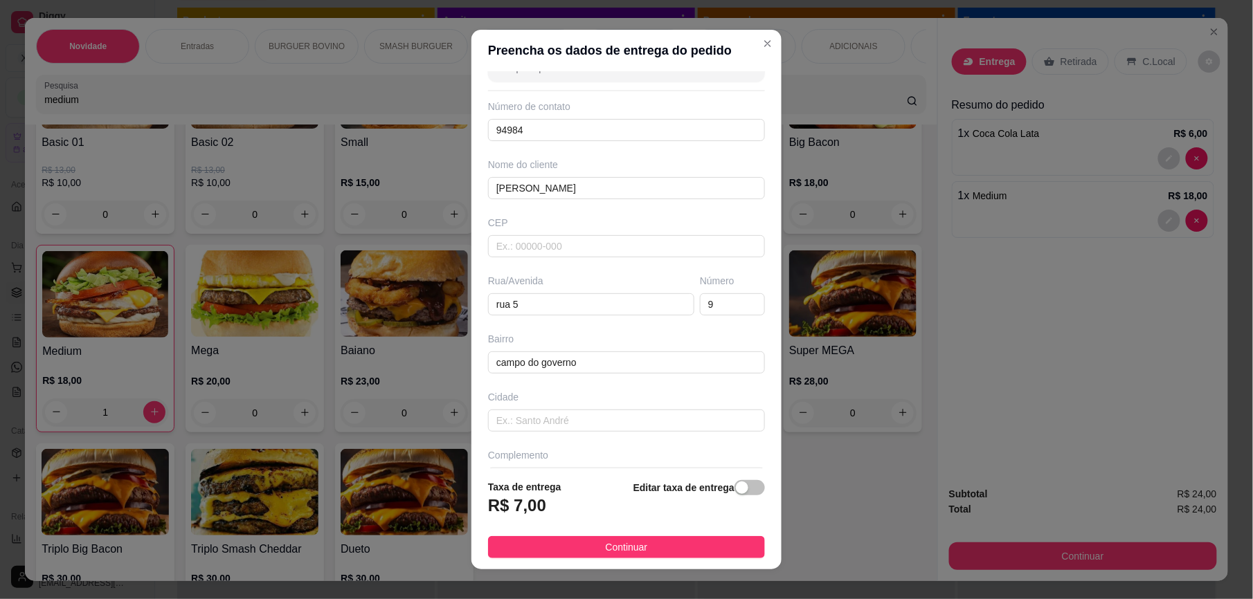
scroll to position [73, 0]
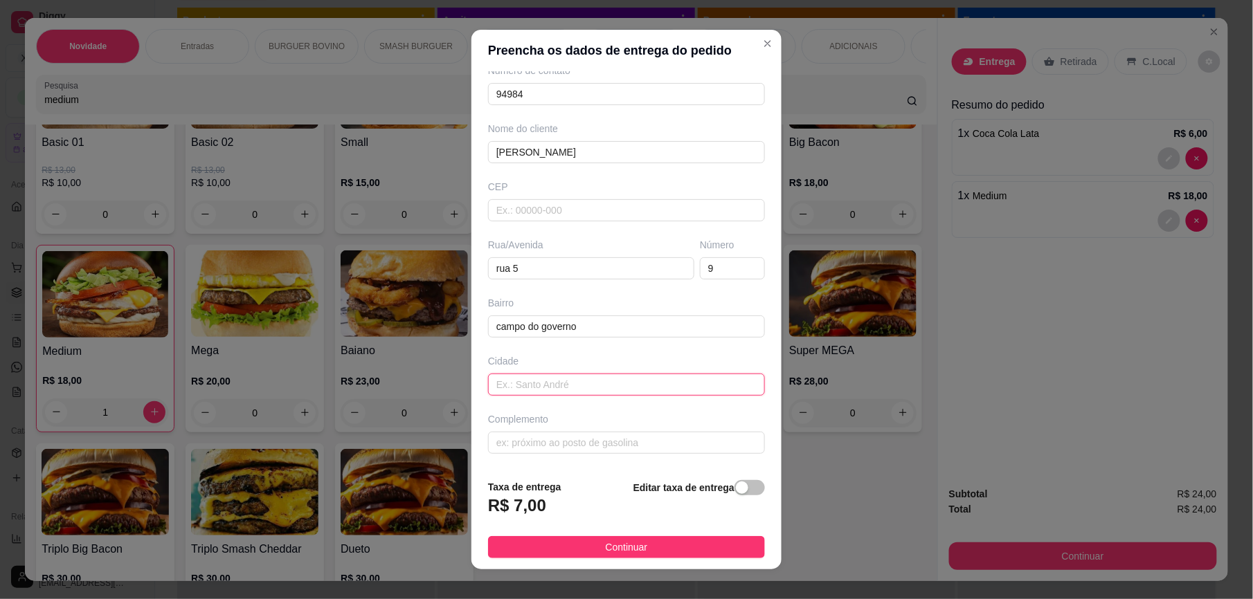
click at [649, 394] on input "text" at bounding box center [626, 385] width 277 height 22
paste input "a"
click at [649, 394] on input "itaber" at bounding box center [626, 385] width 277 height 22
paste input "a"
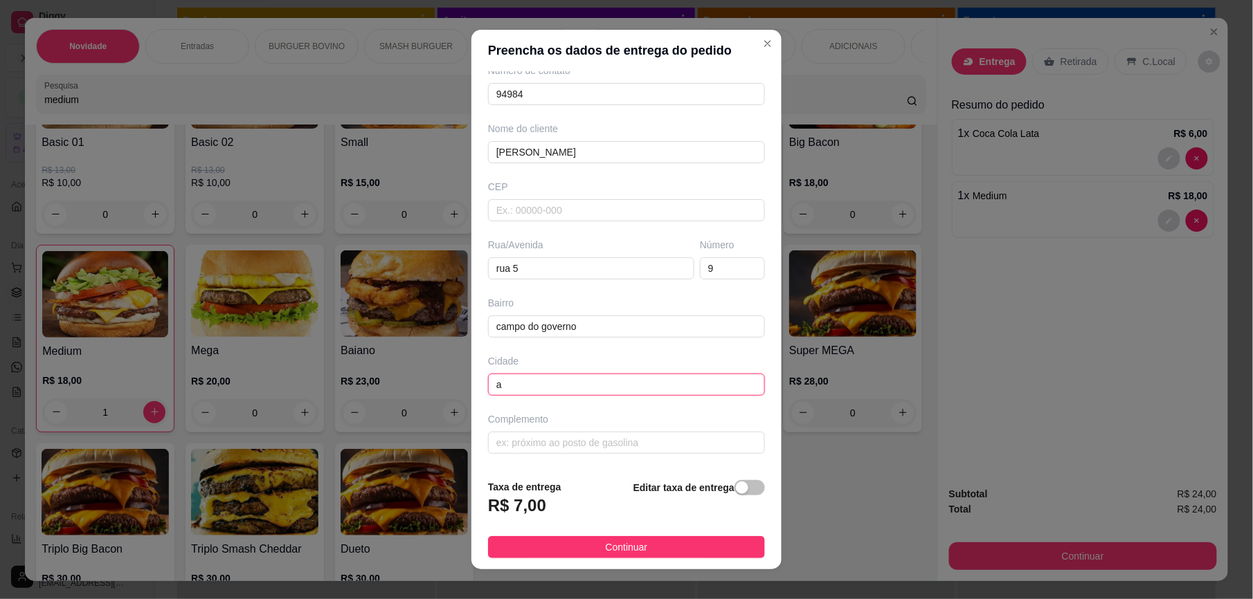
type input "a"
click at [577, 451] on input "text" at bounding box center [626, 443] width 277 height 22
paste input "a"
type input "casa"
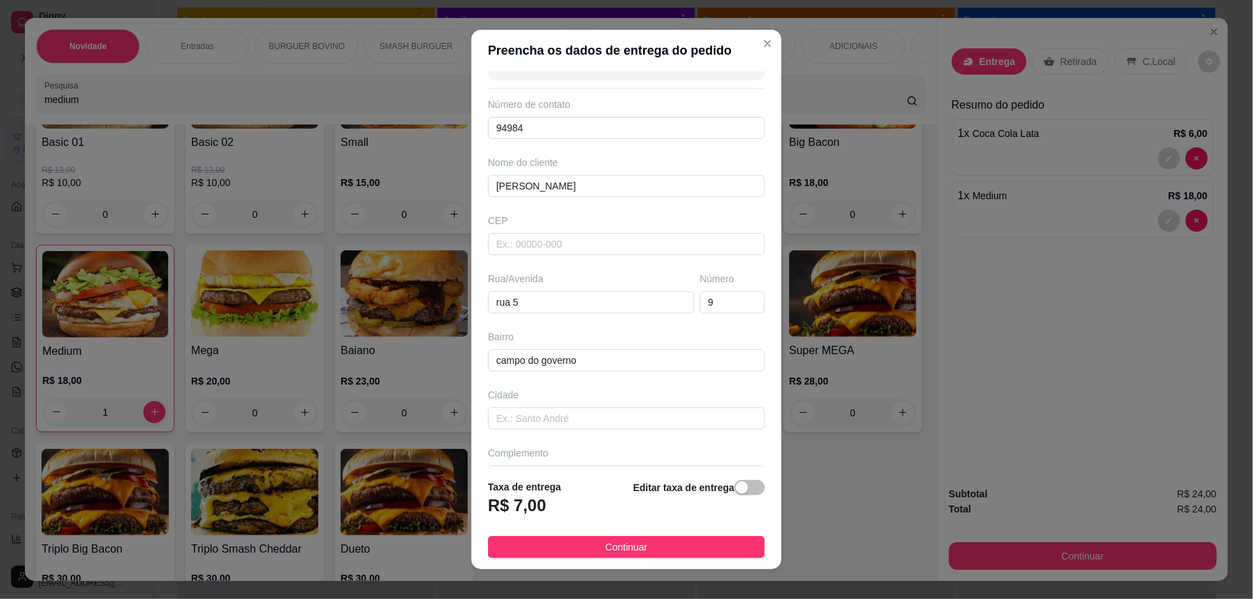
scroll to position [0, 0]
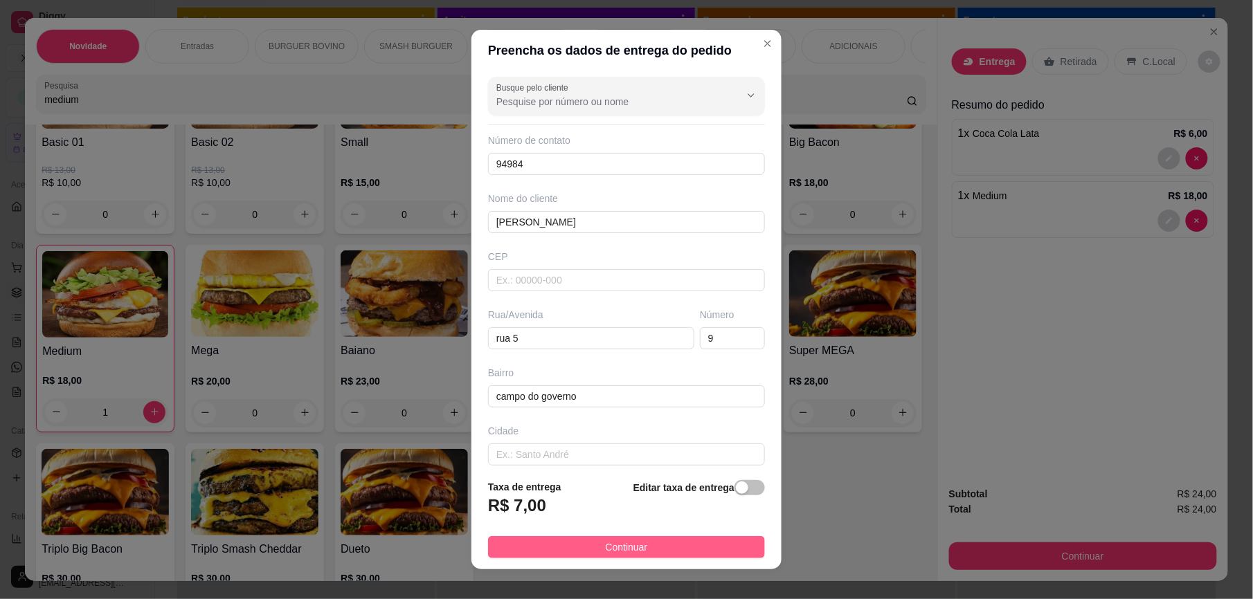
click at [681, 549] on button "Continuar" at bounding box center [626, 547] width 277 height 22
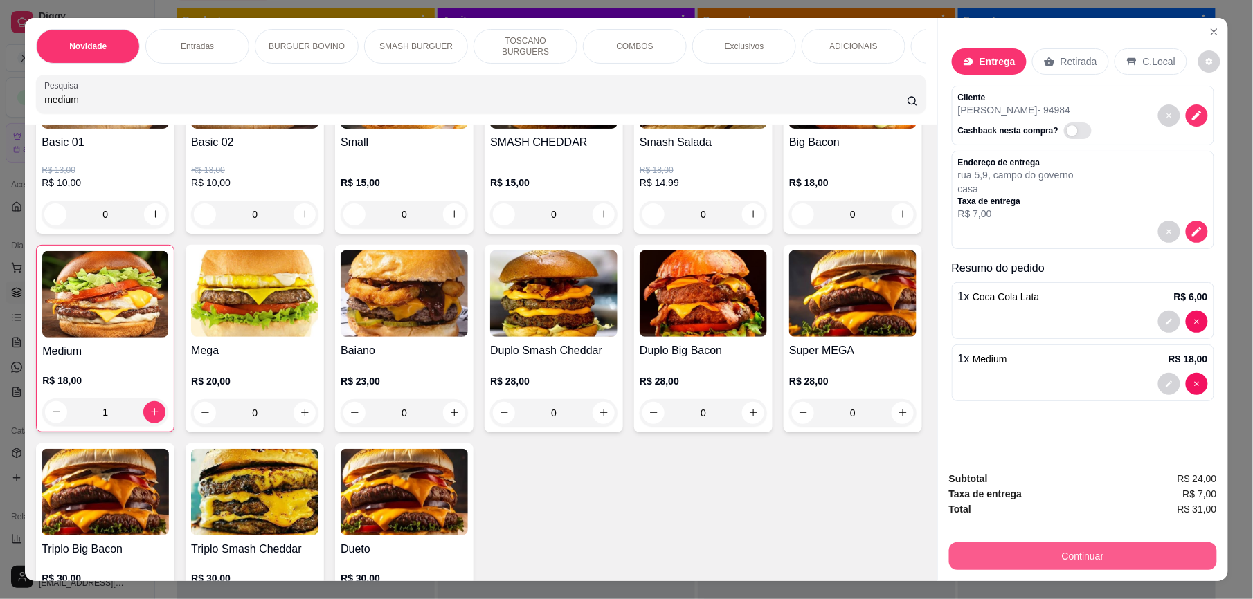
click at [1058, 552] on button "Continuar" at bounding box center [1083, 557] width 268 height 28
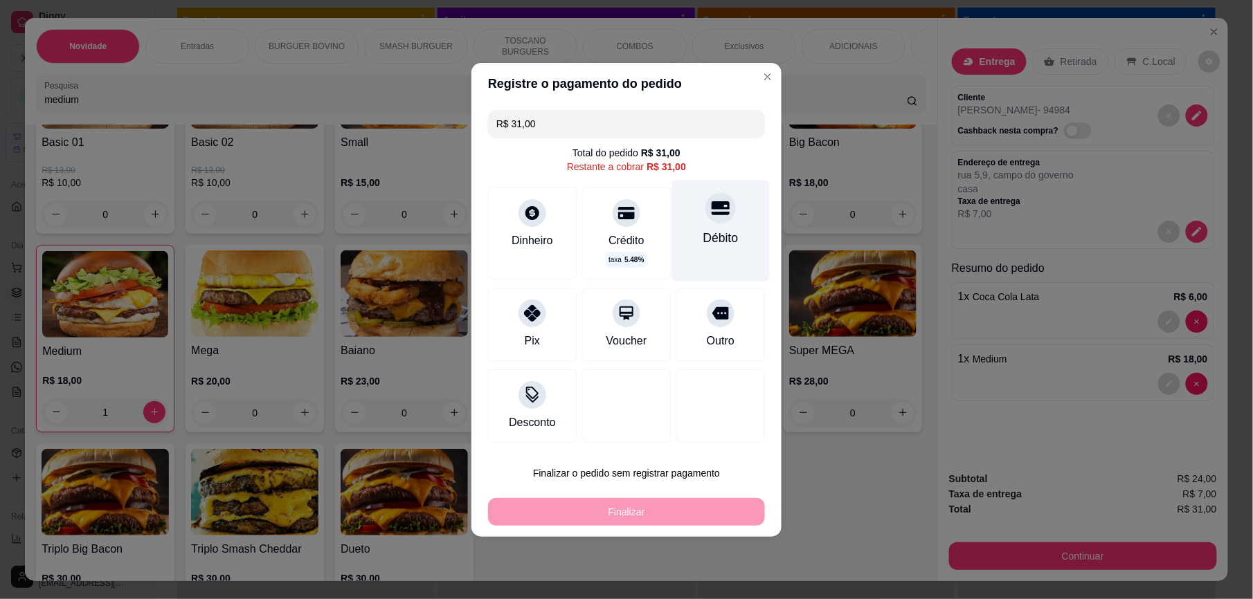
click at [703, 229] on div "Débito" at bounding box center [720, 238] width 35 height 18
type input "R$ 0,00"
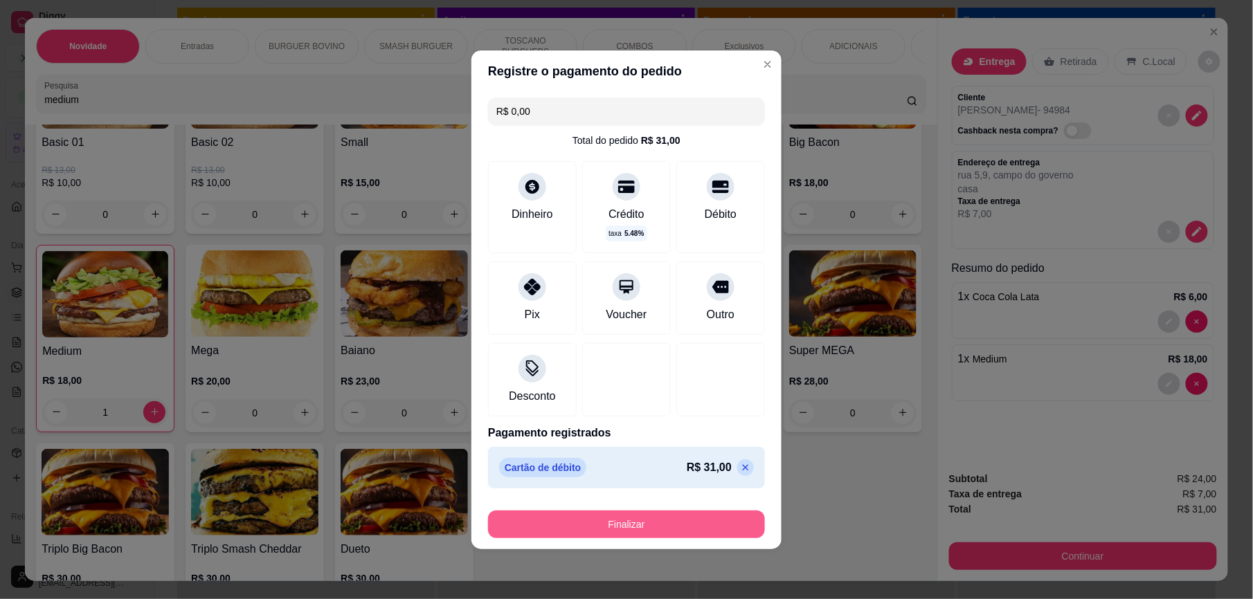
click at [671, 524] on button "Finalizar" at bounding box center [626, 525] width 277 height 28
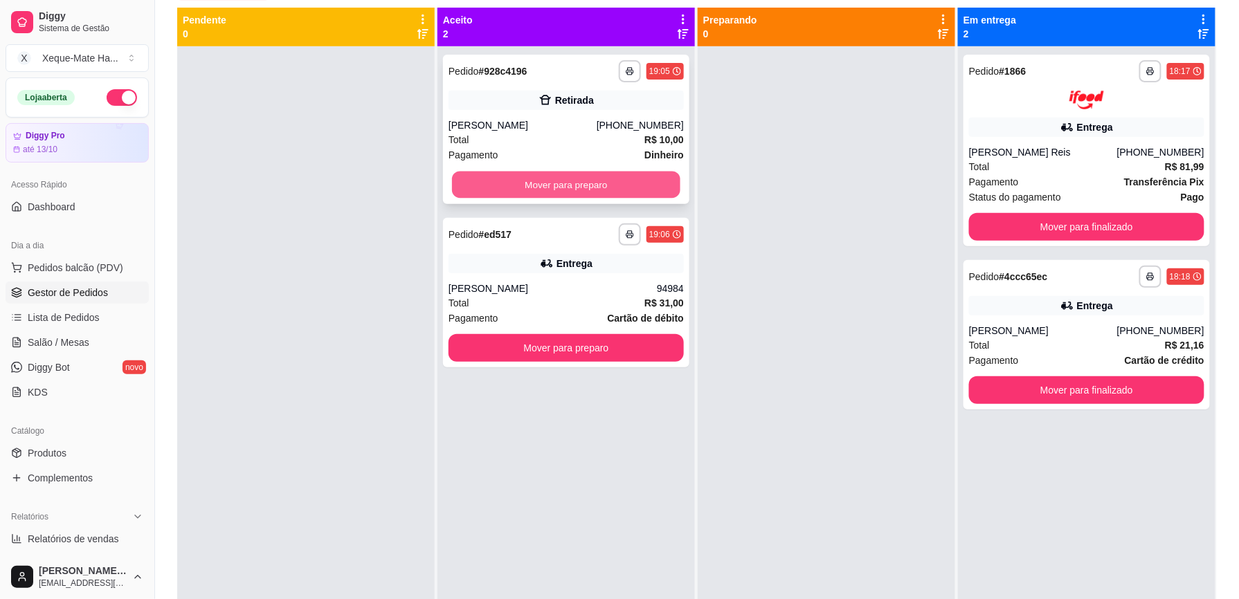
click at [590, 191] on button "Mover para preparo" at bounding box center [566, 185] width 228 height 27
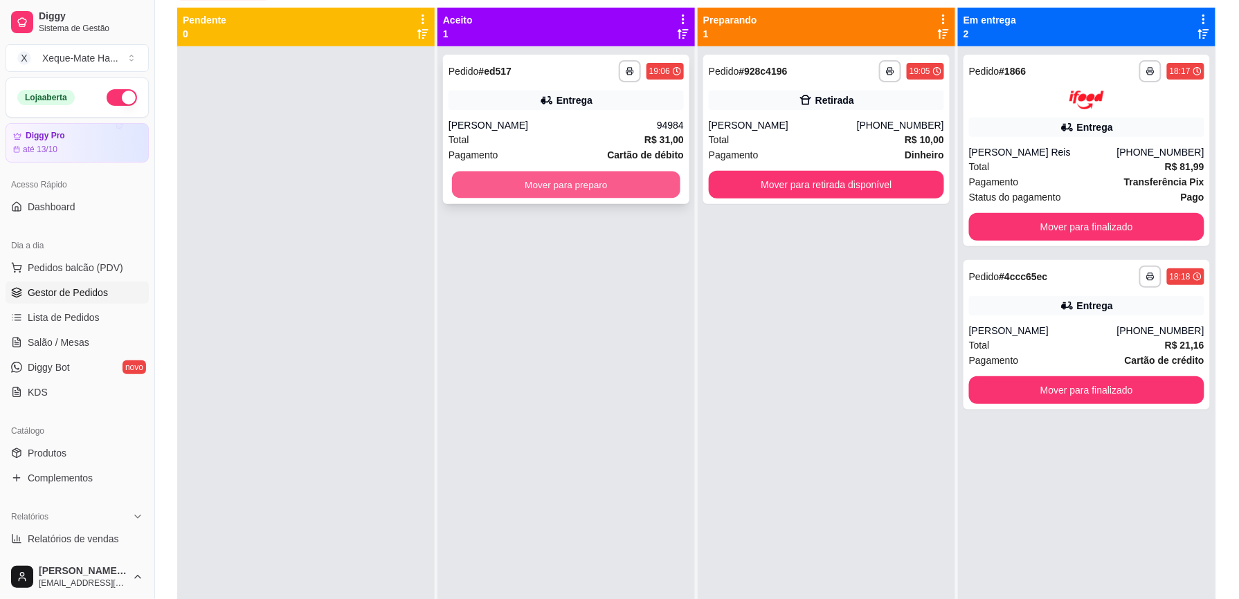
click at [602, 186] on button "Mover para preparo" at bounding box center [566, 185] width 228 height 27
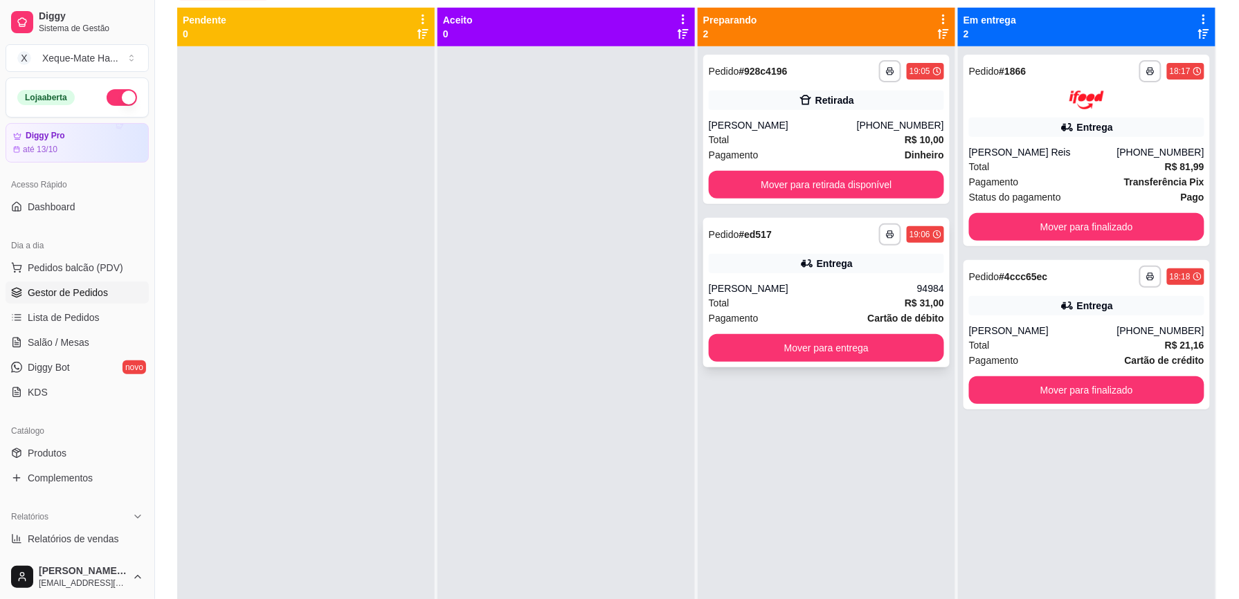
click at [812, 291] on div "[PERSON_NAME]" at bounding box center [813, 289] width 208 height 14
click at [820, 289] on div "[PERSON_NAME]" at bounding box center [813, 289] width 208 height 14
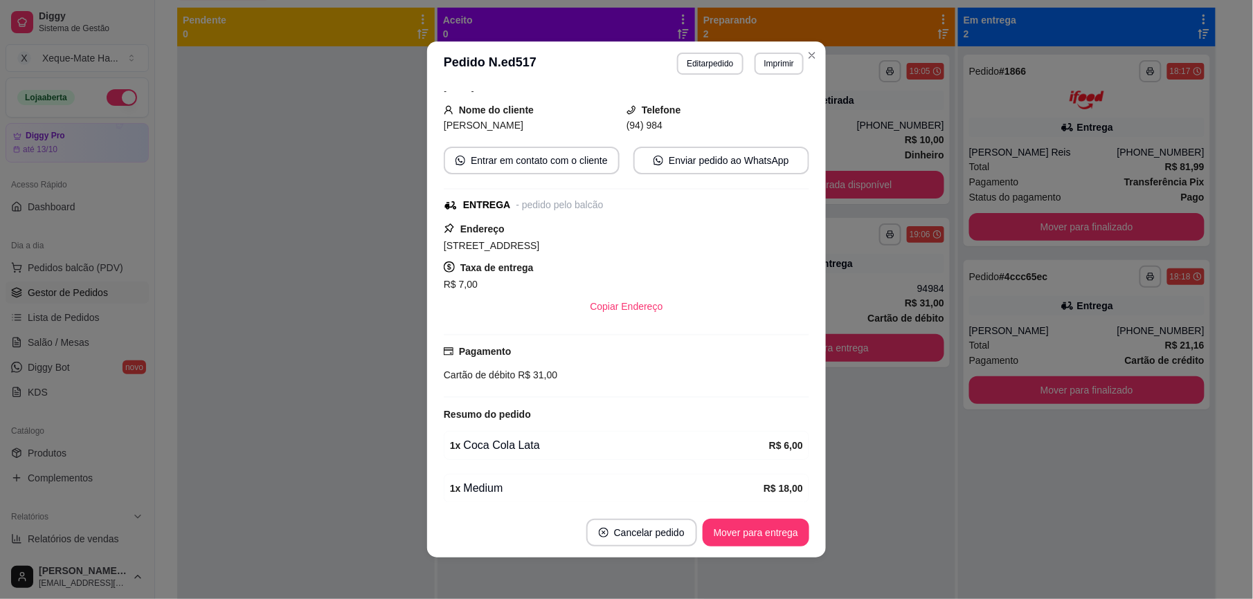
scroll to position [161, 0]
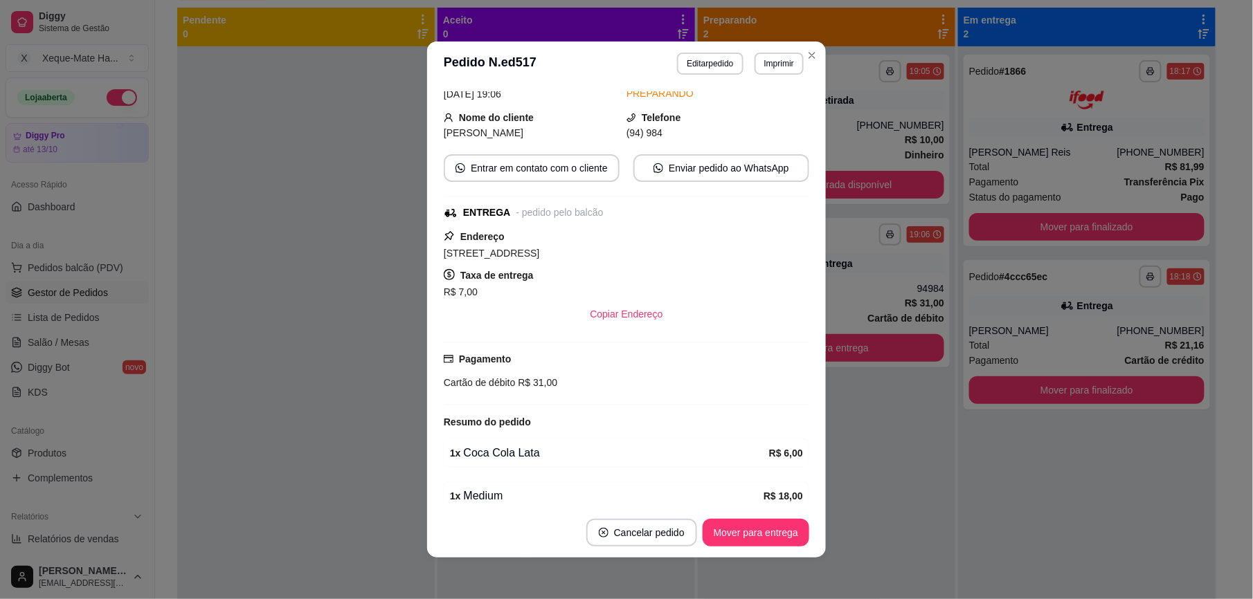
drag, startPoint x: 670, startPoint y: 111, endPoint x: 678, endPoint y: 119, distance: 11.3
click at [671, 112] on div "Telefone (94) 984" at bounding box center [717, 125] width 183 height 30
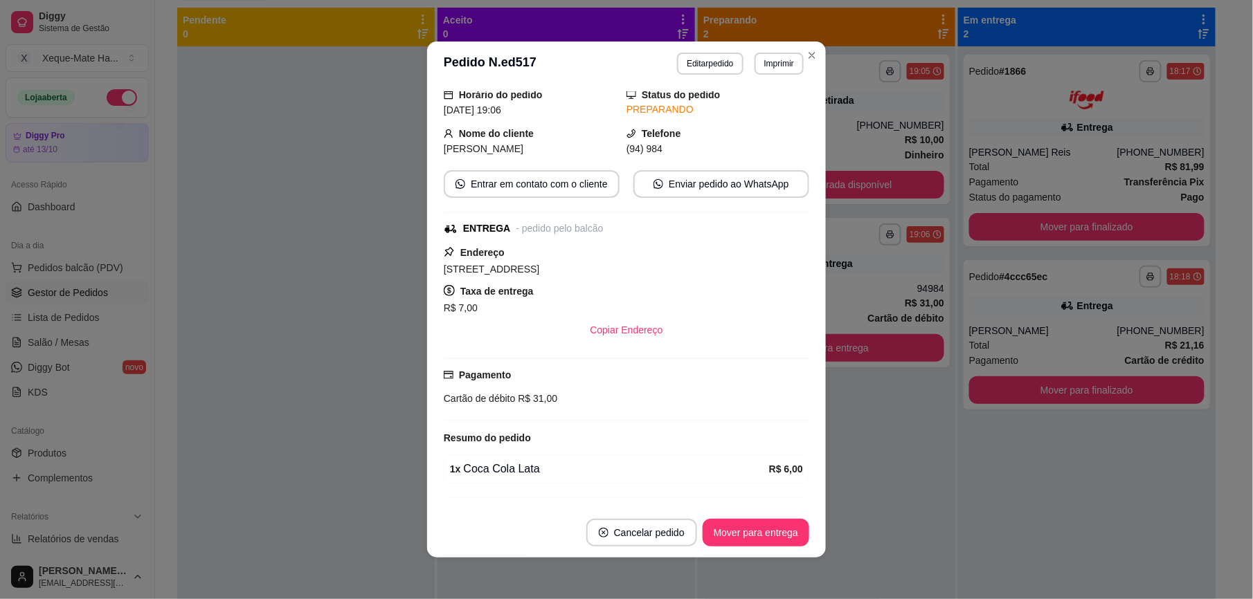
scroll to position [127, 0]
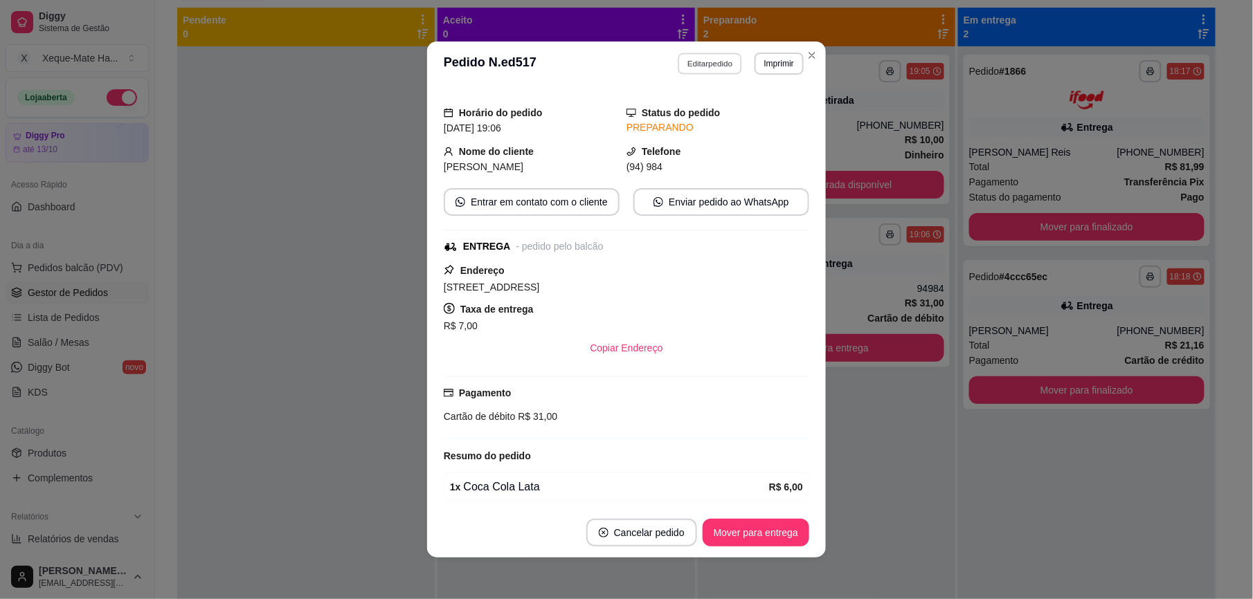
click at [698, 62] on button "Editar pedido" at bounding box center [710, 63] width 64 height 21
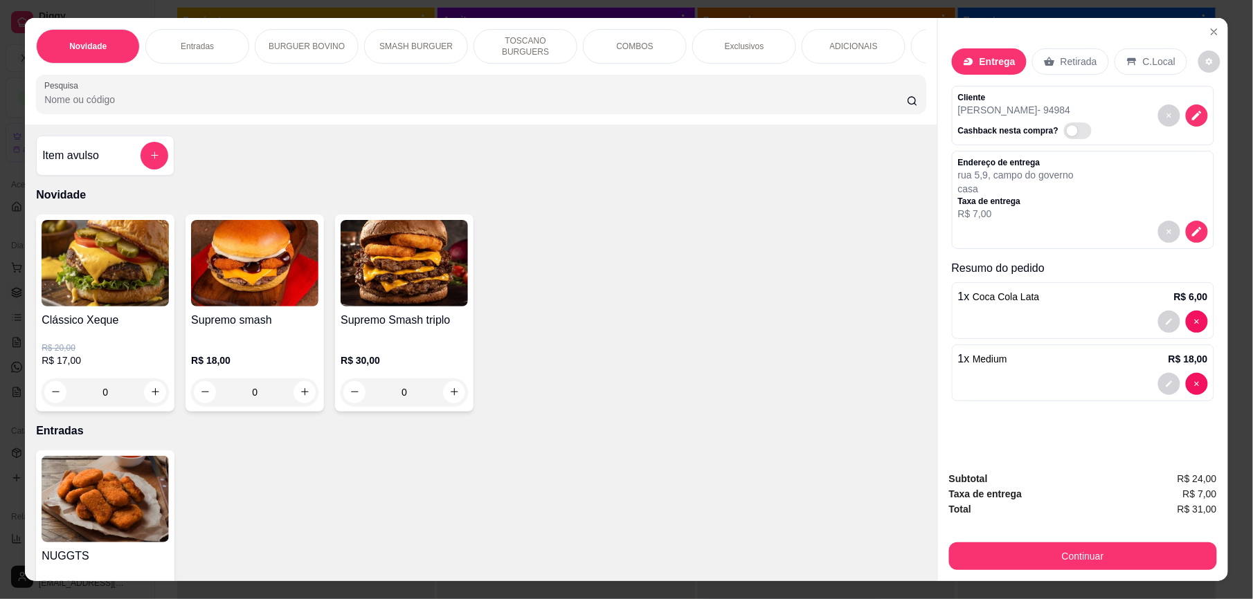
click at [1022, 100] on p "Cliente" at bounding box center [1027, 97] width 139 height 11
click at [998, 114] on p "[PERSON_NAME] - 94984" at bounding box center [1027, 110] width 139 height 14
click at [1192, 111] on icon "decrease-product-quantity" at bounding box center [1197, 115] width 12 height 12
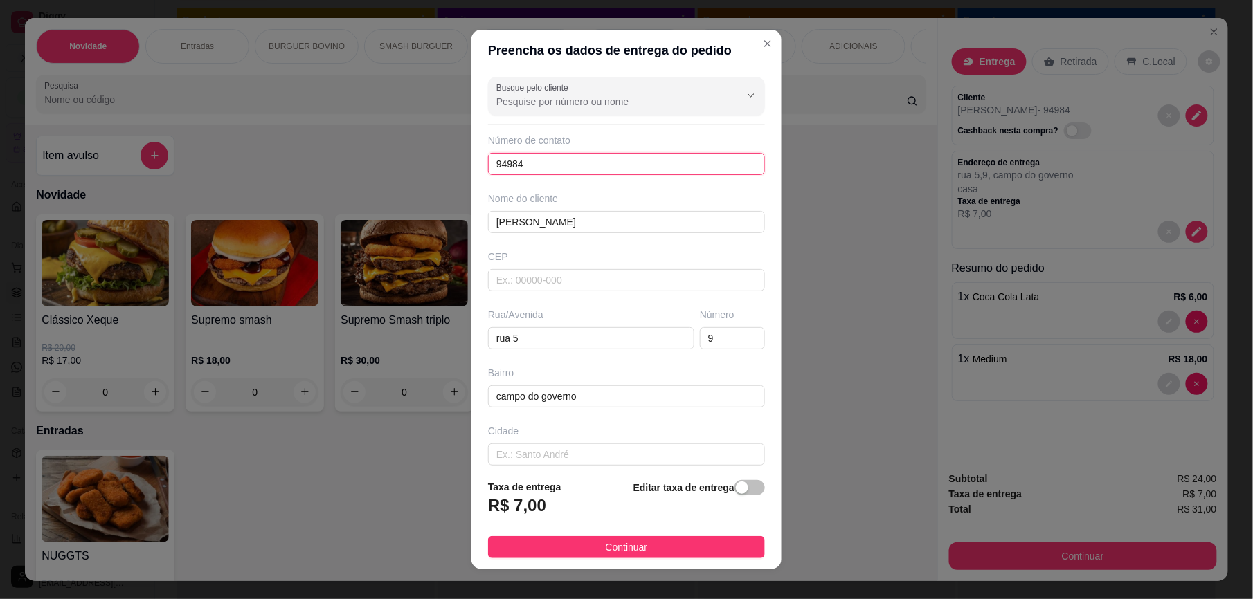
click at [618, 172] on input "94984" at bounding box center [626, 164] width 277 height 22
paste input "1"
paste input "-4131"
type input "[PHONE_NUMBER]"
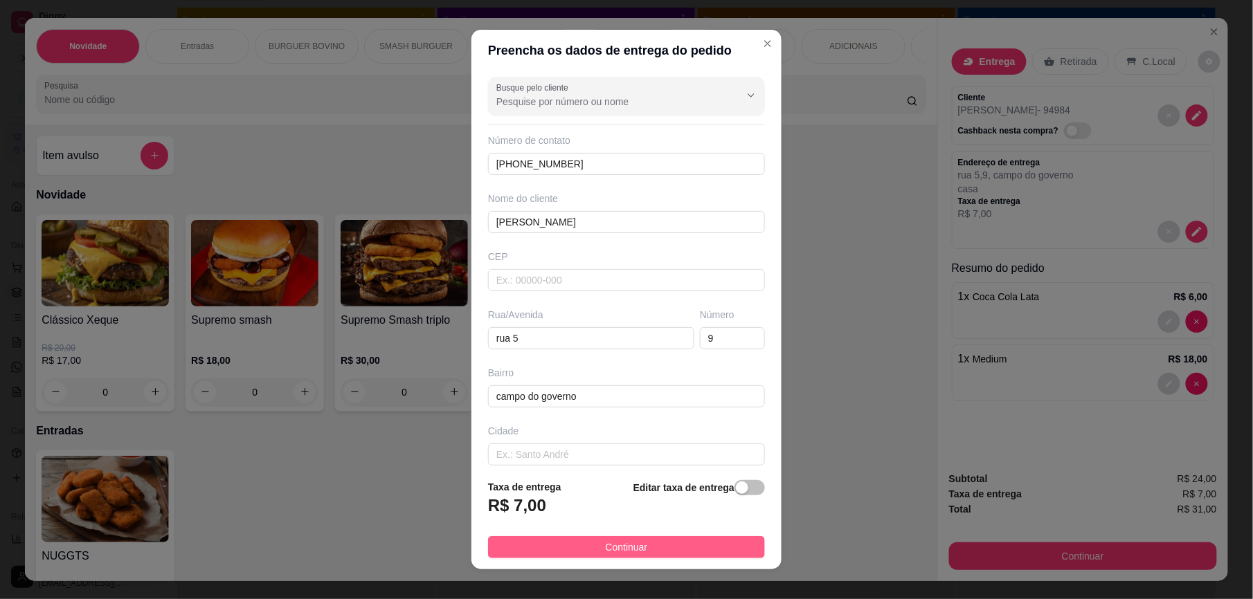
click at [577, 557] on button "Continuar" at bounding box center [626, 547] width 277 height 22
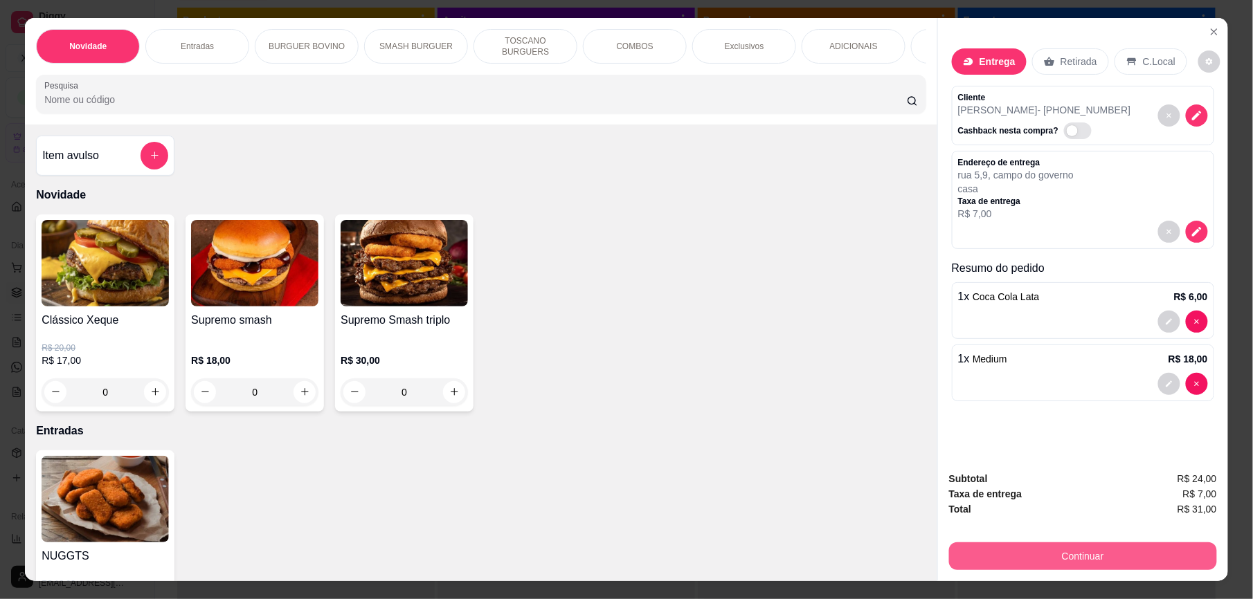
click at [1049, 557] on button "Continuar" at bounding box center [1083, 557] width 268 height 28
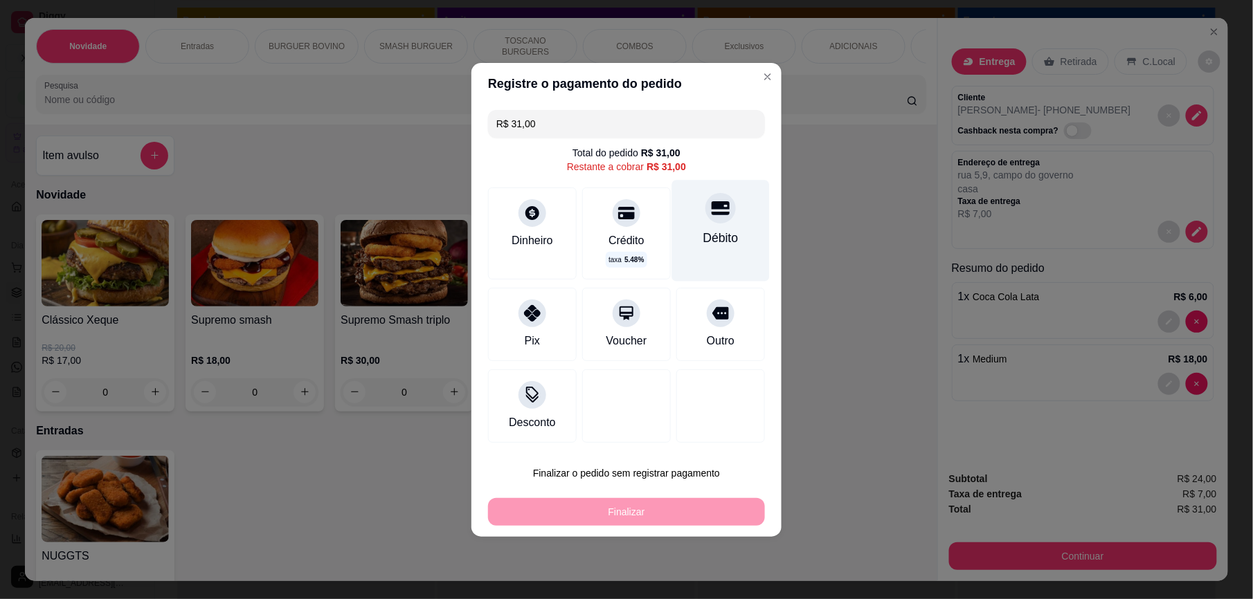
click at [705, 219] on div at bounding box center [720, 208] width 30 height 30
type input "R$ 0,00"
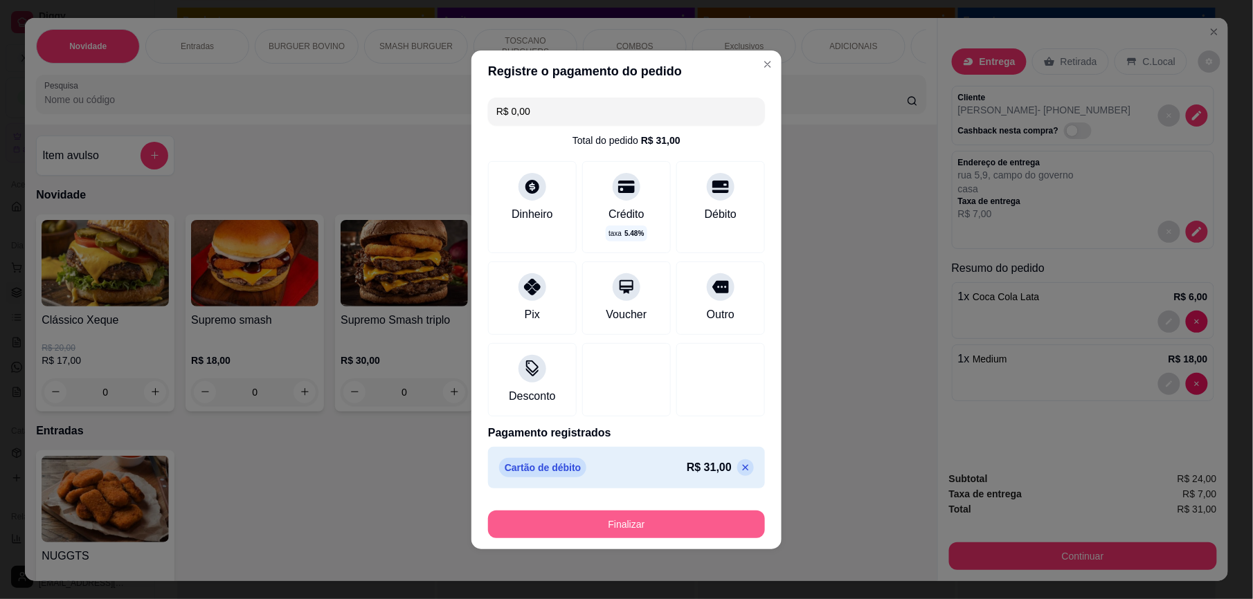
click at [630, 527] on button "Finalizar" at bounding box center [626, 525] width 277 height 28
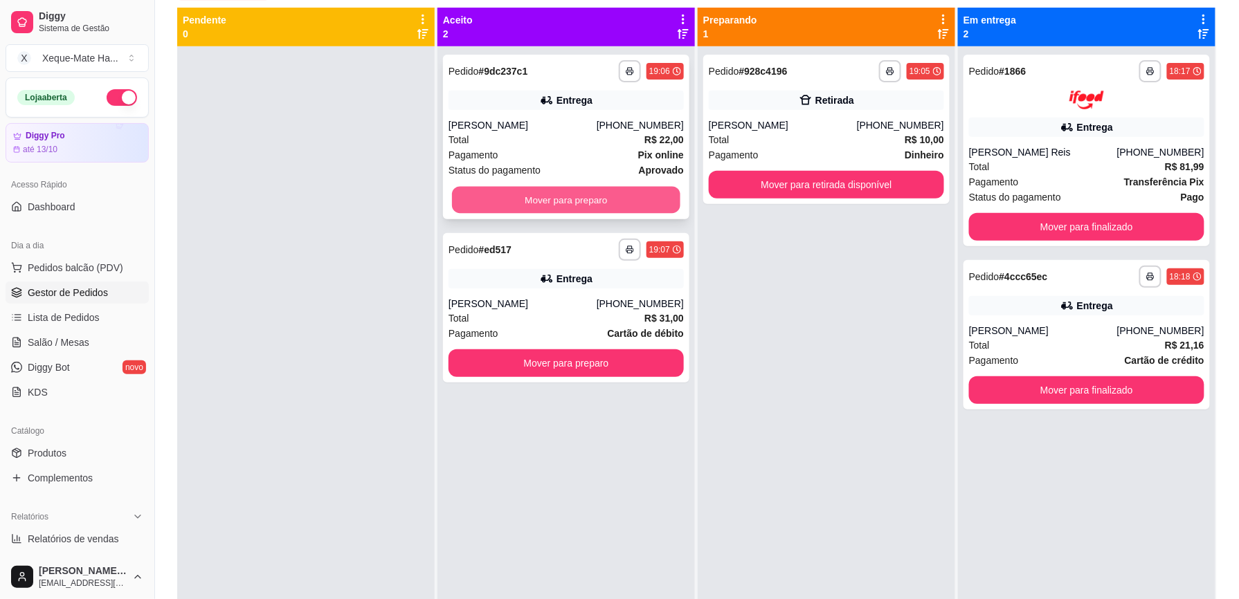
click at [570, 210] on button "Mover para preparo" at bounding box center [566, 200] width 228 height 27
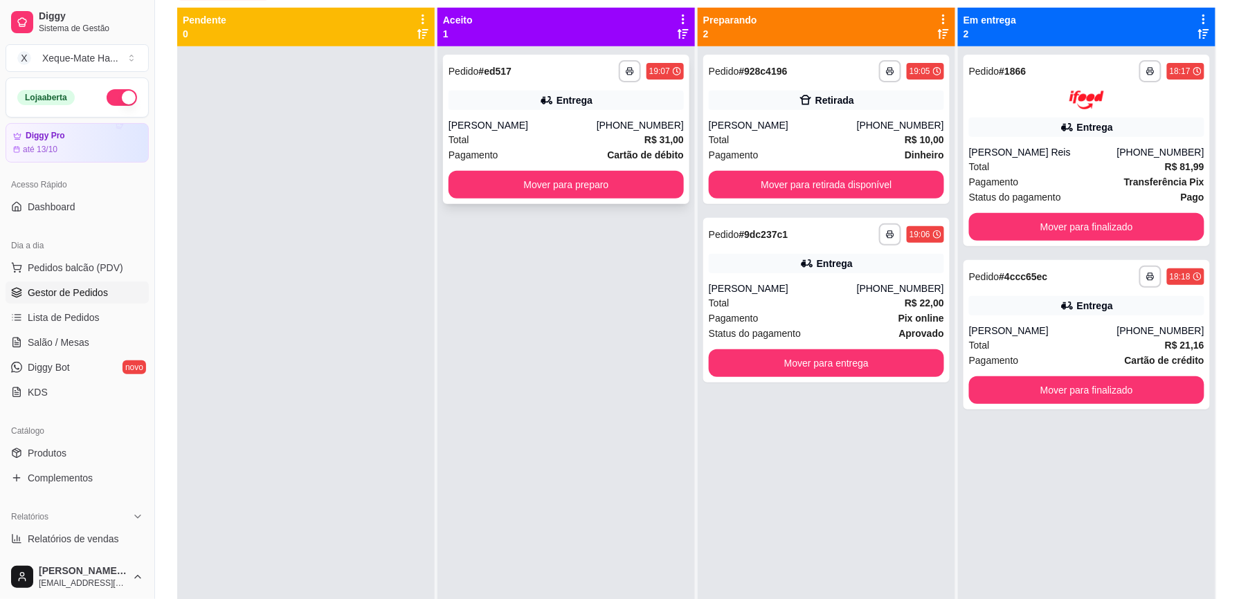
click at [559, 127] on div "[PERSON_NAME]" at bounding box center [523, 125] width 148 height 14
click at [651, 120] on div "[PHONE_NUMBER]" at bounding box center [640, 125] width 87 height 14
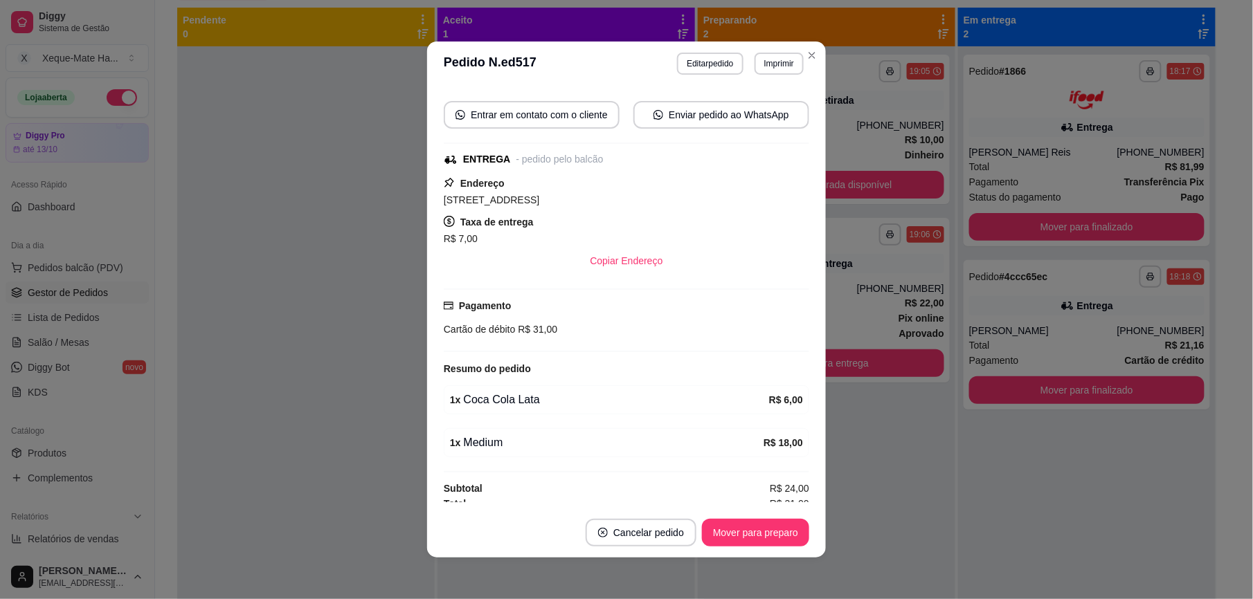
scroll to position [262, 0]
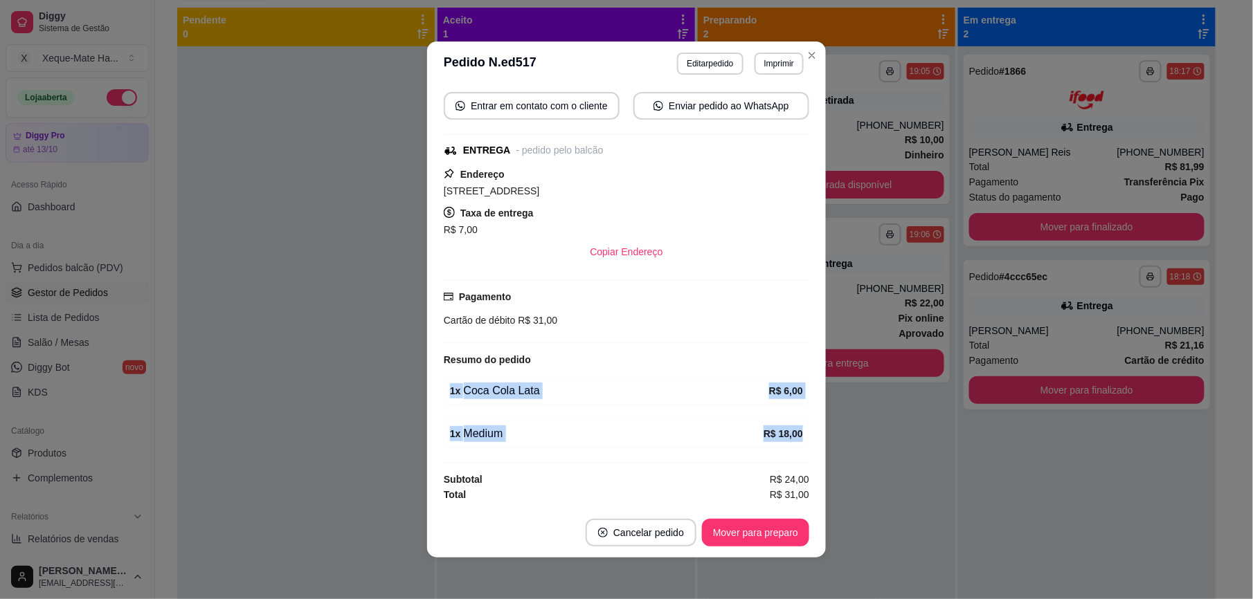
drag, startPoint x: 806, startPoint y: 416, endPoint x: 815, endPoint y: 356, distance: 60.8
click at [815, 356] on div "Atenção Seu período de teste acabou no dia [DATE] . Essa funcionalidade está di…" at bounding box center [626, 297] width 399 height 422
drag, startPoint x: 815, startPoint y: 356, endPoint x: 771, endPoint y: 197, distance: 165.1
click at [771, 197] on div "Endereço [STREET_ADDRESS] Taxa de entrega R$ 7,00 Copiar Endereço" at bounding box center [626, 216] width 365 height 100
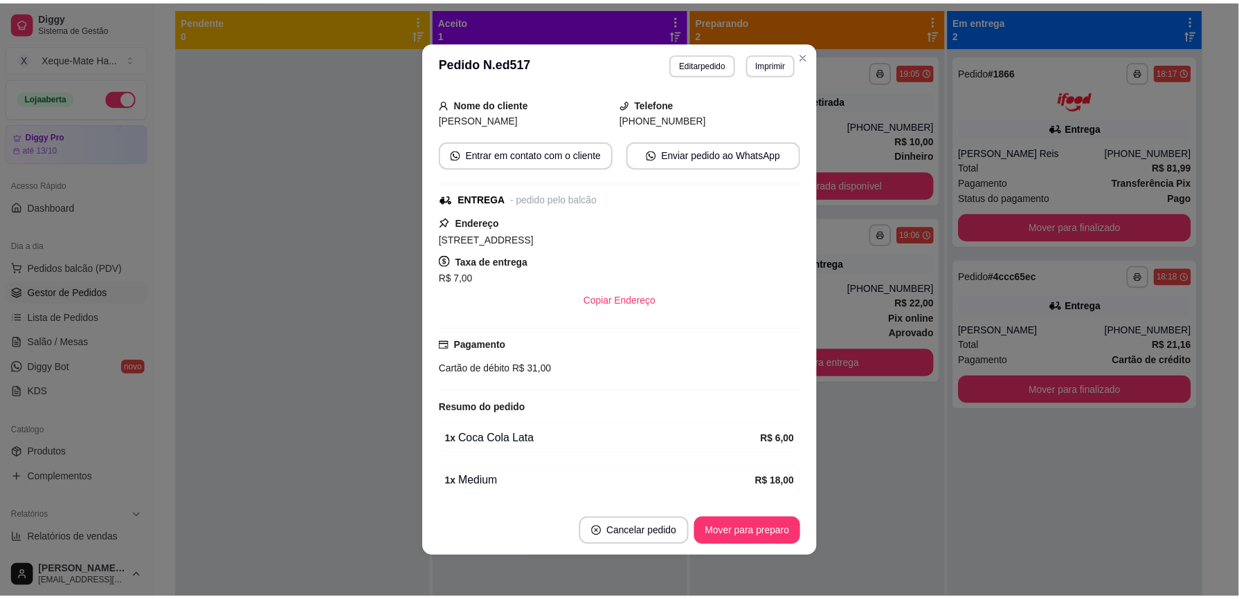
scroll to position [188, 0]
